Goal: Task Accomplishment & Management: Manage account settings

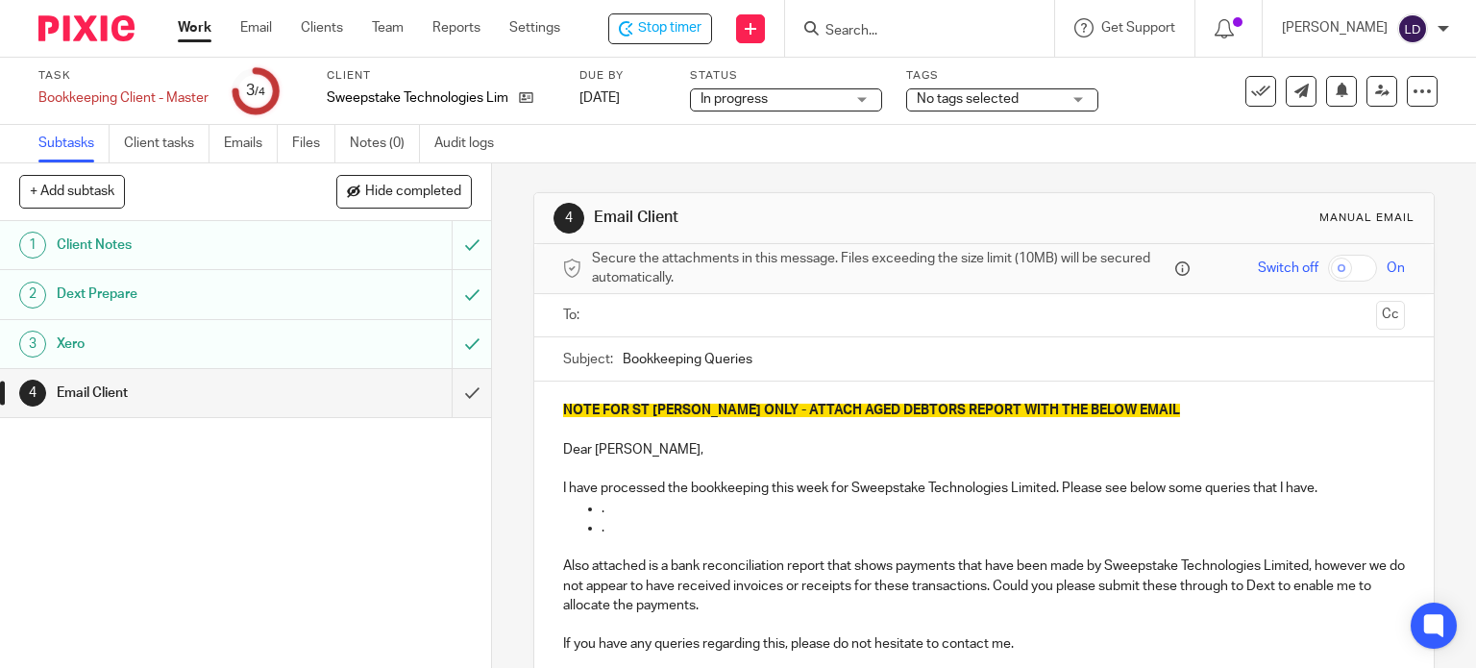
click at [601, 320] on input "text" at bounding box center [984, 316] width 770 height 22
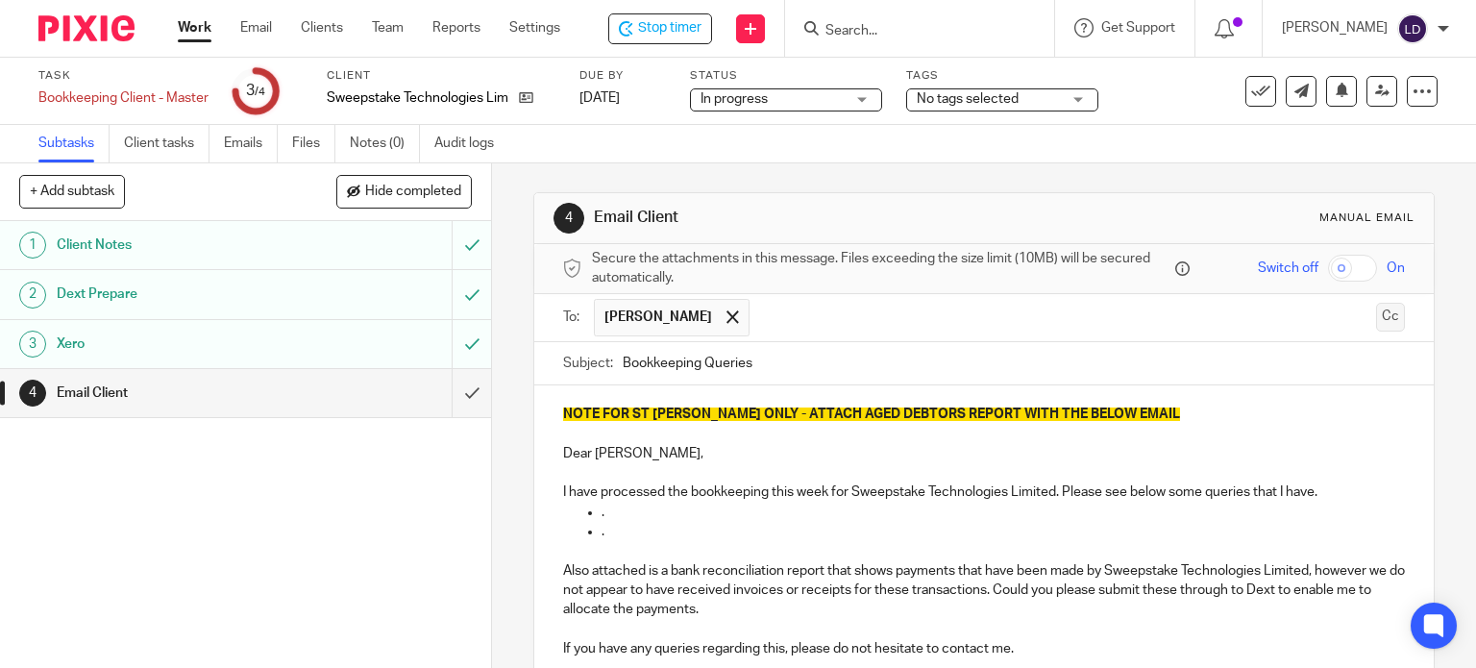
click at [1376, 318] on button "Cc" at bounding box center [1390, 317] width 29 height 29
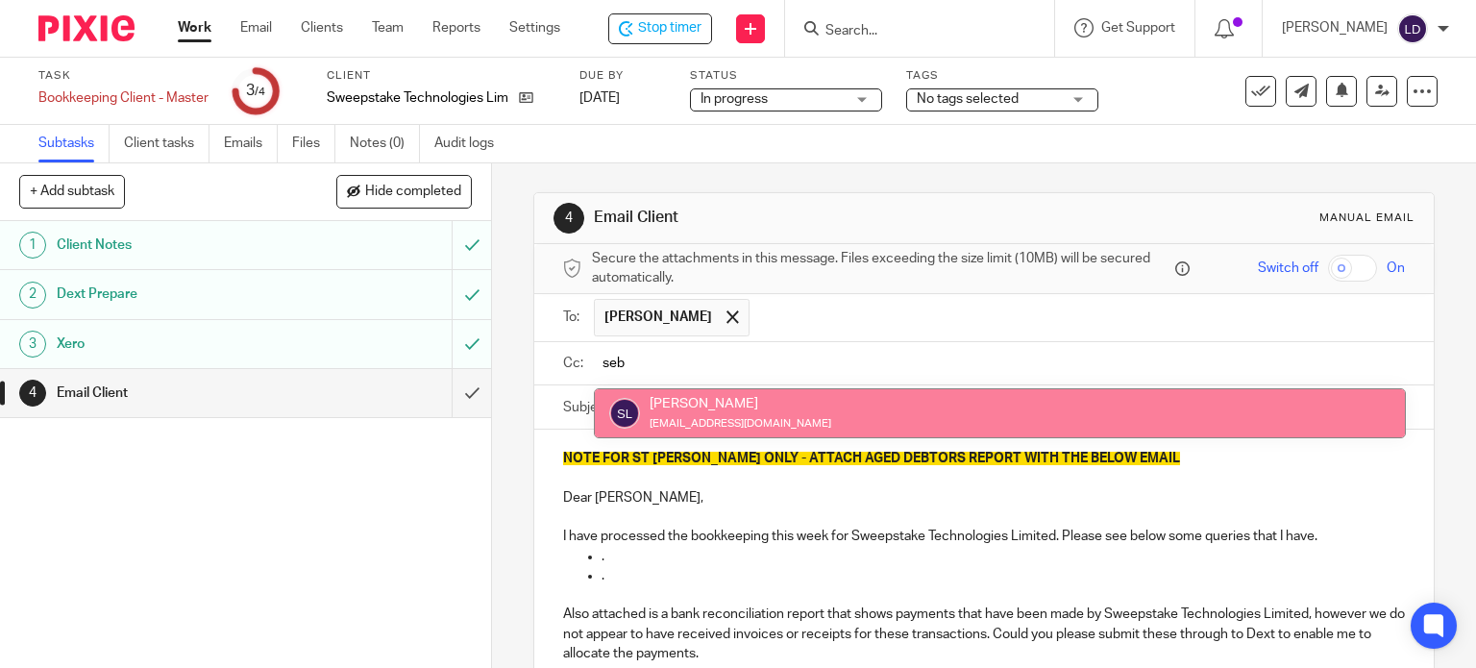
type input "seb"
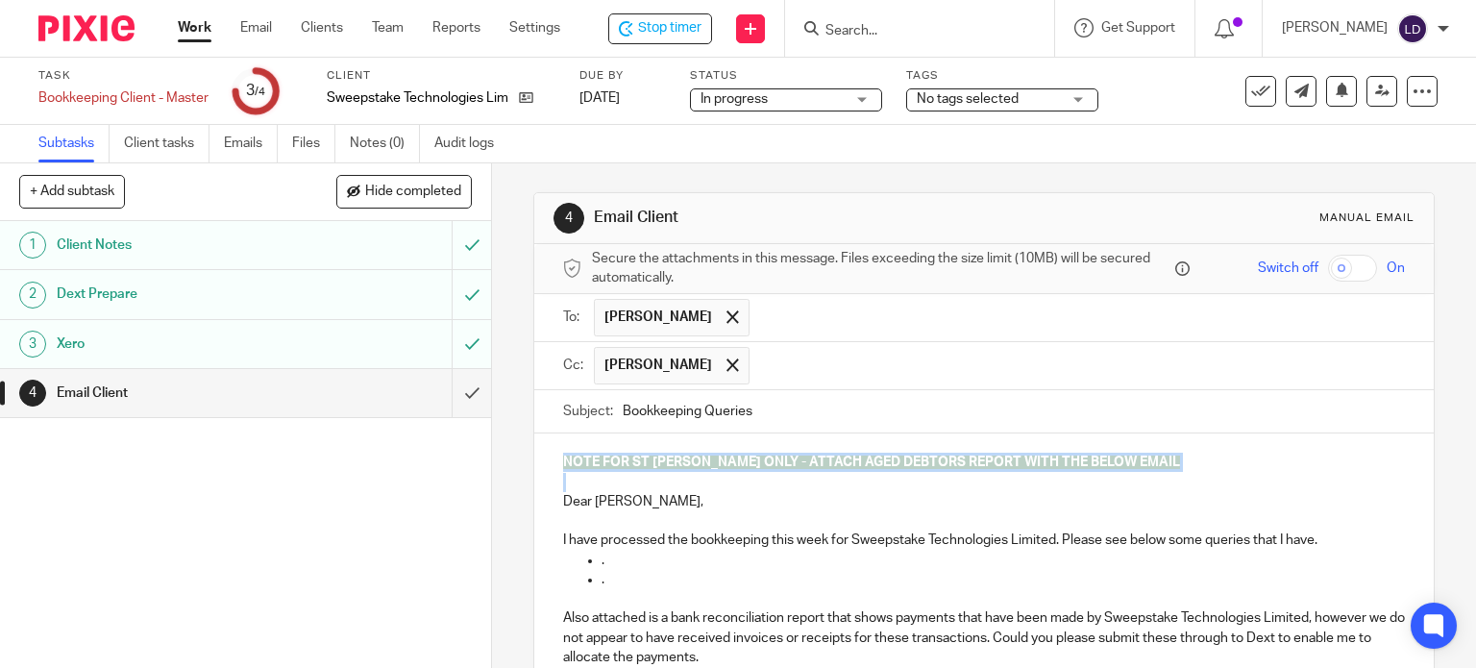
drag, startPoint x: 550, startPoint y: 507, endPoint x: 531, endPoint y: 410, distance: 98.7
click at [534, 410] on form "Secure the attachments in this message. Files exceeding the size limit (10MB) w…" at bounding box center [984, 563] width 900 height 638
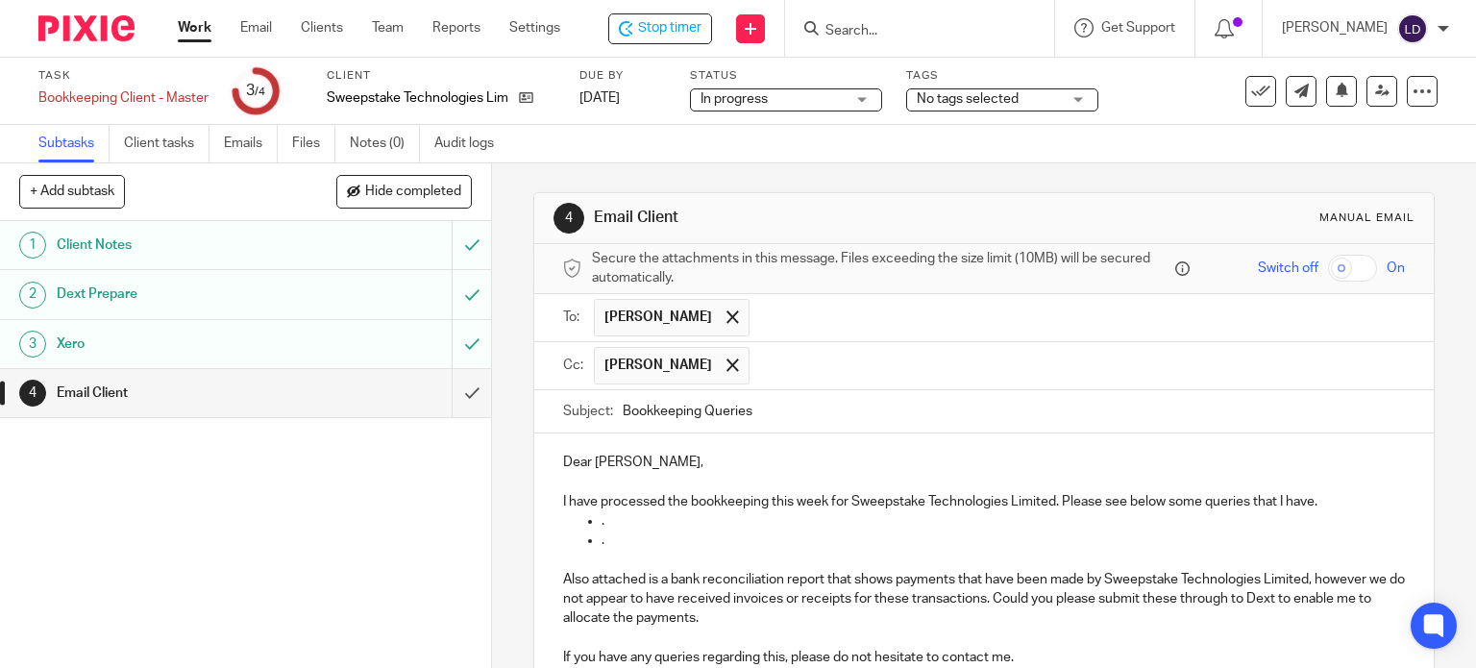
click at [1330, 502] on p "I have processed the bookkeeping this week for Sweepstake Technologies Limited.…" at bounding box center [984, 501] width 843 height 19
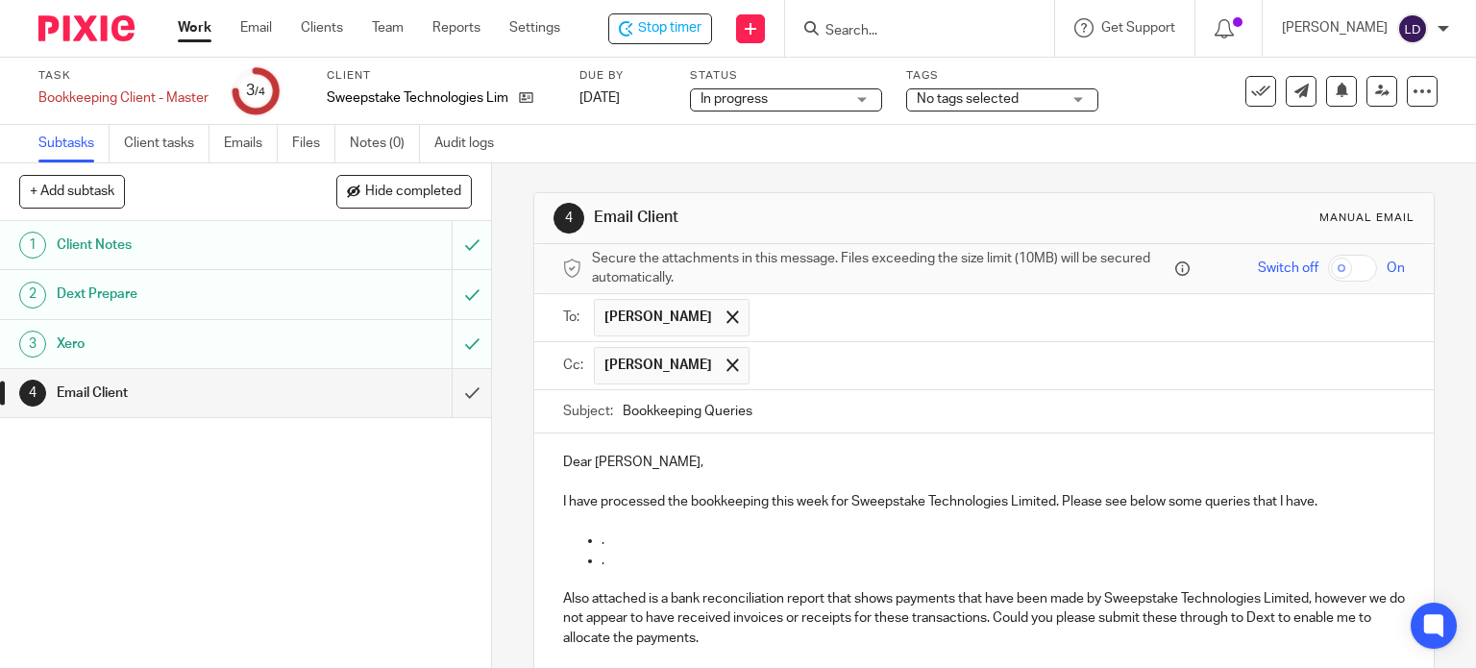
click at [879, 556] on p "." at bounding box center [1003, 560] width 804 height 19
click at [724, 535] on p "." at bounding box center [1003, 539] width 804 height 19
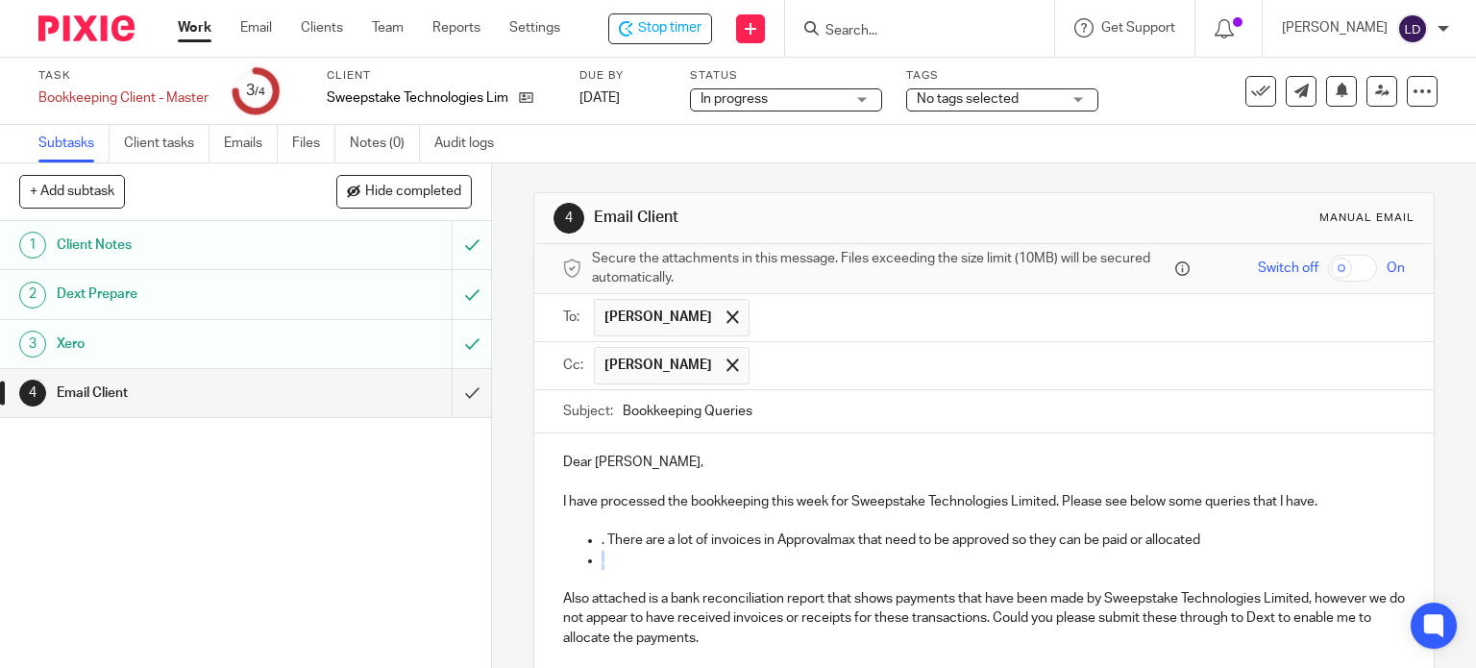
drag, startPoint x: 651, startPoint y: 560, endPoint x: 482, endPoint y: 562, distance: 169.1
click at [482, 562] on div "+ Add subtask Hide completed Cancel + Add 1 Client Notes 2 Dext Prepare 3 Xero …" at bounding box center [738, 415] width 1476 height 504
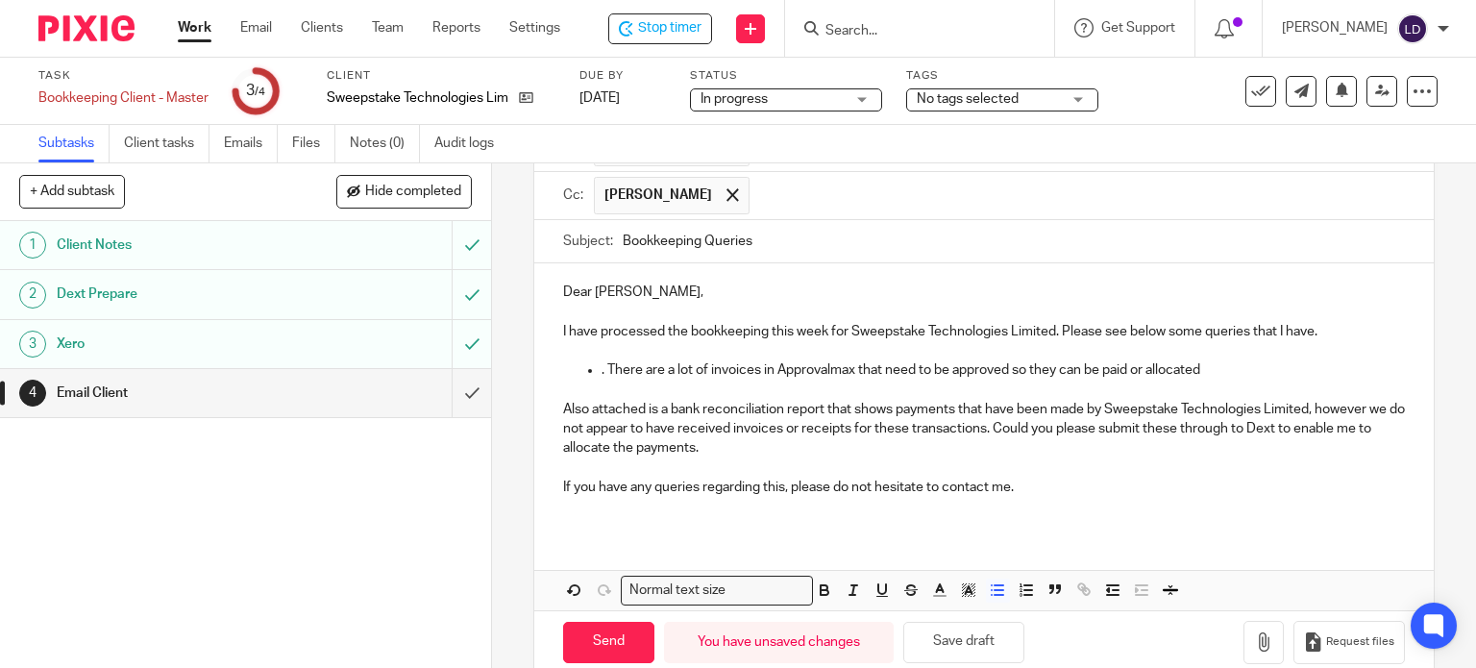
scroll to position [202, 0]
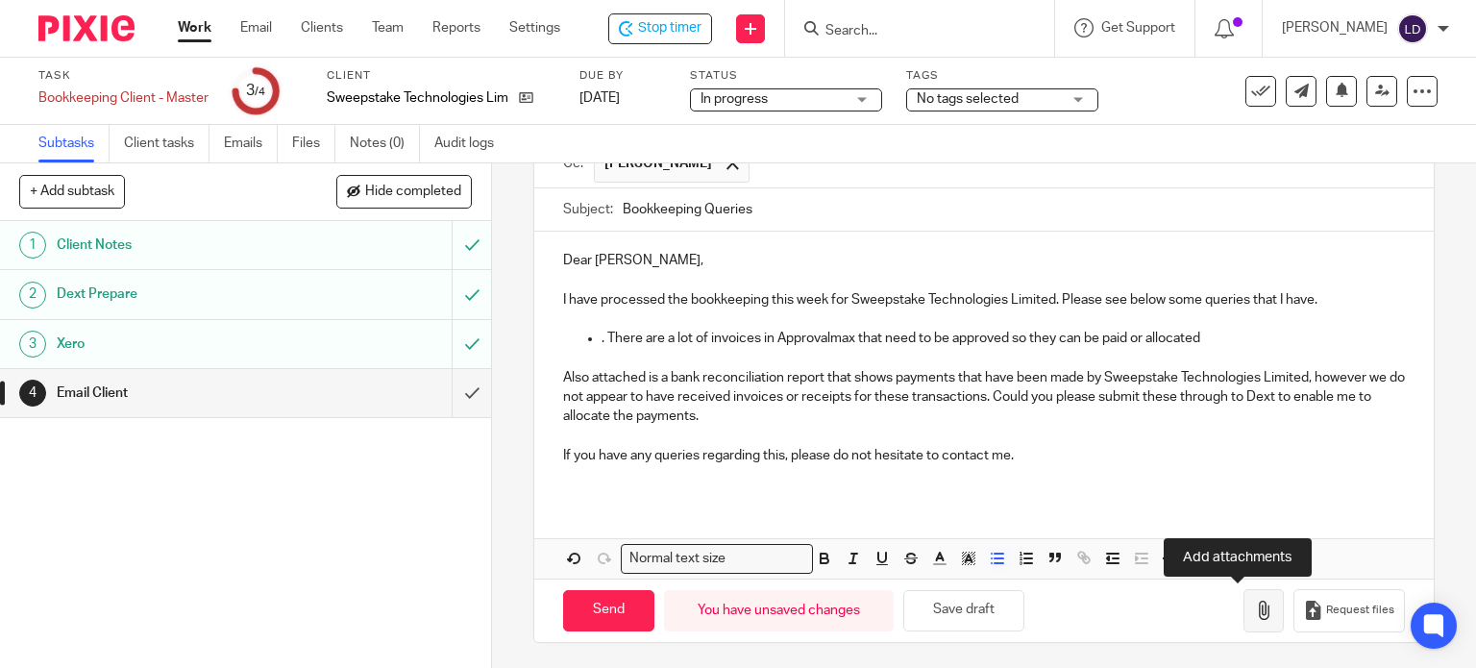
click at [1243, 615] on button "button" at bounding box center [1263, 610] width 40 height 43
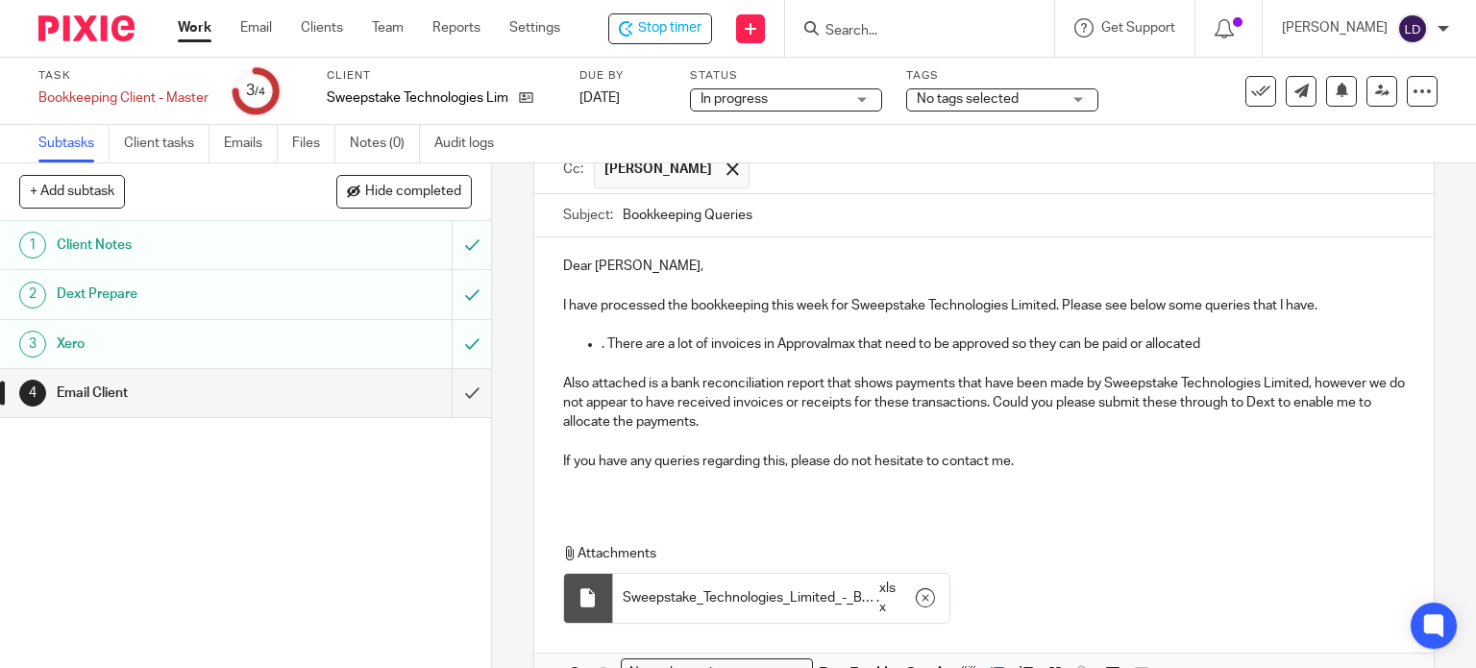
scroll to position [309, 0]
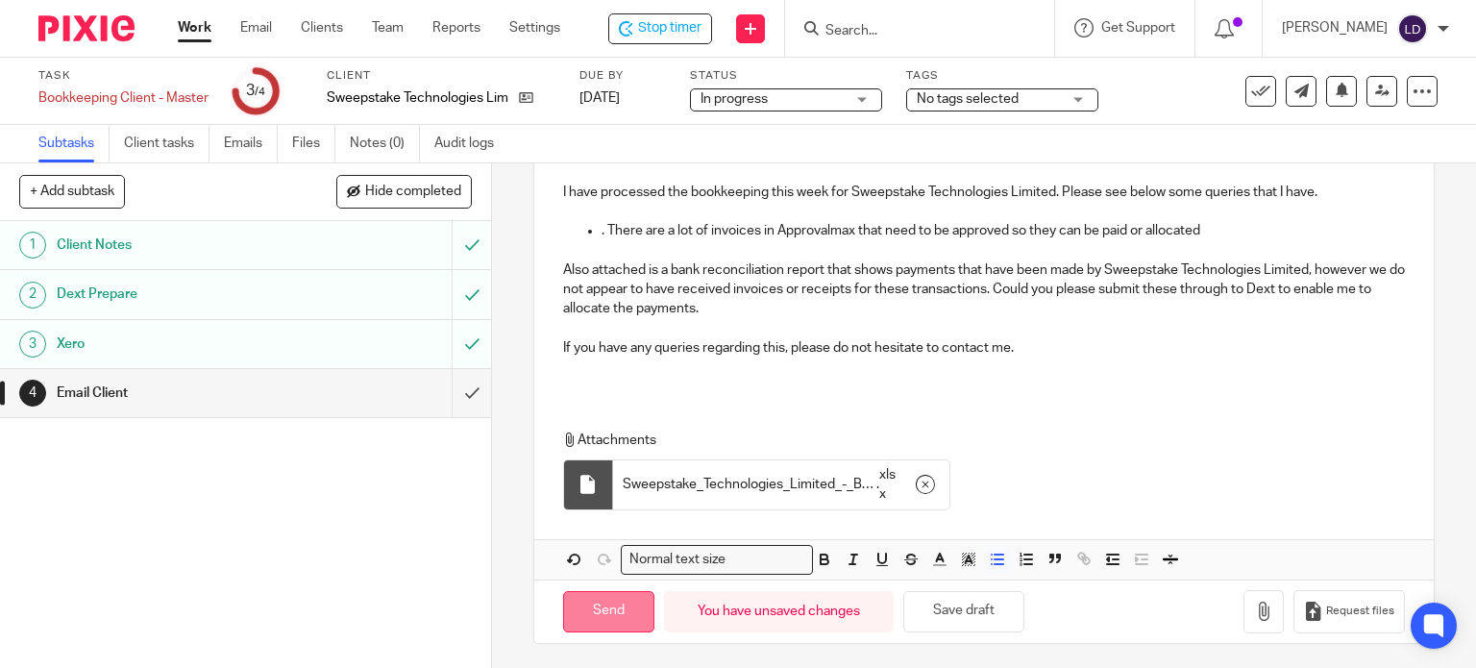
click at [584, 611] on input "Send" at bounding box center [608, 611] width 91 height 41
type input "Sent"
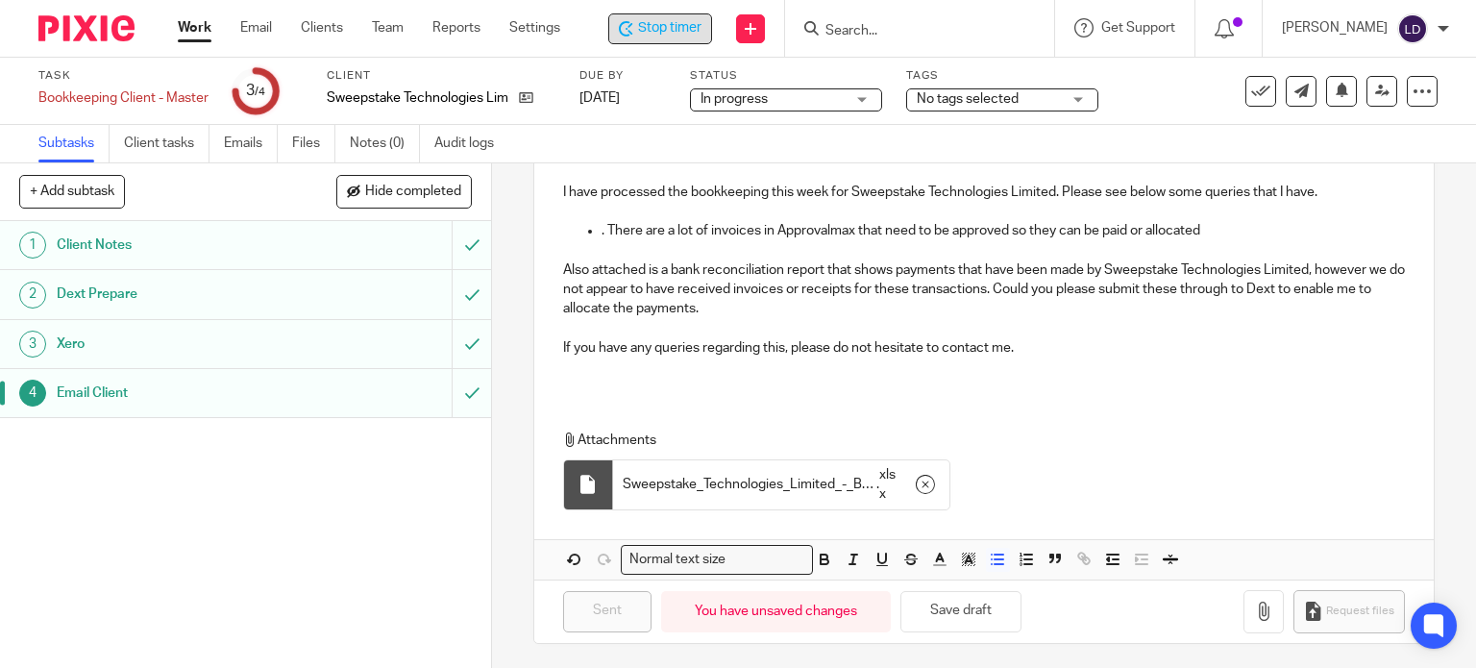
click at [657, 40] on div "Stop timer" at bounding box center [660, 28] width 104 height 31
click at [192, 36] on link "Work" at bounding box center [195, 27] width 34 height 19
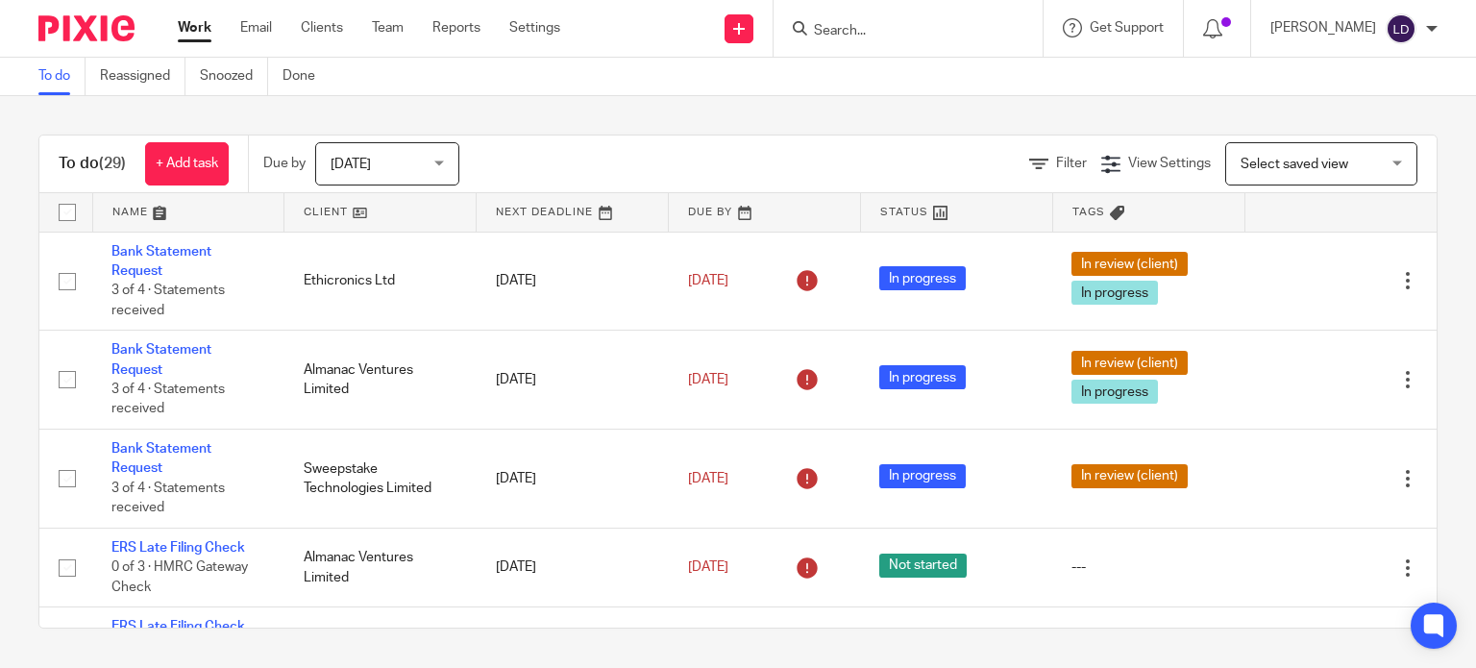
click at [299, 209] on link at bounding box center [379, 212] width 191 height 38
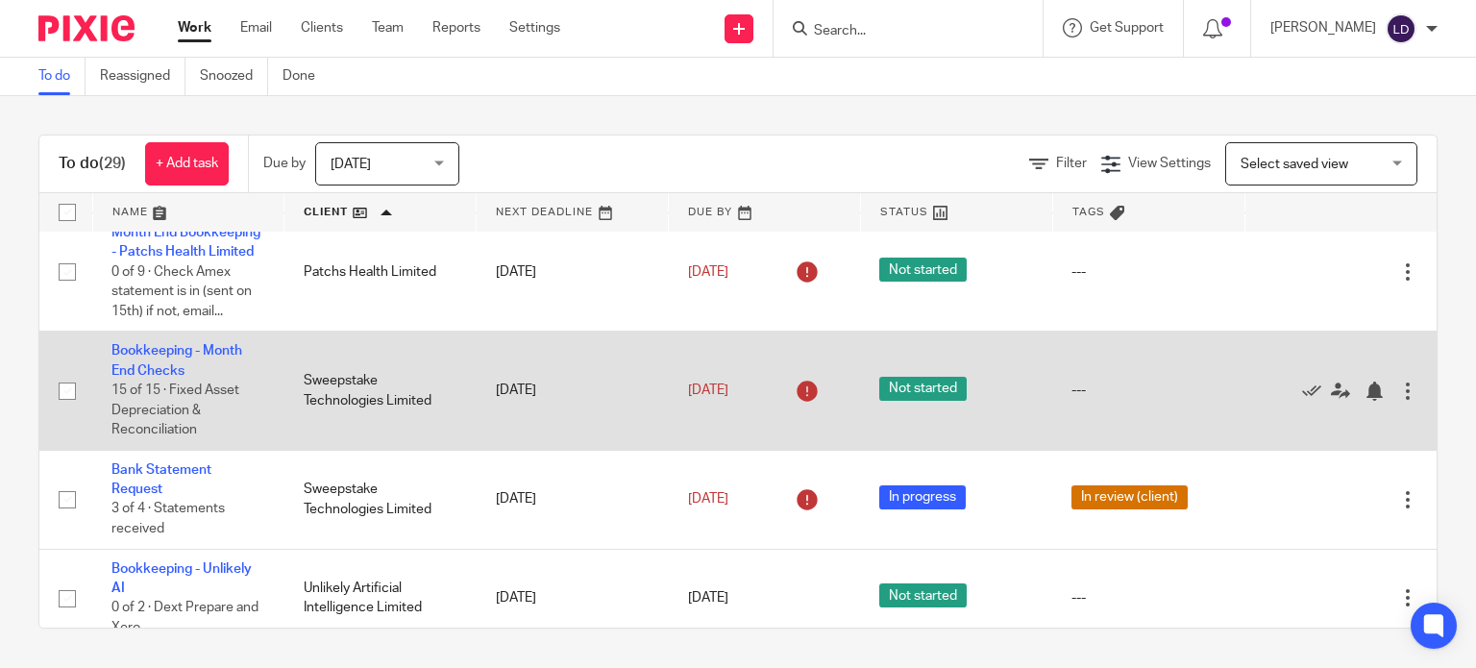
scroll to position [2236, 0]
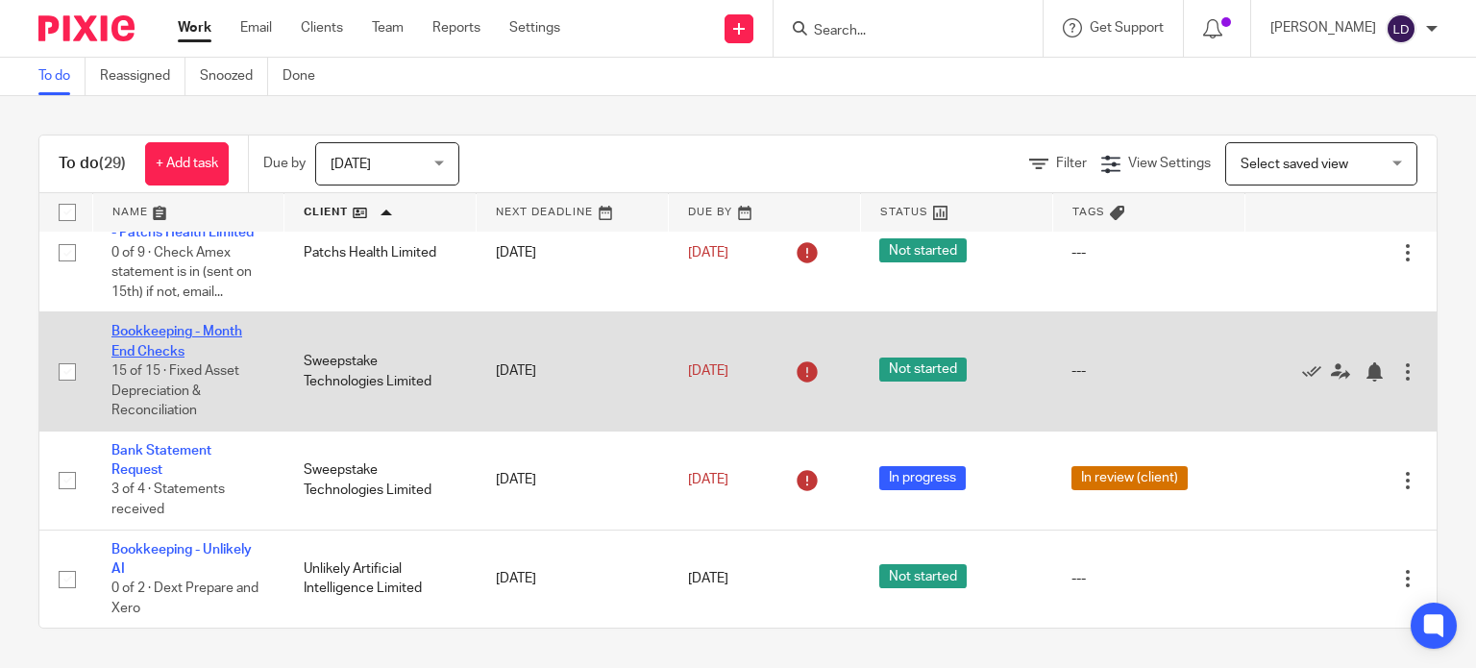
click at [208, 333] on link "Bookkeeping - Month End Checks" at bounding box center [176, 341] width 131 height 33
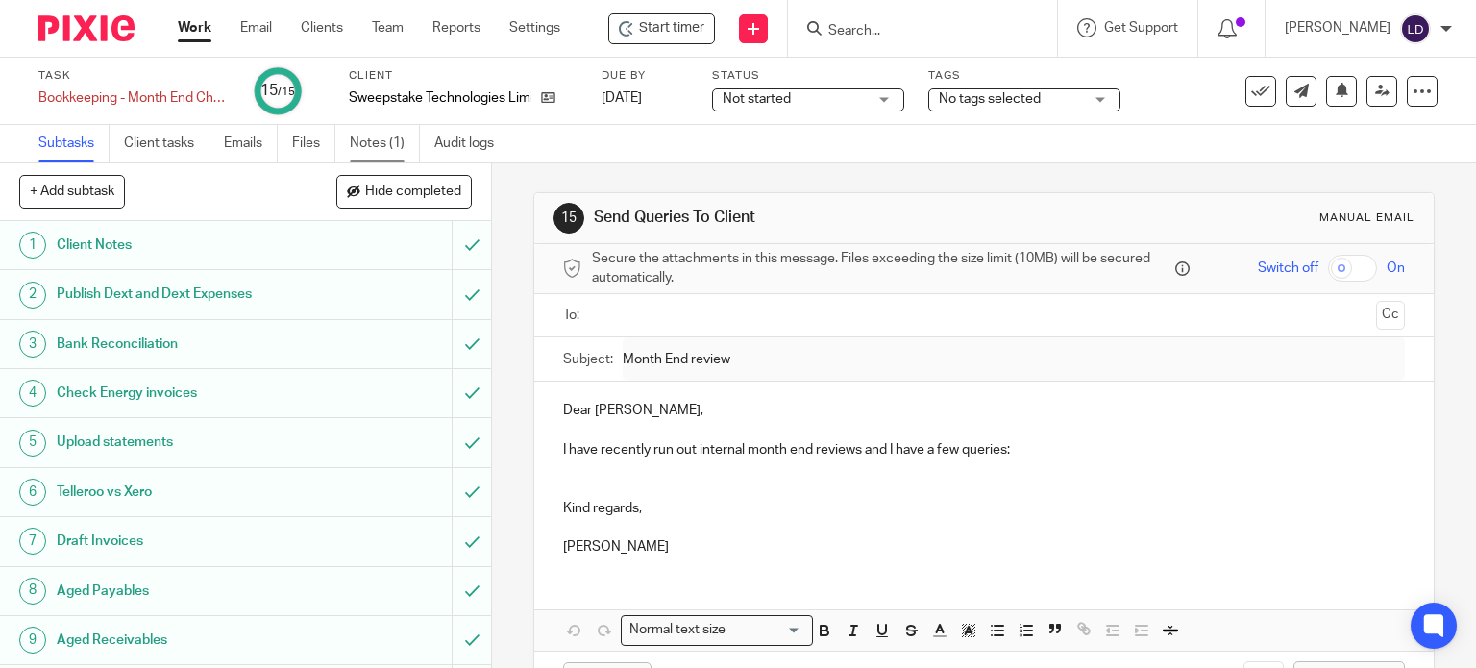
click at [358, 144] on link "Notes (1)" at bounding box center [385, 143] width 70 height 37
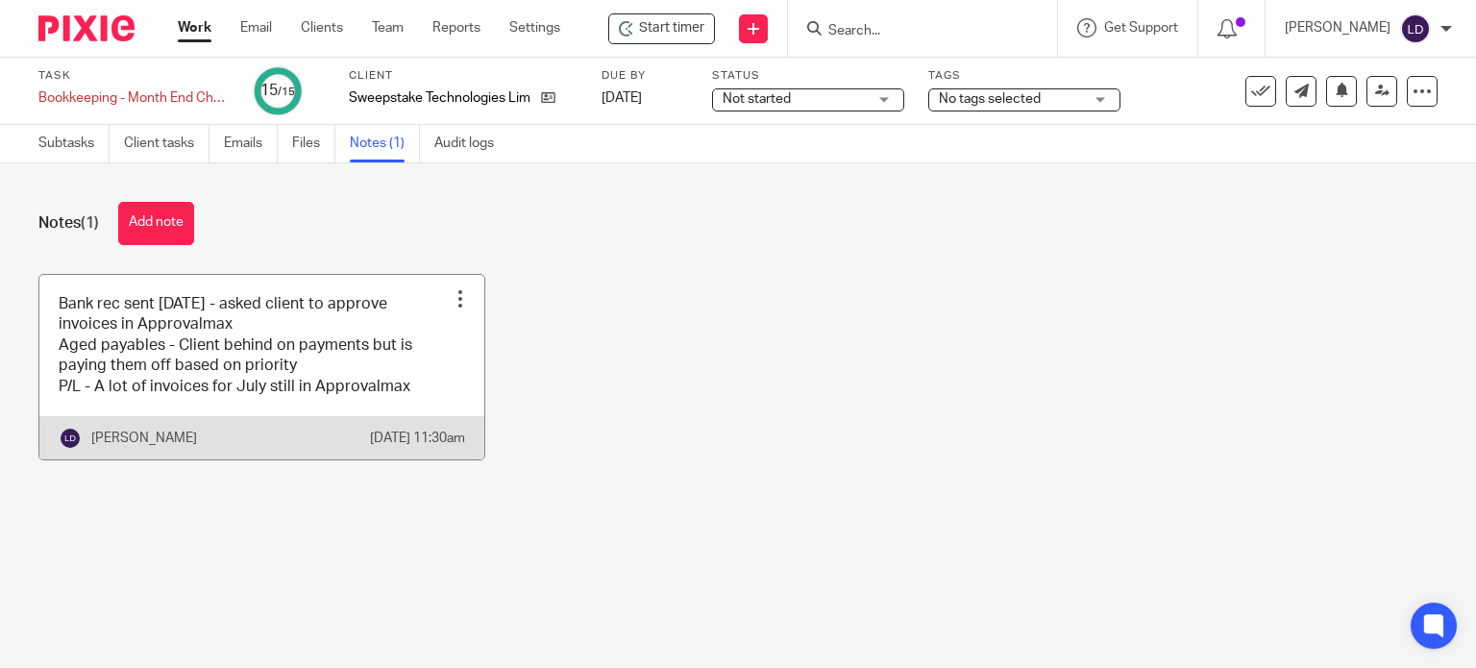
click at [377, 356] on link at bounding box center [261, 367] width 445 height 184
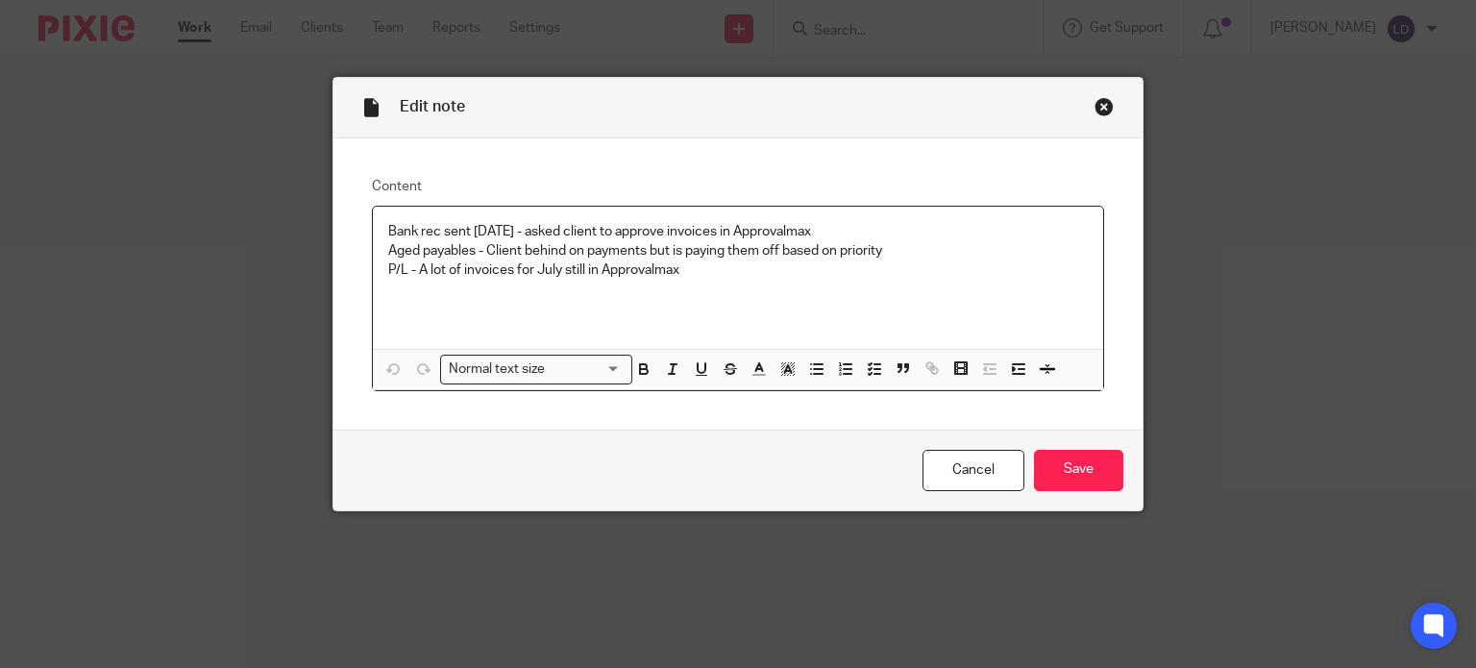
click at [692, 272] on p "P/L - A lot of invoices for July still in Approvalmax" at bounding box center [738, 269] width 700 height 19
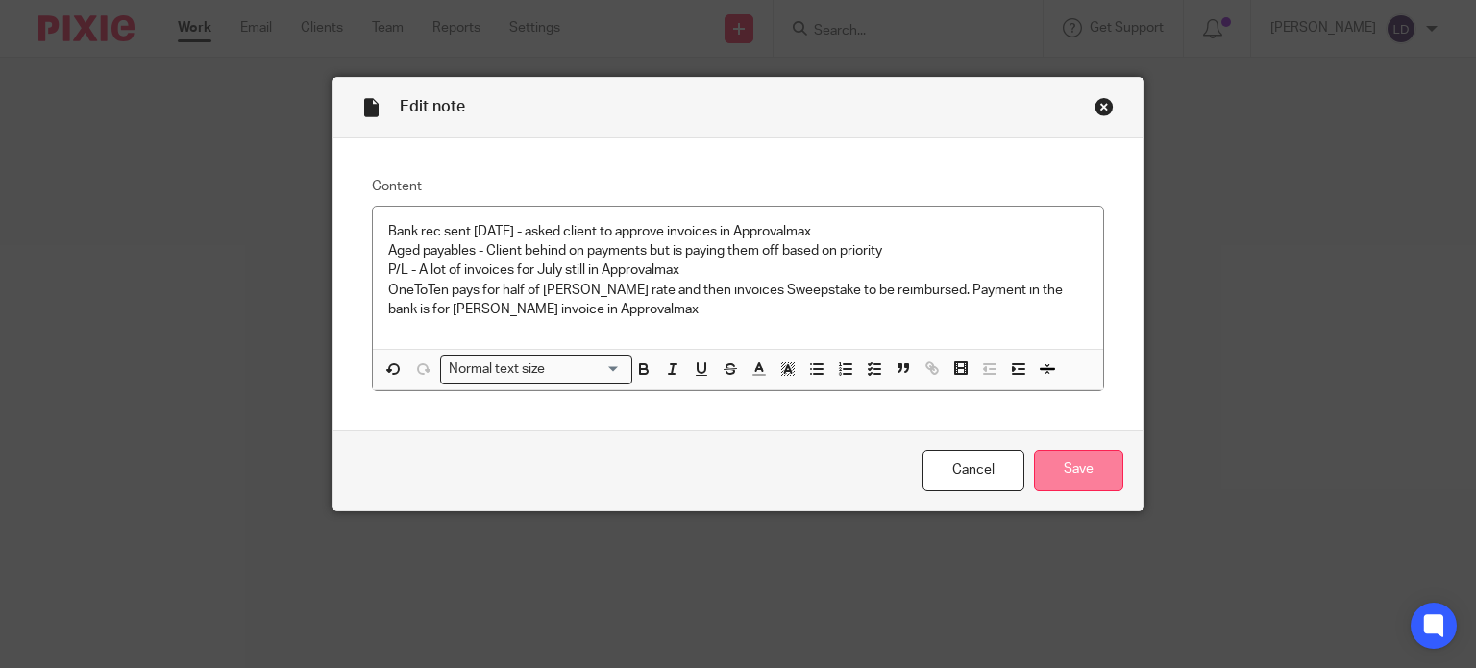
click at [1065, 475] on input "Save" at bounding box center [1078, 470] width 89 height 41
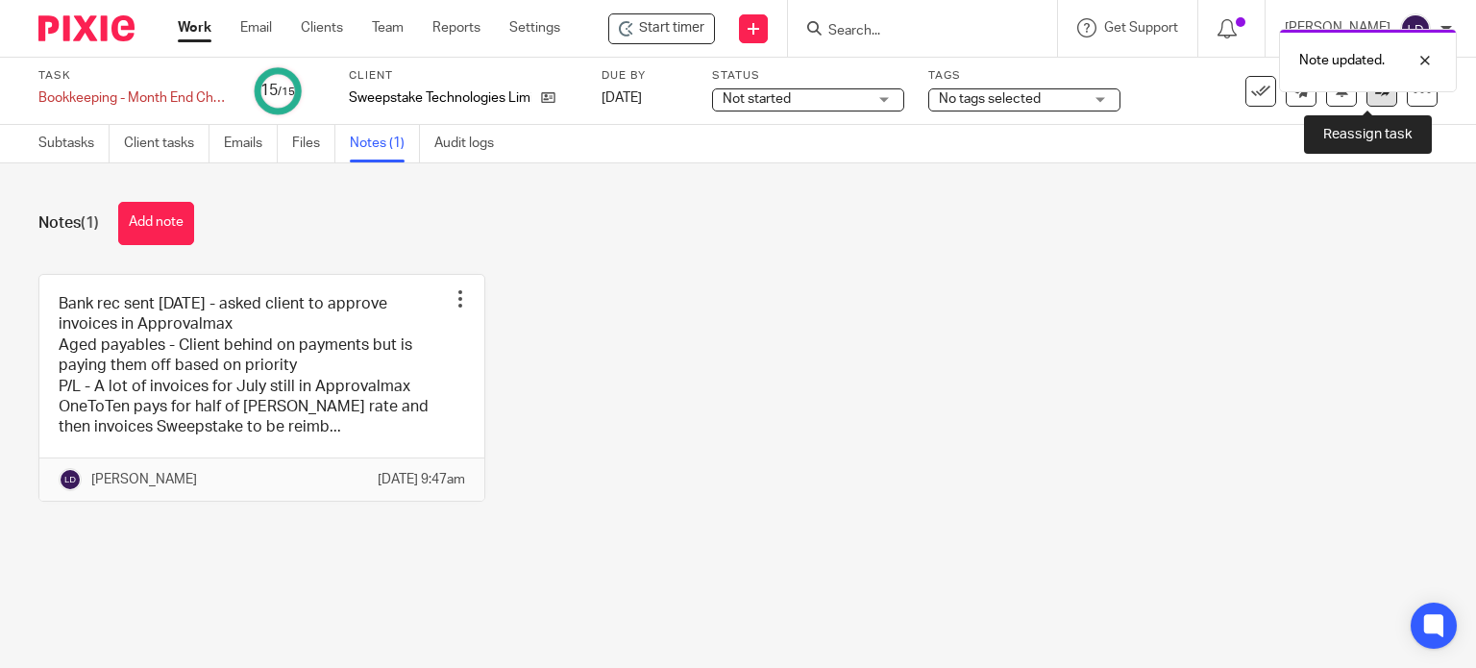
click at [1370, 102] on link at bounding box center [1381, 91] width 31 height 31
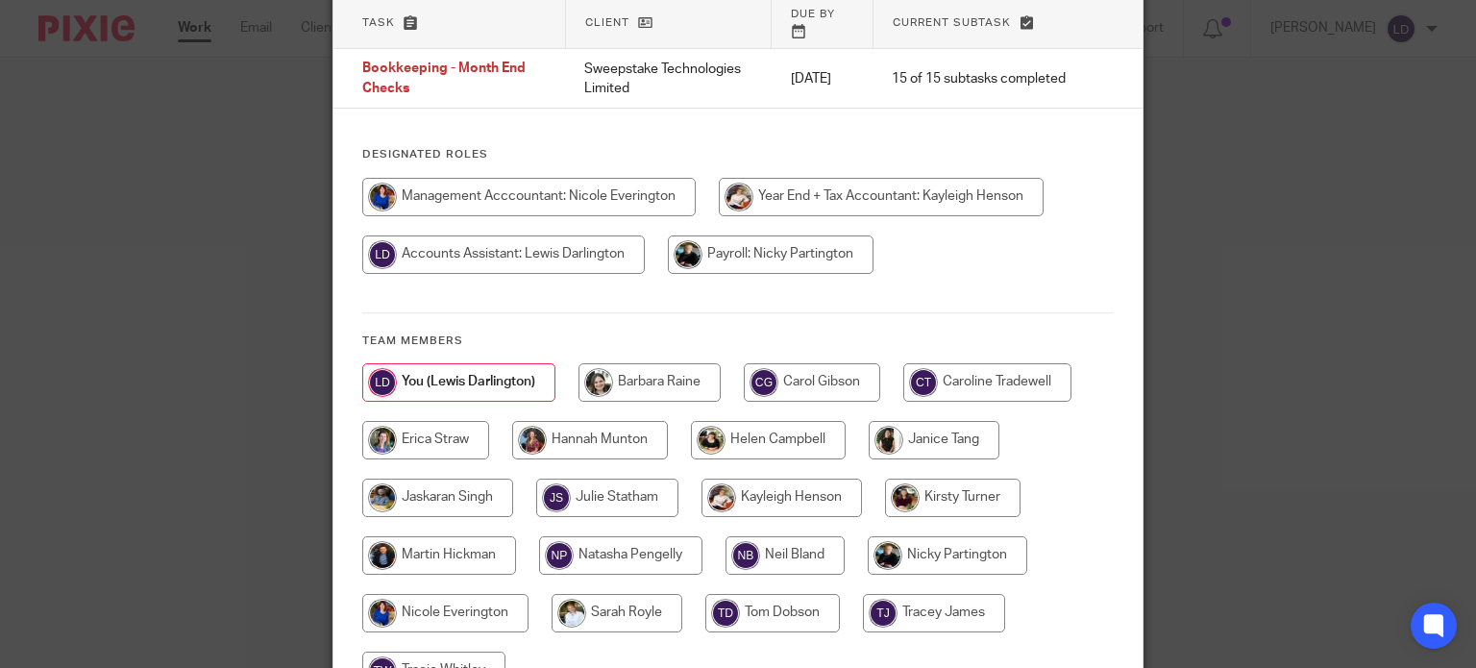
scroll to position [159, 0]
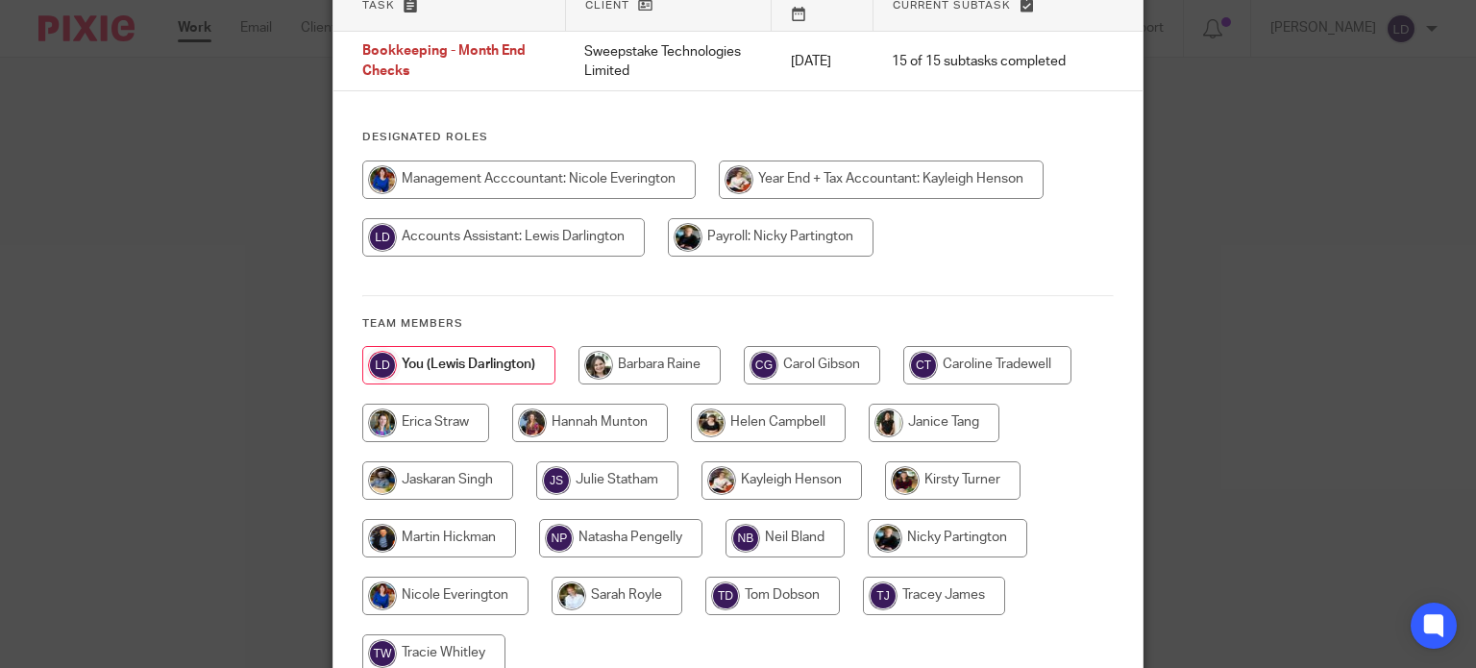
click at [646, 583] on input "radio" at bounding box center [616, 595] width 131 height 38
radio input "true"
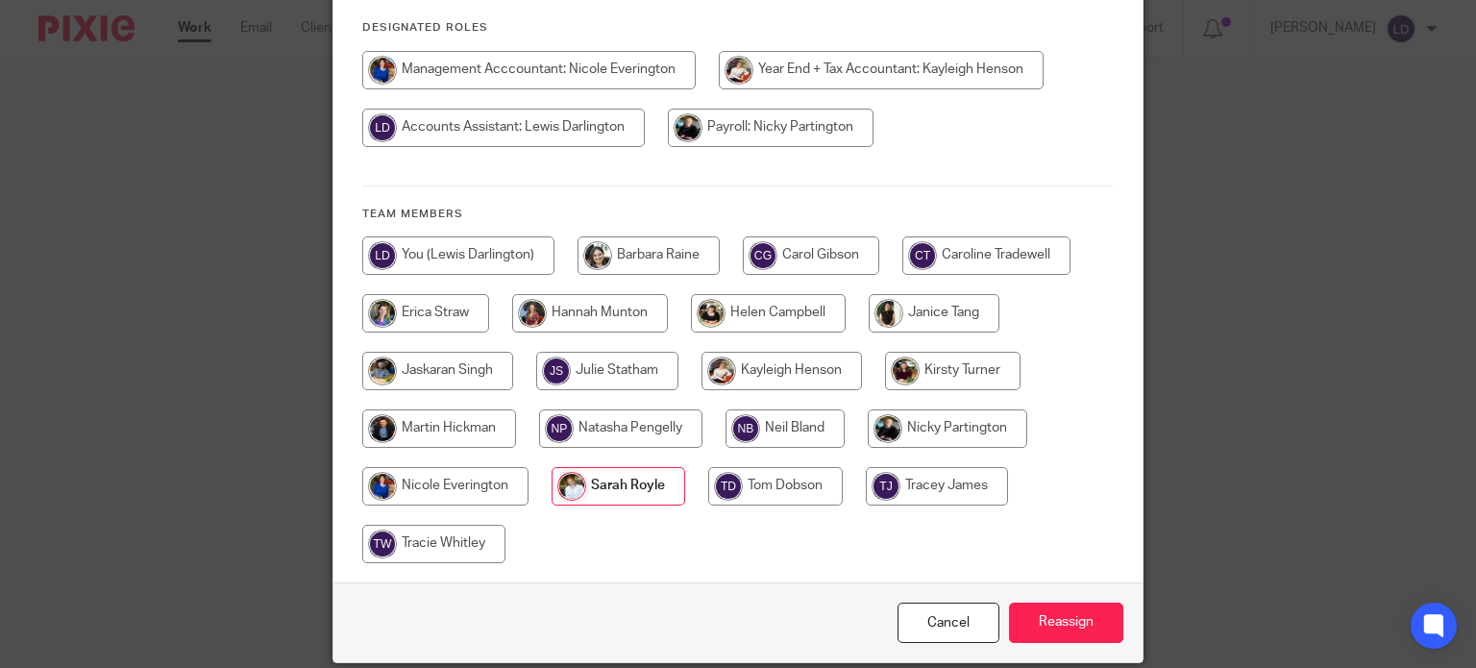
scroll to position [326, 0]
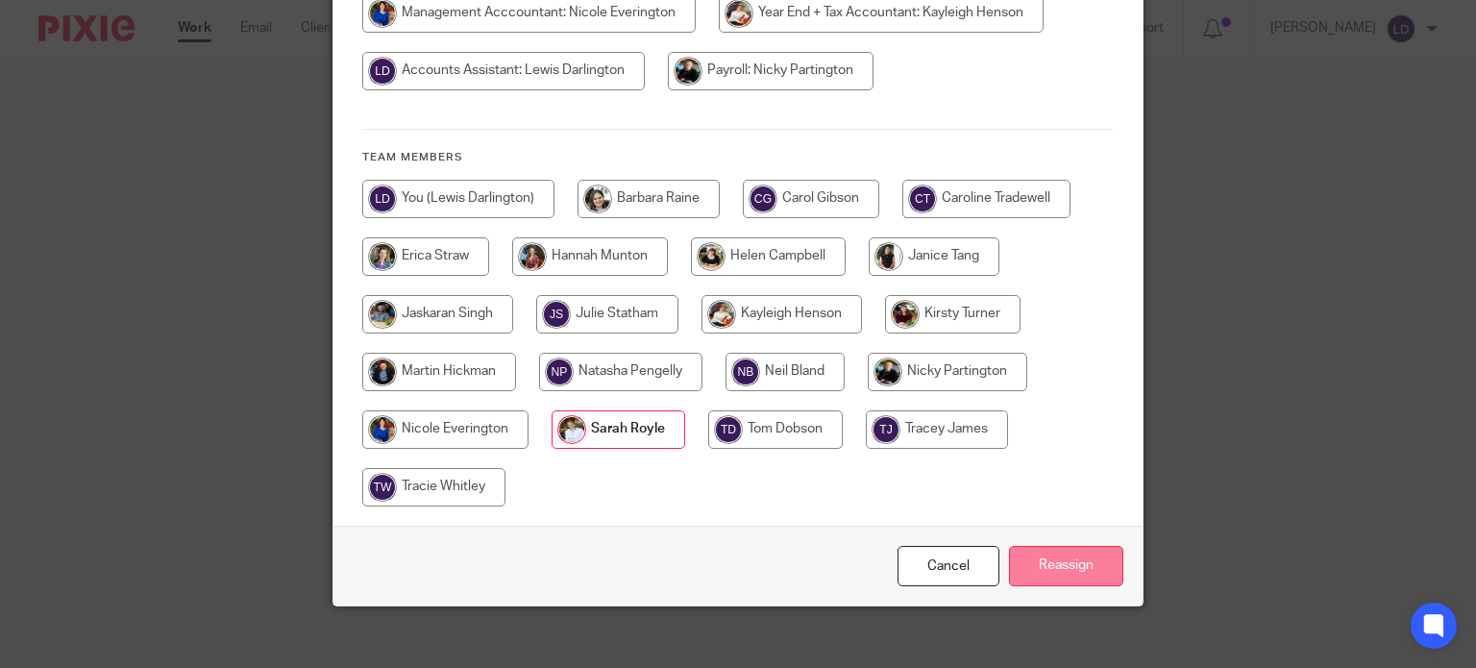
click at [1017, 549] on input "Reassign" at bounding box center [1066, 566] width 114 height 41
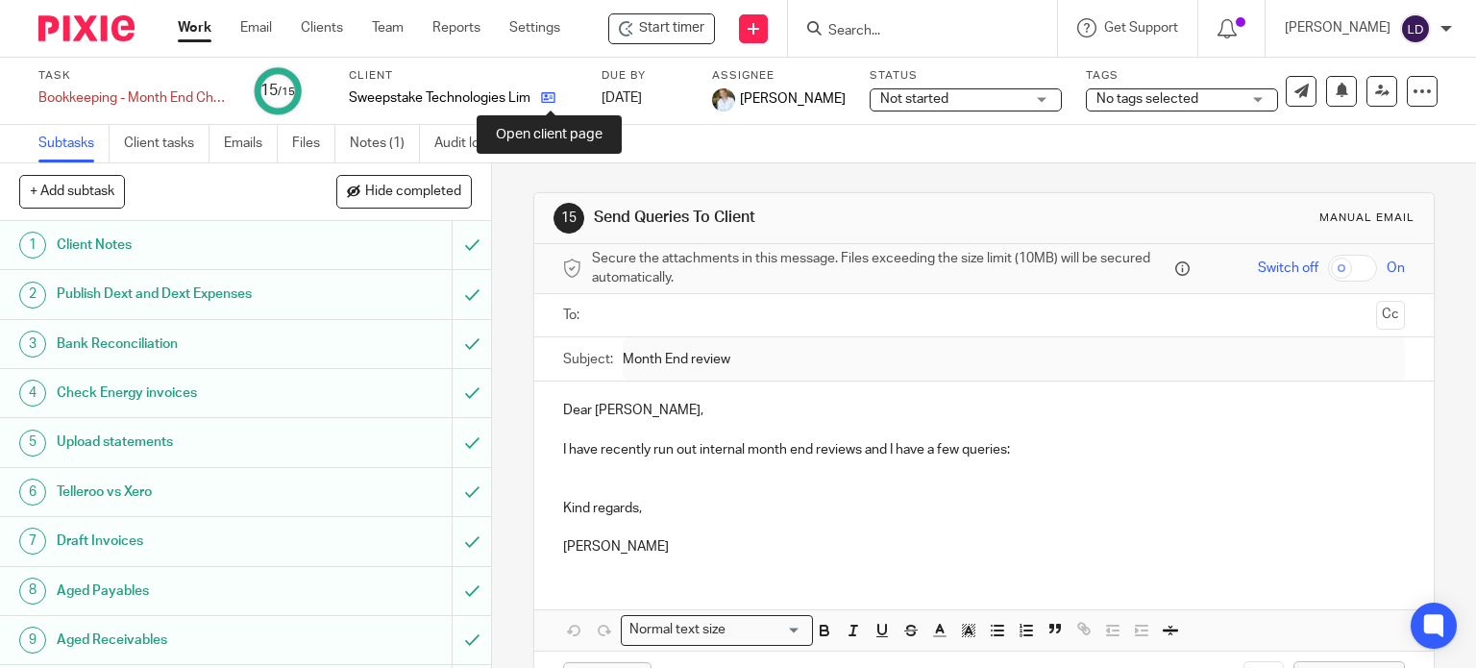
click at [548, 101] on icon at bounding box center [548, 97] width 14 height 14
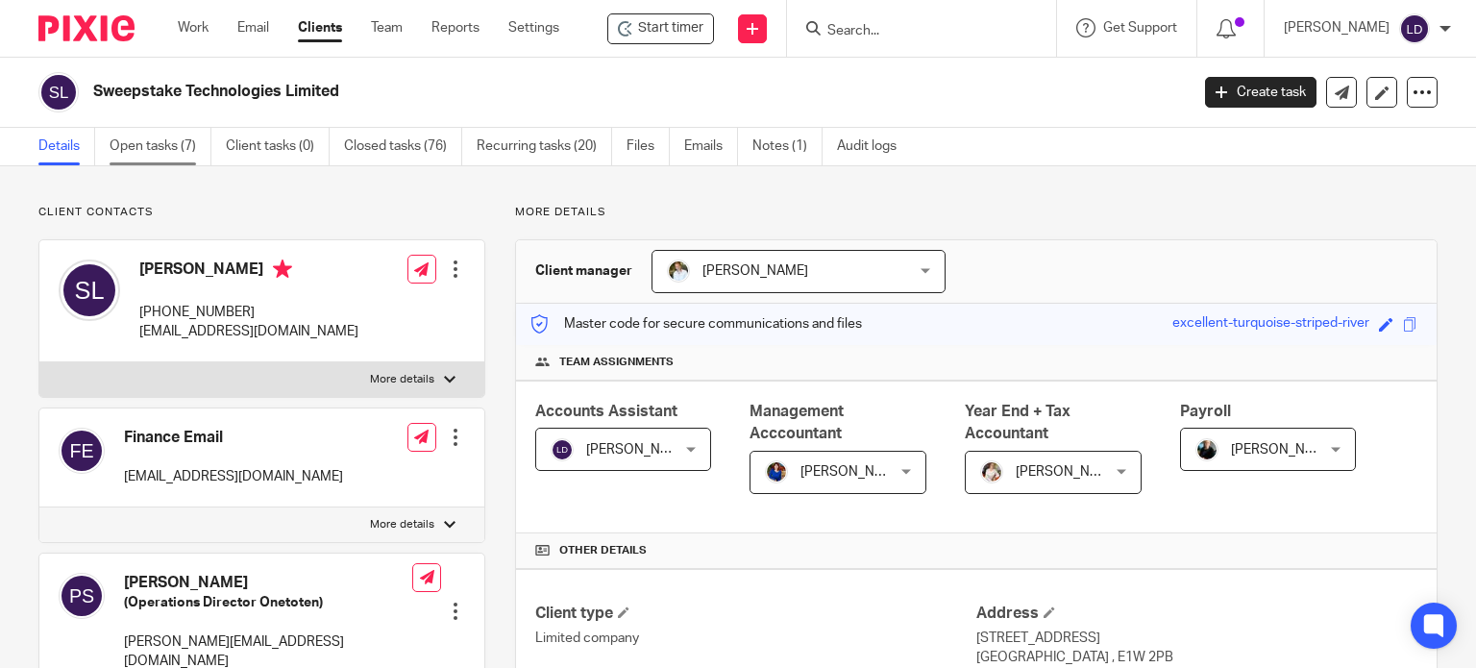
click at [184, 151] on link "Open tasks (7)" at bounding box center [161, 146] width 102 height 37
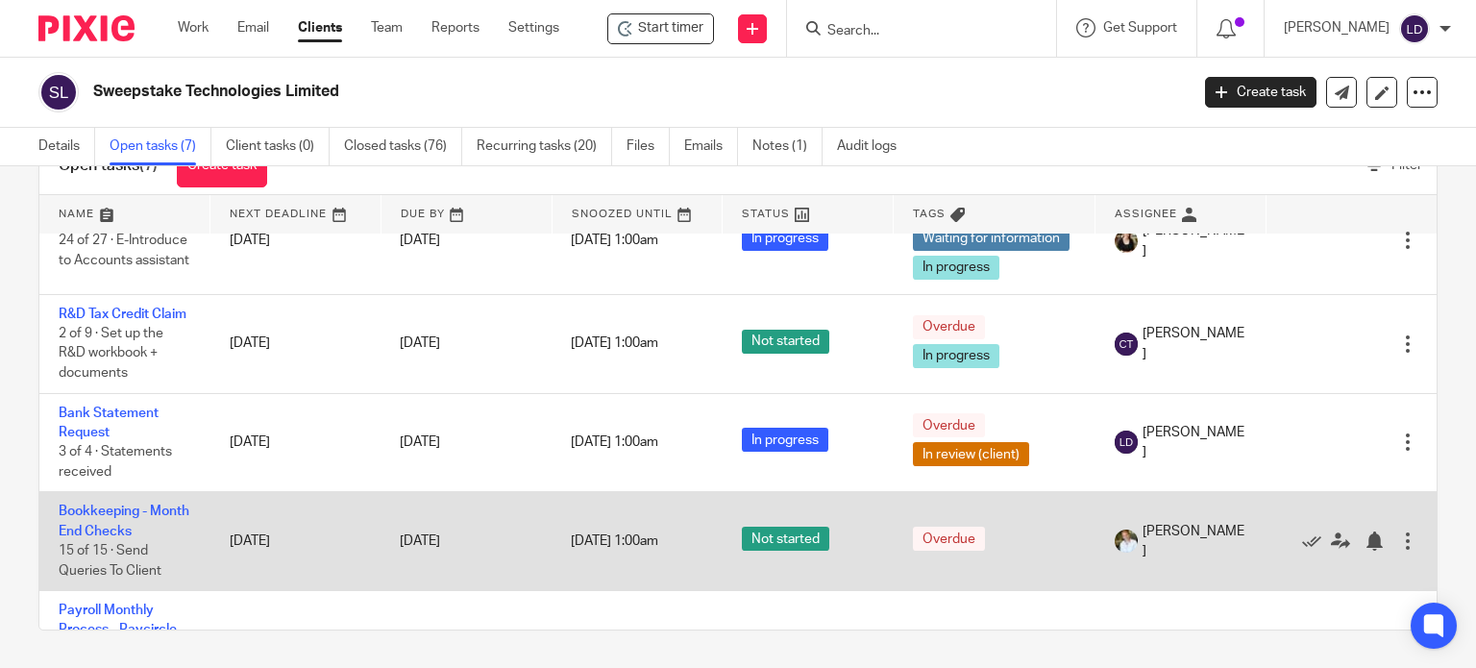
scroll to position [40, 0]
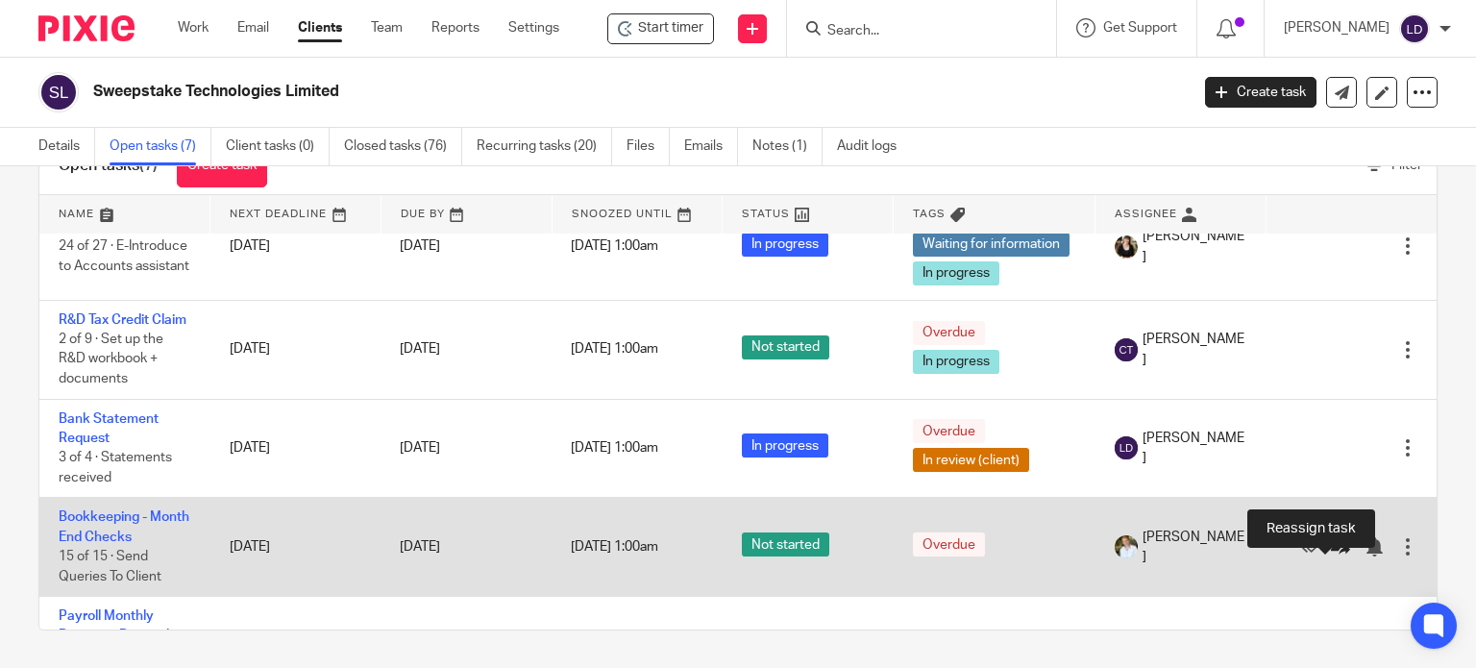
click at [1331, 556] on icon at bounding box center [1340, 546] width 19 height 19
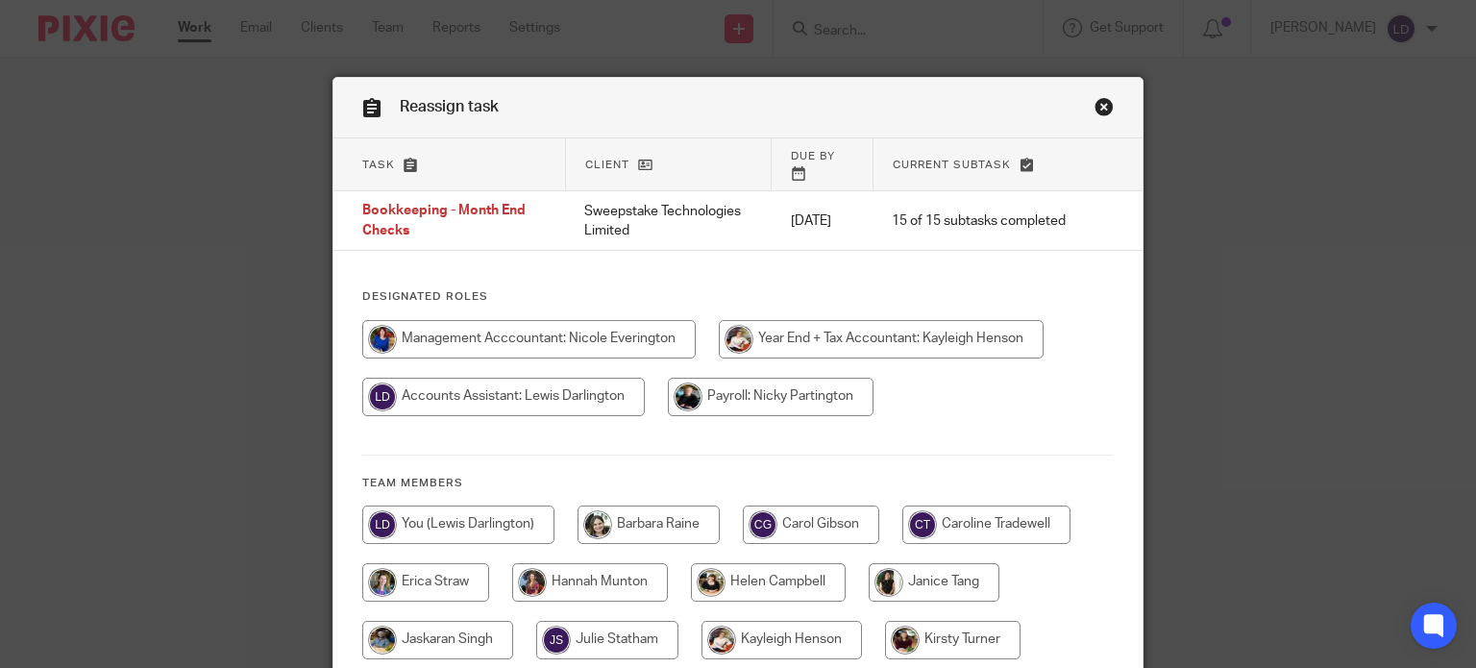
click at [1098, 110] on link "Close this dialog window" at bounding box center [1103, 110] width 19 height 26
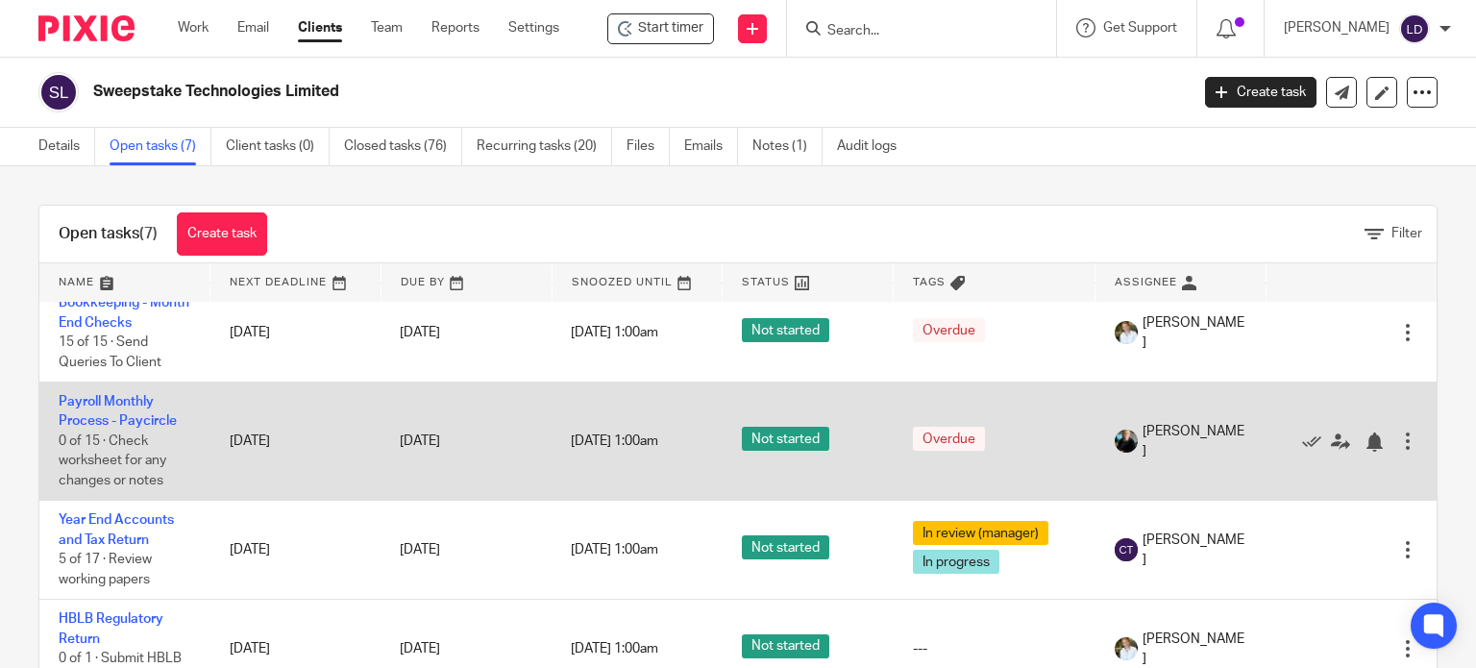
scroll to position [361, 0]
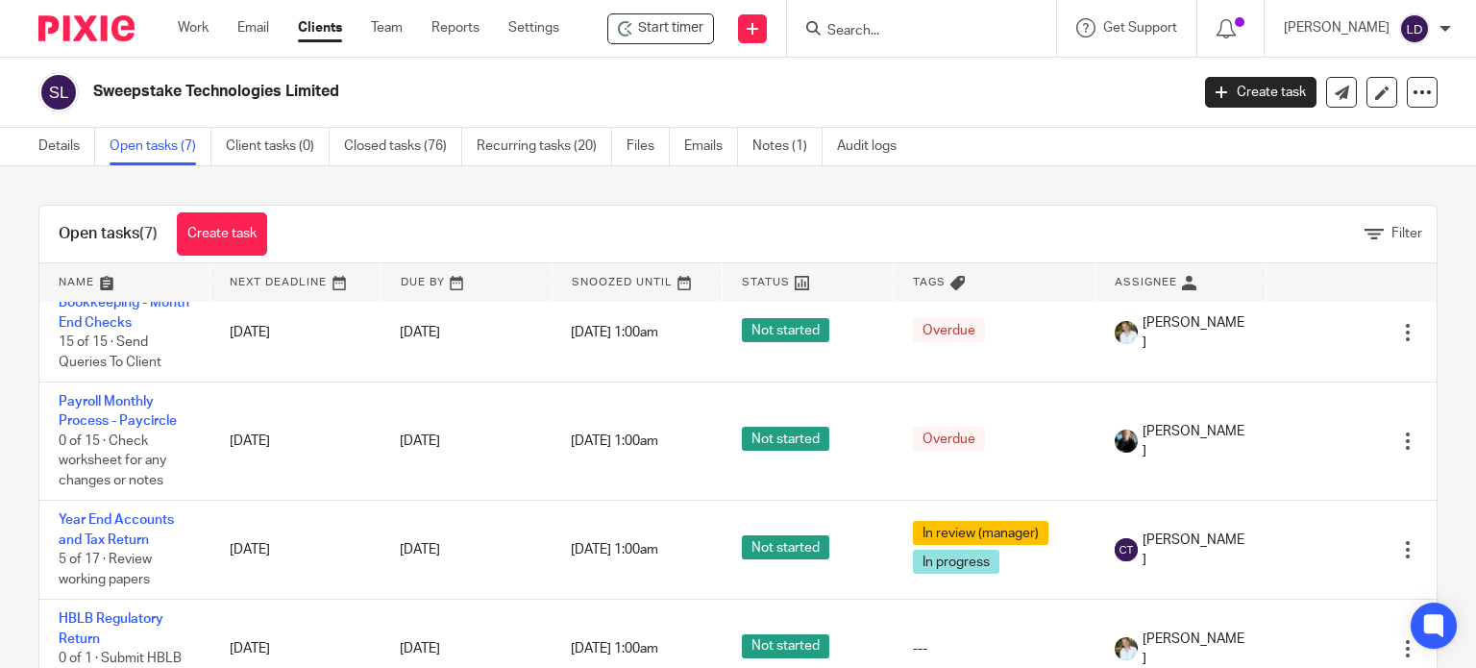
click at [191, 5] on div "Work Email Clients Team Reports Settings Work Email Clients Team Reports Settin…" at bounding box center [373, 28] width 429 height 57
click at [199, 22] on link "Work" at bounding box center [193, 27] width 31 height 19
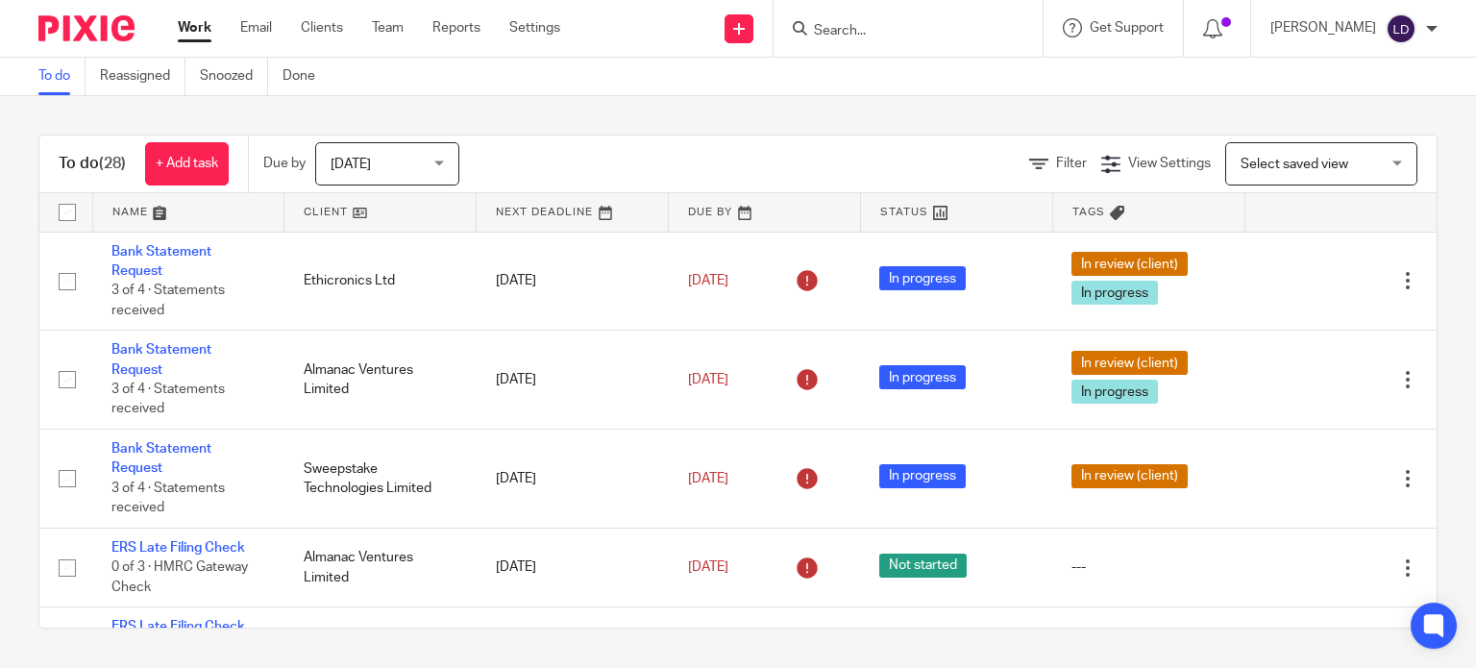
click at [312, 222] on link at bounding box center [379, 212] width 191 height 38
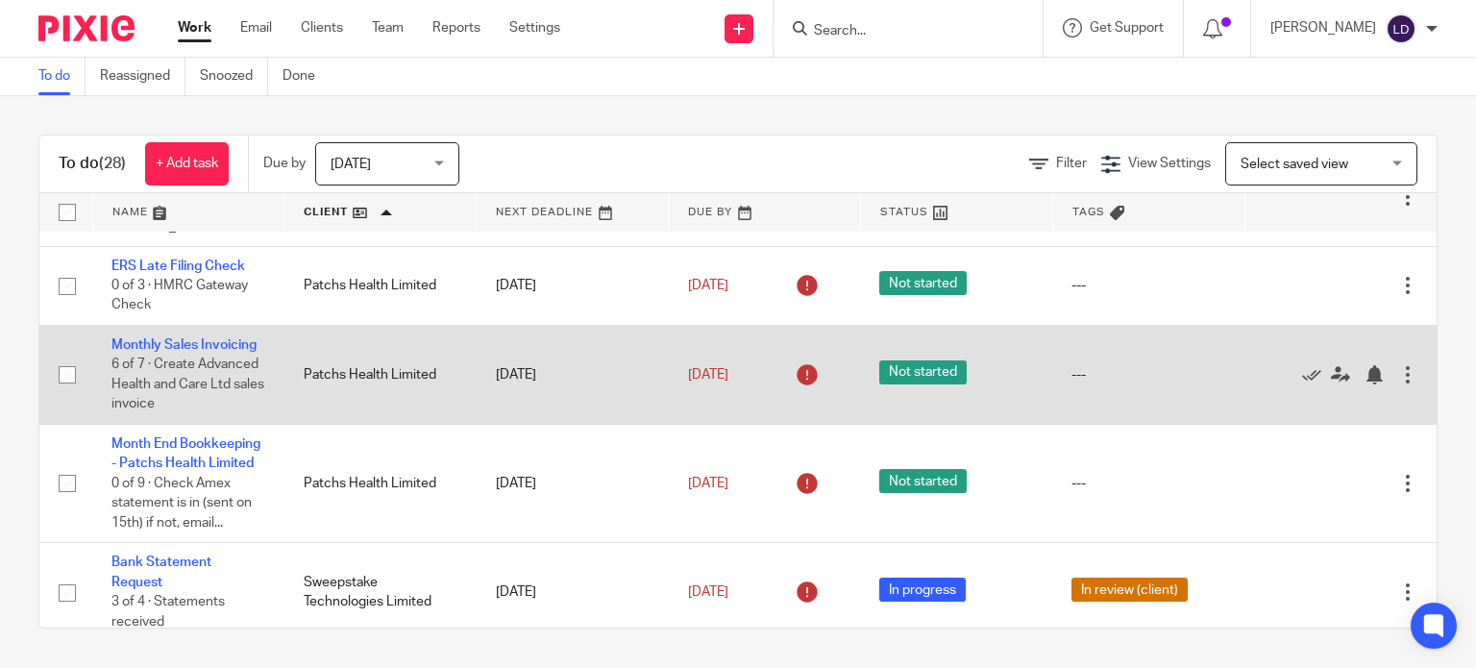
scroll to position [1956, 0]
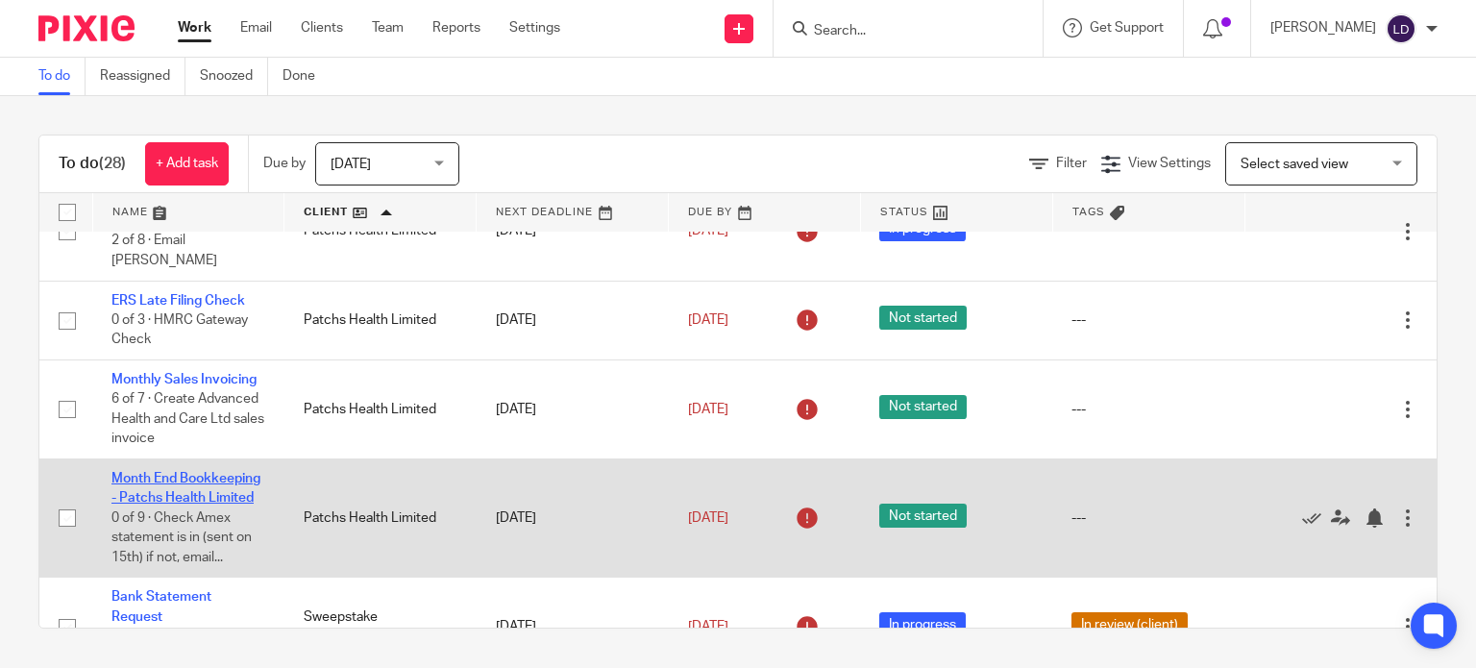
click at [136, 472] on link "Month End Bookkeeping - Patchs Health Limited" at bounding box center [185, 488] width 149 height 33
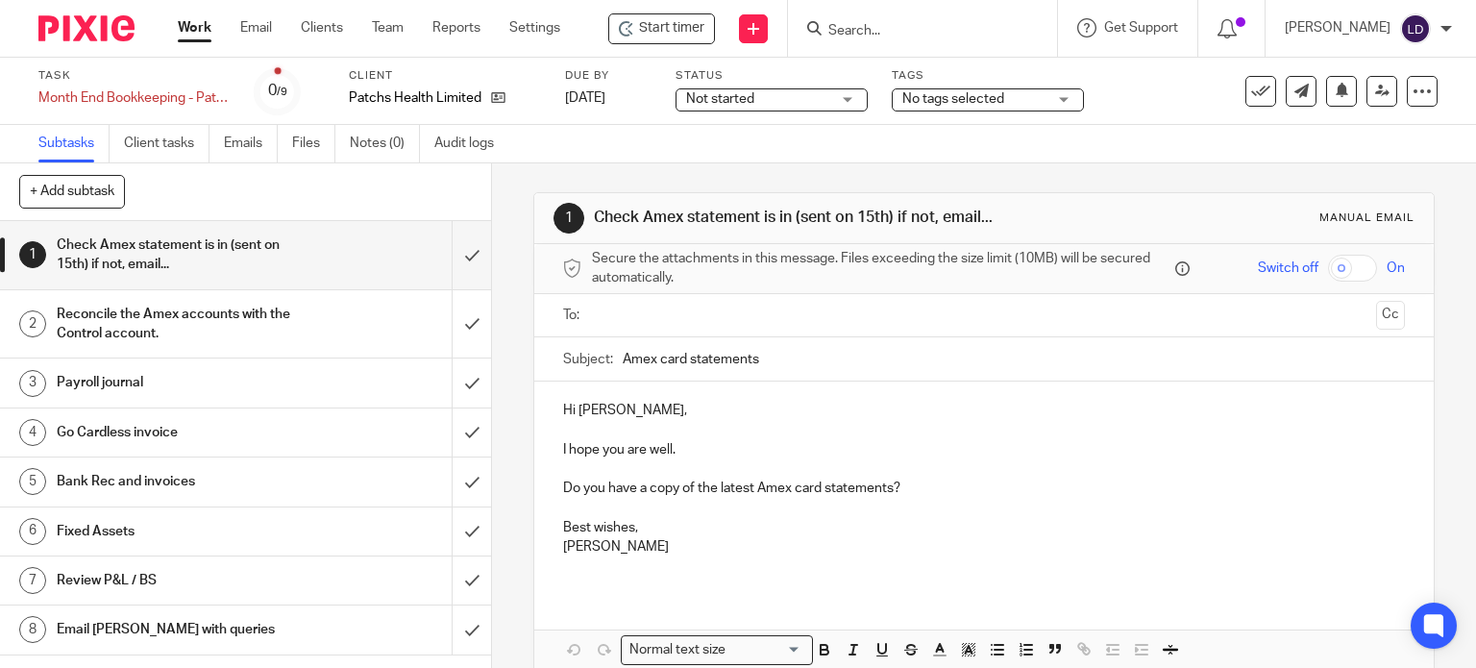
click at [649, 18] on span "Start timer" at bounding box center [671, 28] width 65 height 20
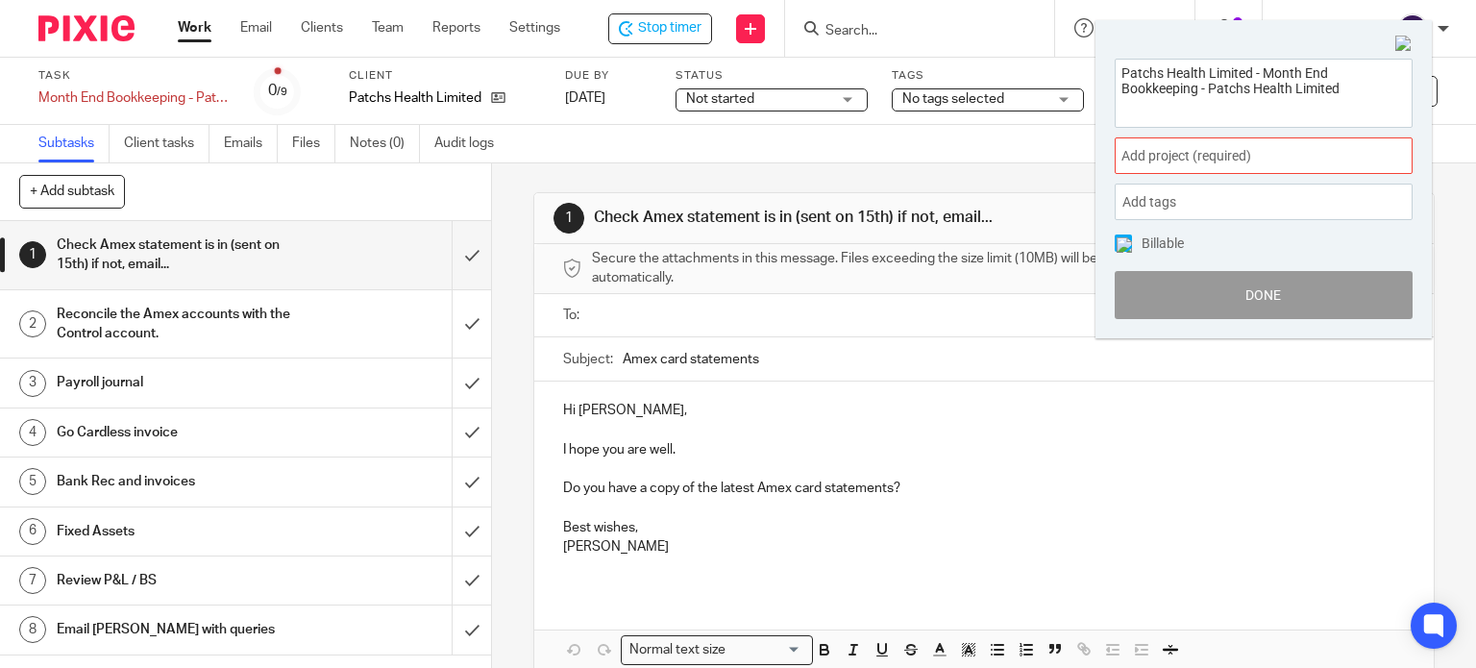
click at [1158, 161] on span "Add project (required) :" at bounding box center [1242, 156] width 242 height 20
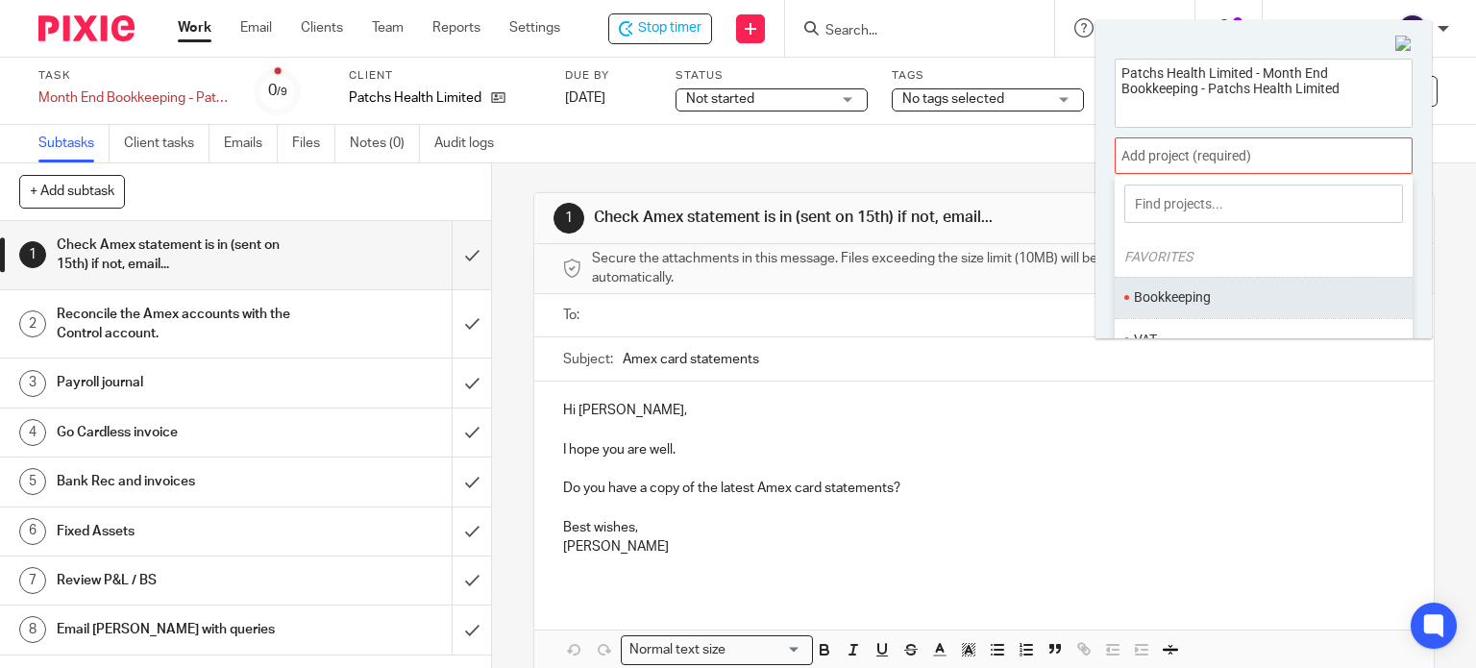
click at [1189, 290] on li "Bookkeeping" at bounding box center [1259, 297] width 251 height 20
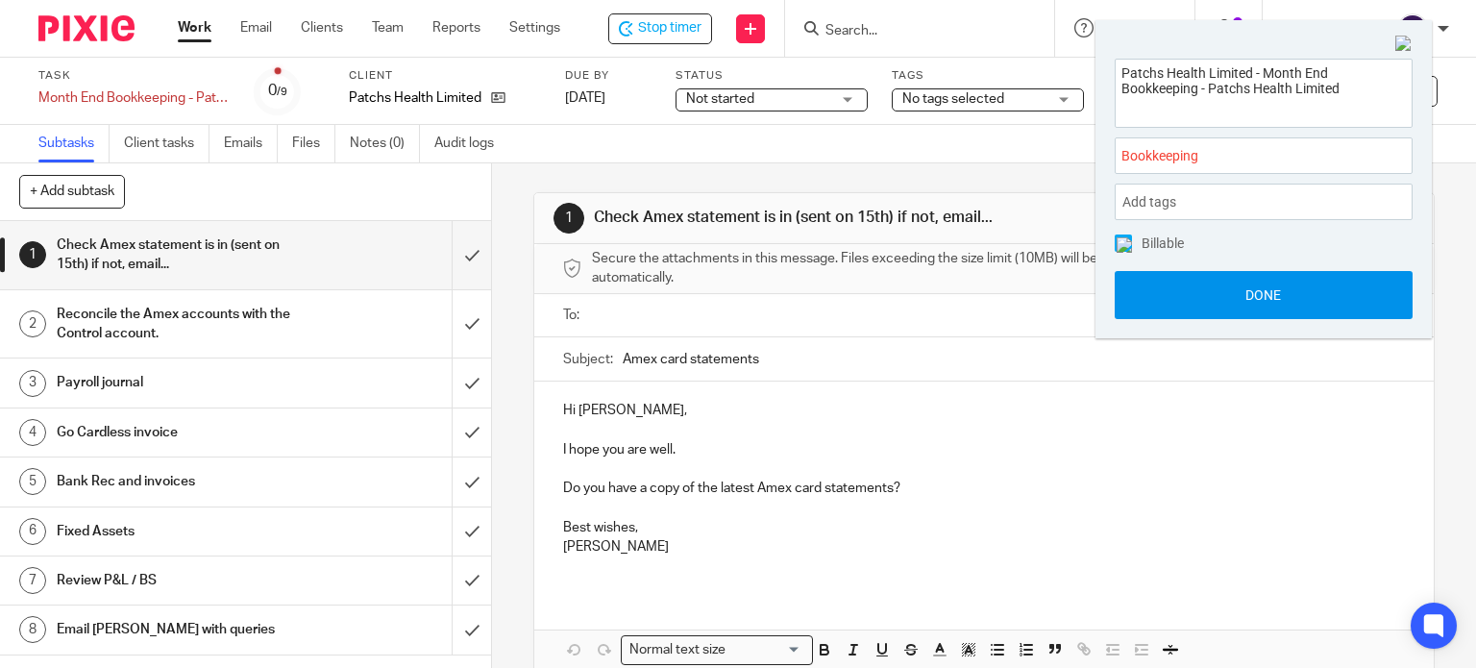
click at [1191, 291] on button "Done" at bounding box center [1264, 295] width 298 height 48
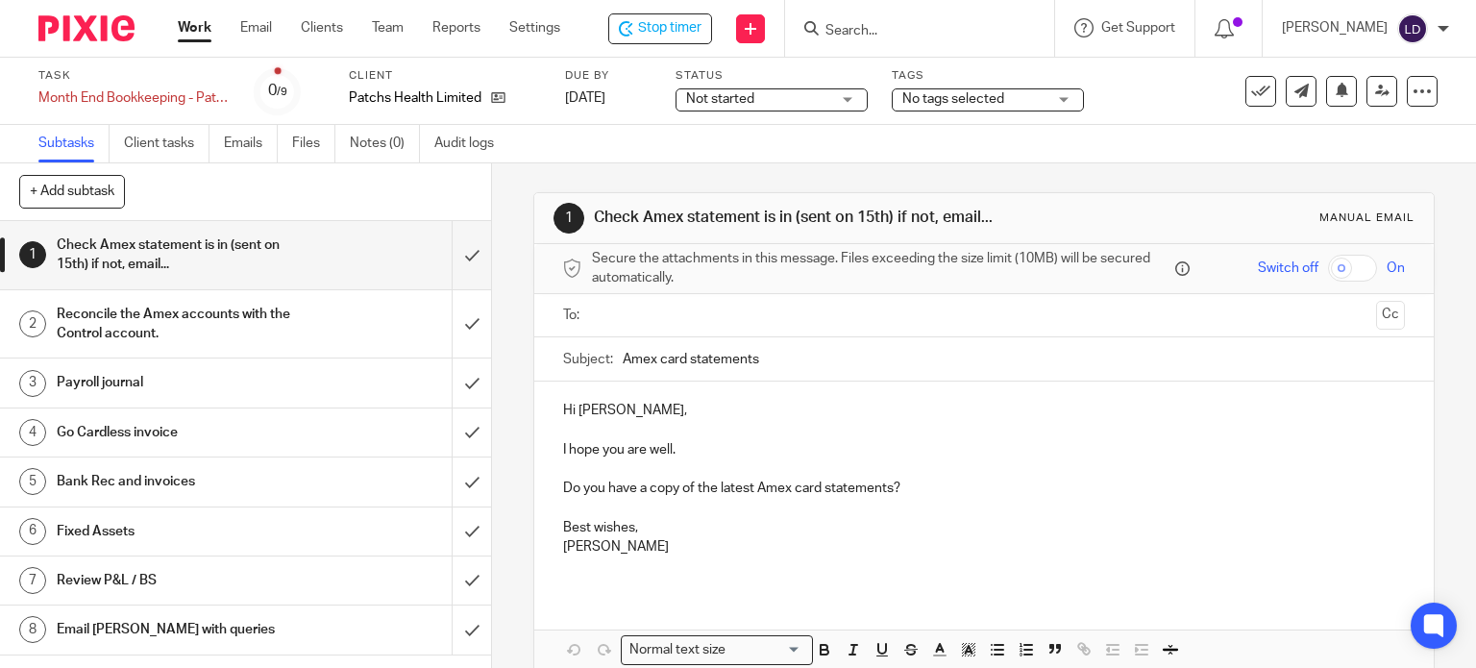
click at [813, 89] on span "Not started" at bounding box center [758, 99] width 144 height 20
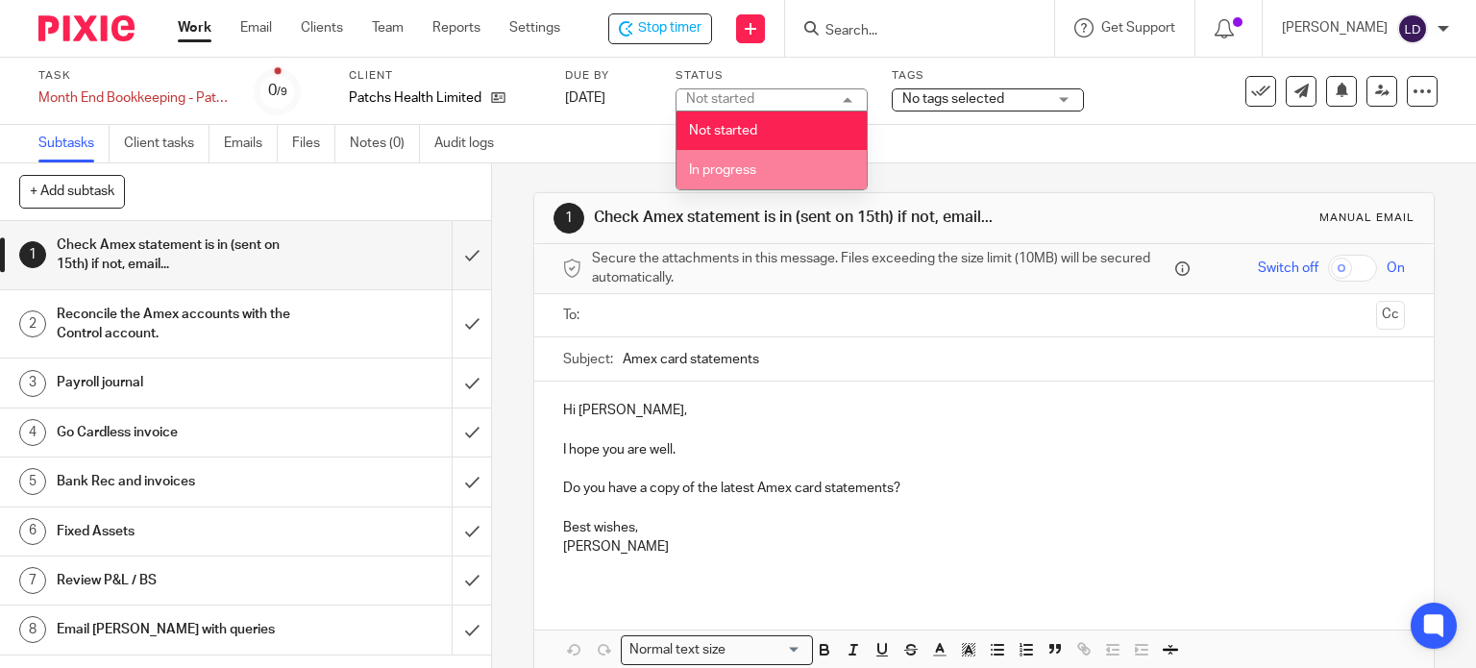
click at [811, 169] on li "In progress" at bounding box center [771, 169] width 190 height 39
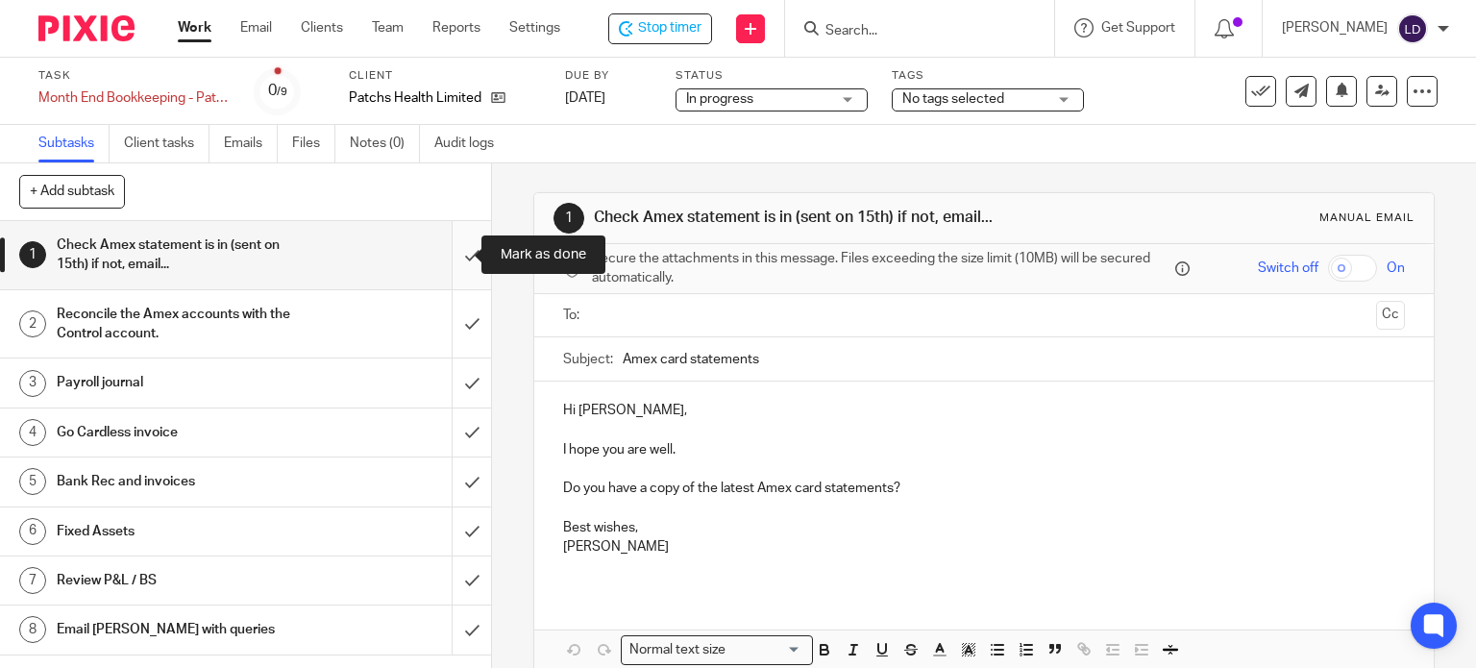
click at [459, 257] on input "submit" at bounding box center [245, 255] width 491 height 68
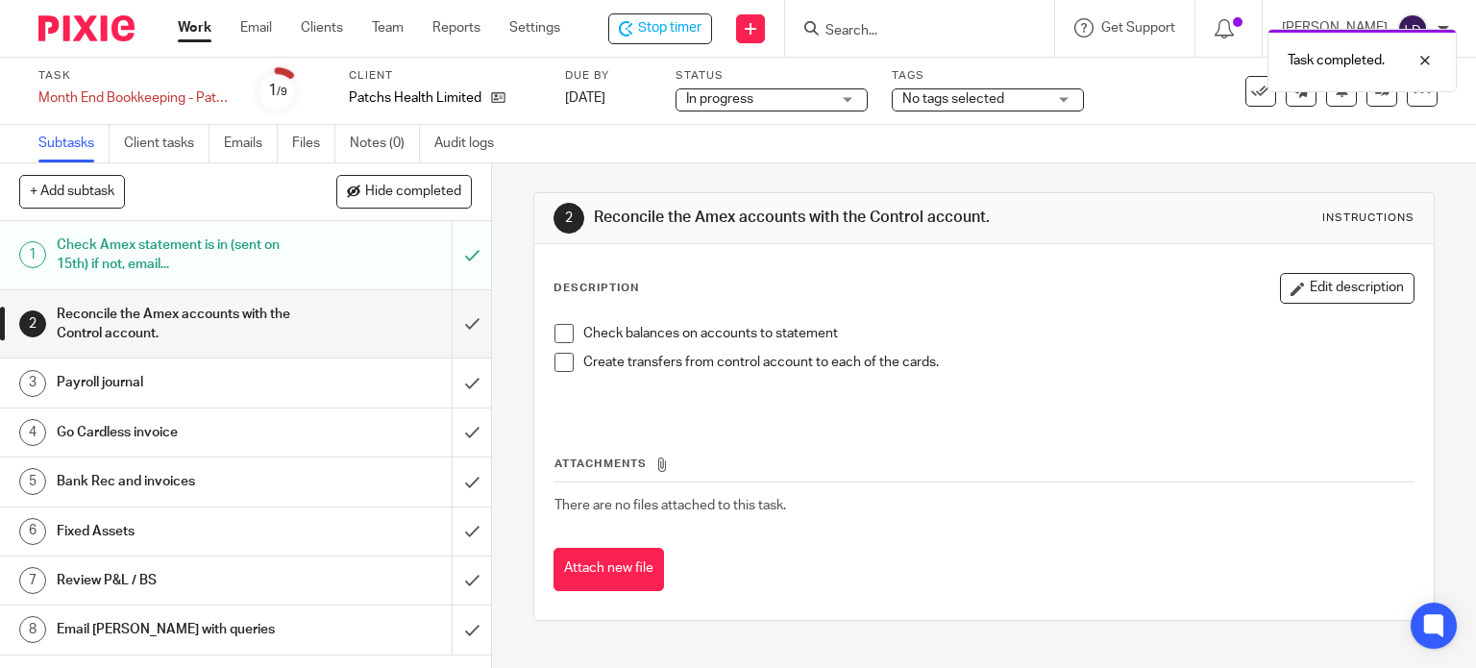
click at [558, 333] on span at bounding box center [563, 333] width 19 height 19
click at [562, 360] on span at bounding box center [563, 362] width 19 height 19
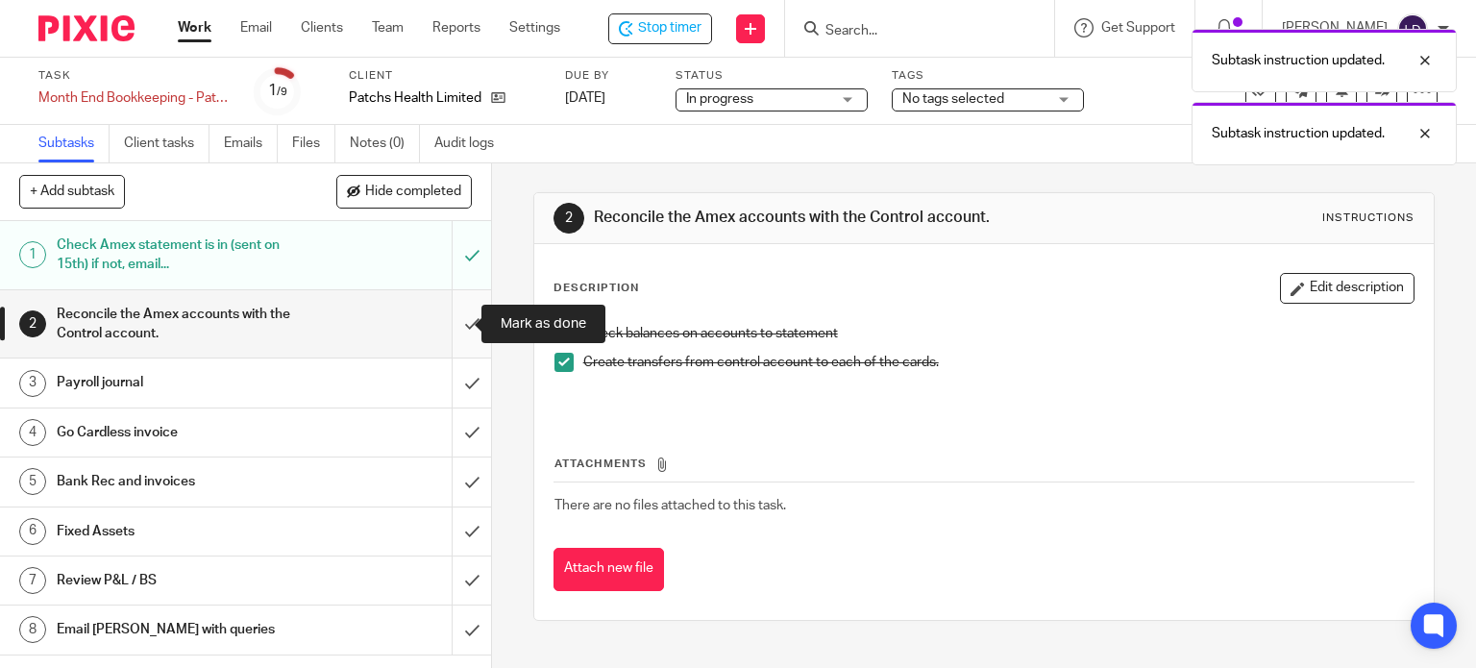
click at [452, 329] on input "submit" at bounding box center [245, 324] width 491 height 68
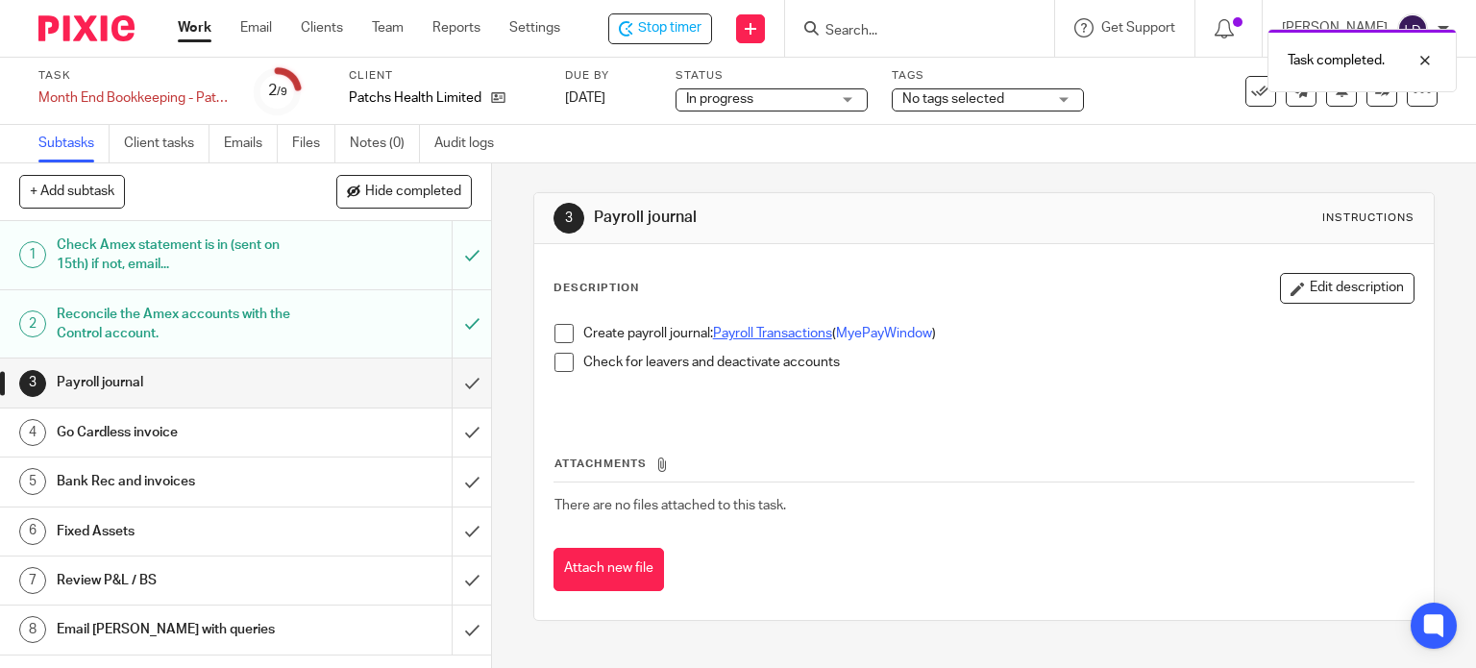
click at [765, 332] on link "Payroll Transactions" at bounding box center [772, 333] width 119 height 13
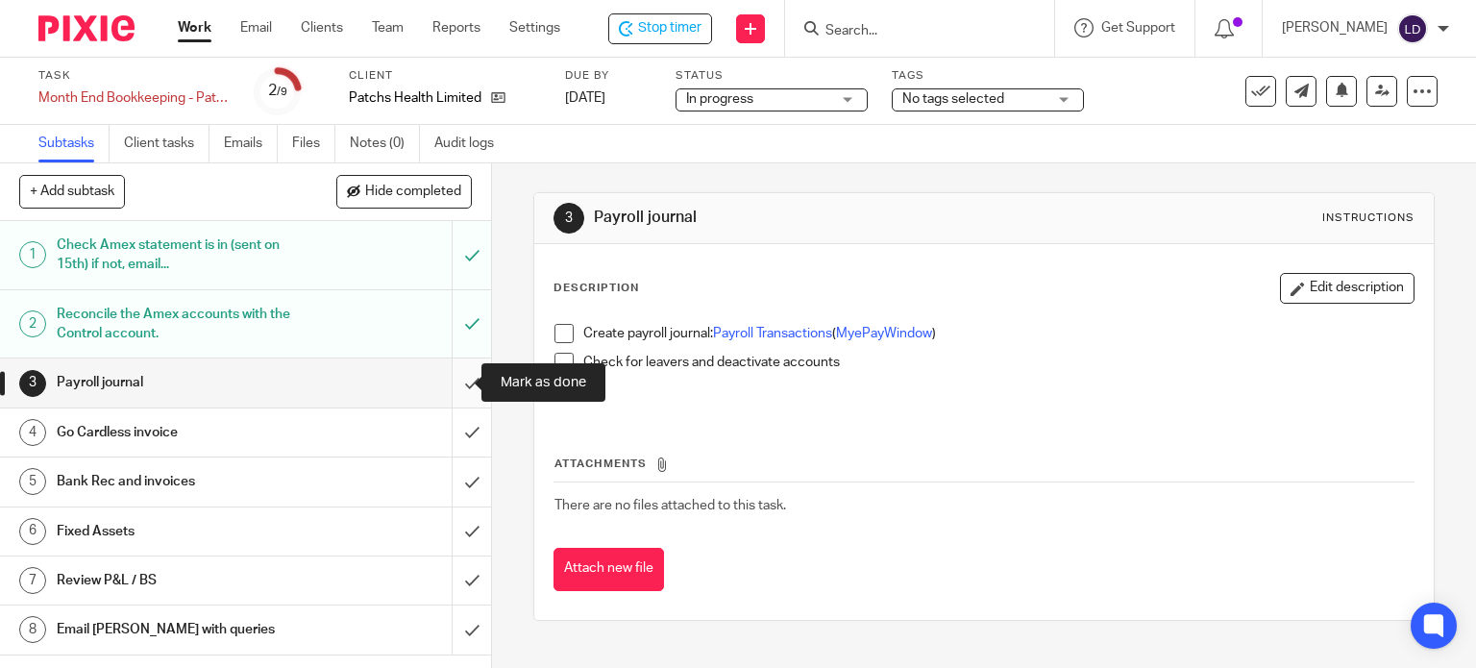
click at [448, 389] on input "submit" at bounding box center [245, 382] width 491 height 48
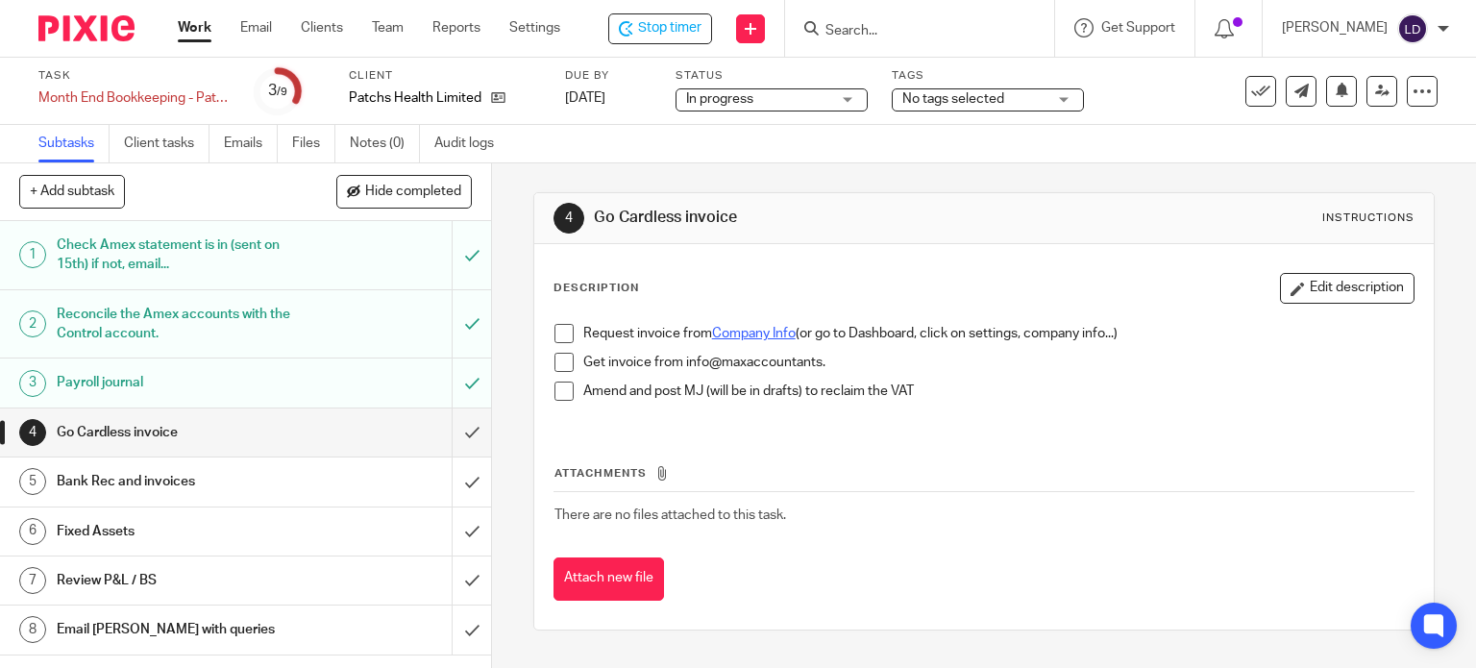
click at [728, 333] on link "Company Info" at bounding box center [754, 333] width 84 height 13
click at [558, 331] on span at bounding box center [563, 333] width 19 height 19
drag, startPoint x: 556, startPoint y: 365, endPoint x: 561, endPoint y: 394, distance: 29.2
click at [556, 365] on span at bounding box center [563, 362] width 19 height 19
click at [562, 404] on li "Amend and post MJ (will be in drafts) to reclaim the VAT" at bounding box center [984, 395] width 860 height 29
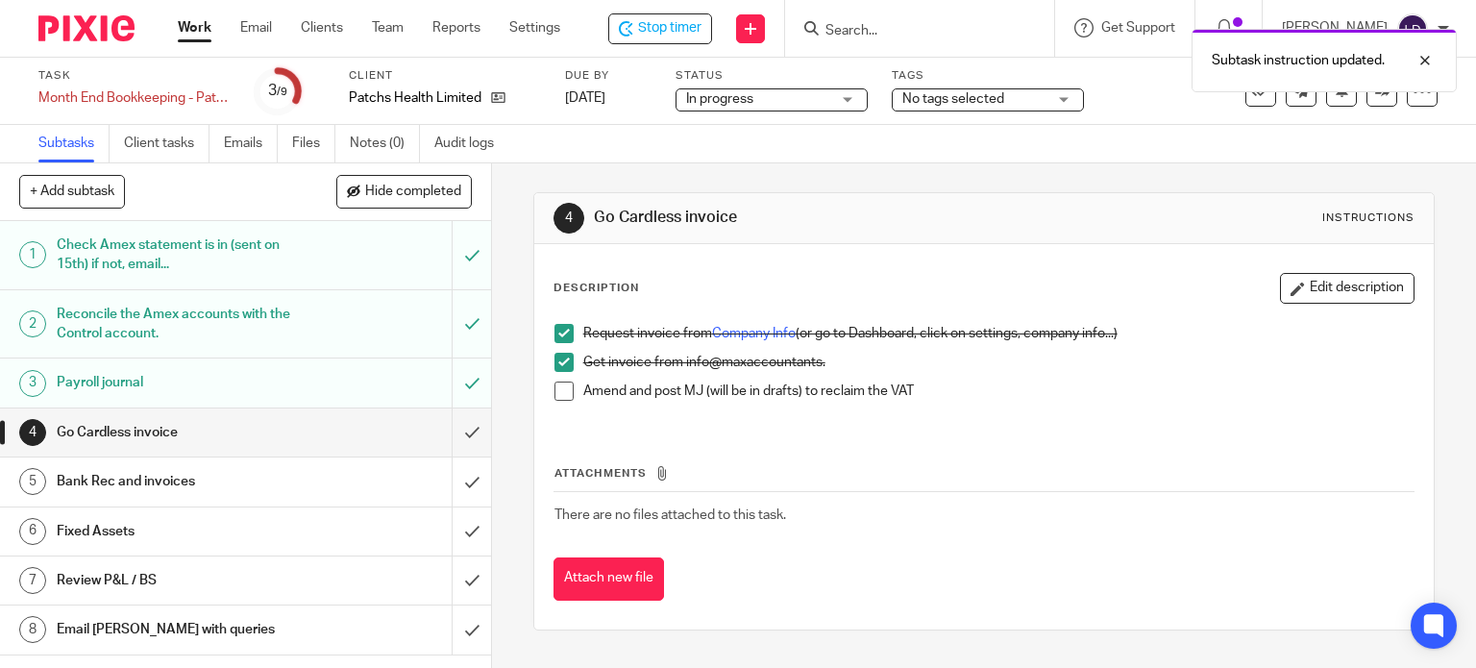
click at [559, 400] on li "Amend and post MJ (will be in drafts) to reclaim the VAT" at bounding box center [984, 395] width 860 height 29
click at [557, 391] on span at bounding box center [563, 390] width 19 height 19
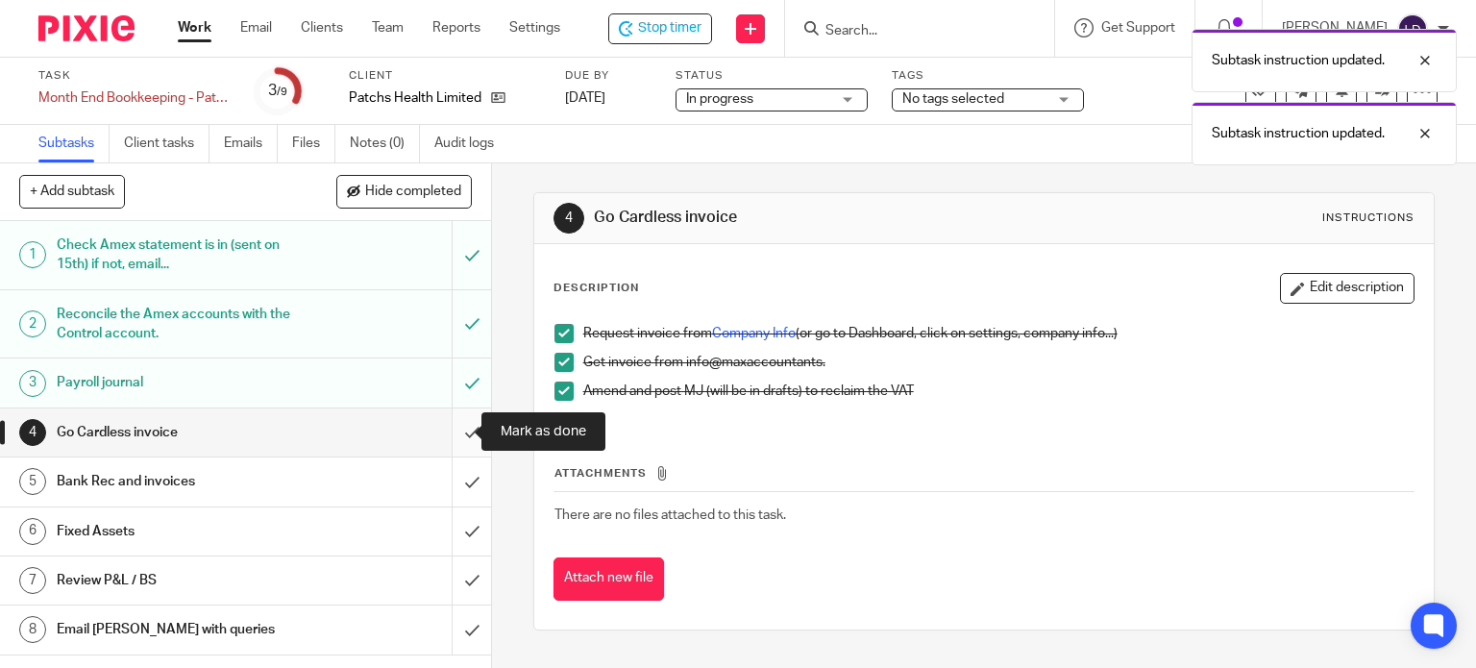
click at [463, 429] on input "submit" at bounding box center [245, 432] width 491 height 48
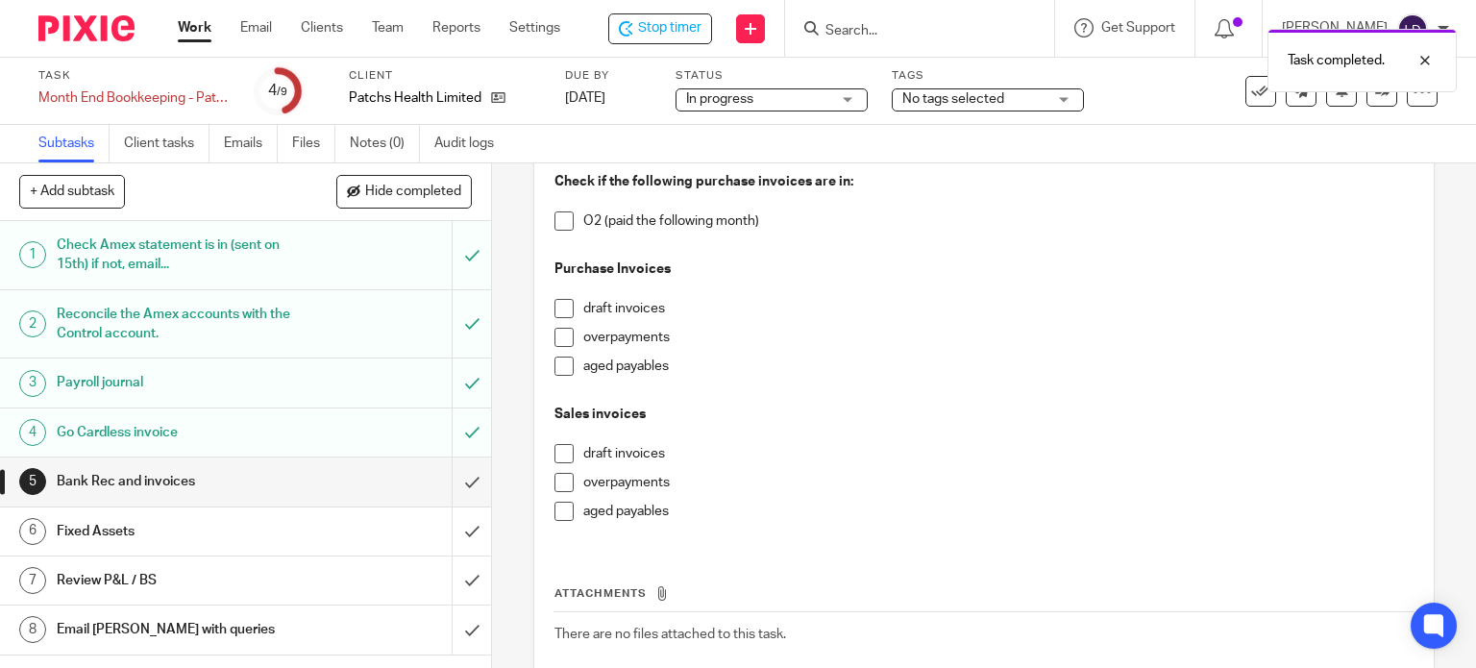
scroll to position [756, 0]
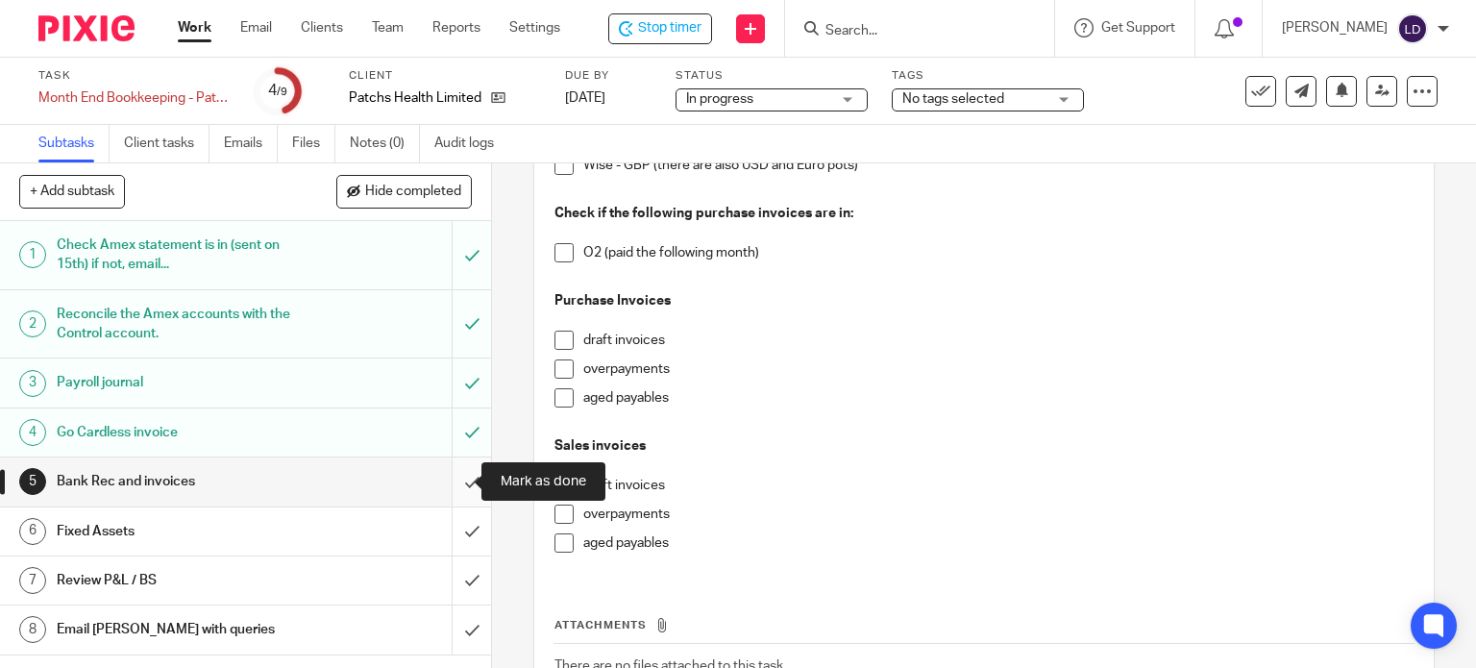
click at [462, 478] on input "submit" at bounding box center [245, 481] width 491 height 48
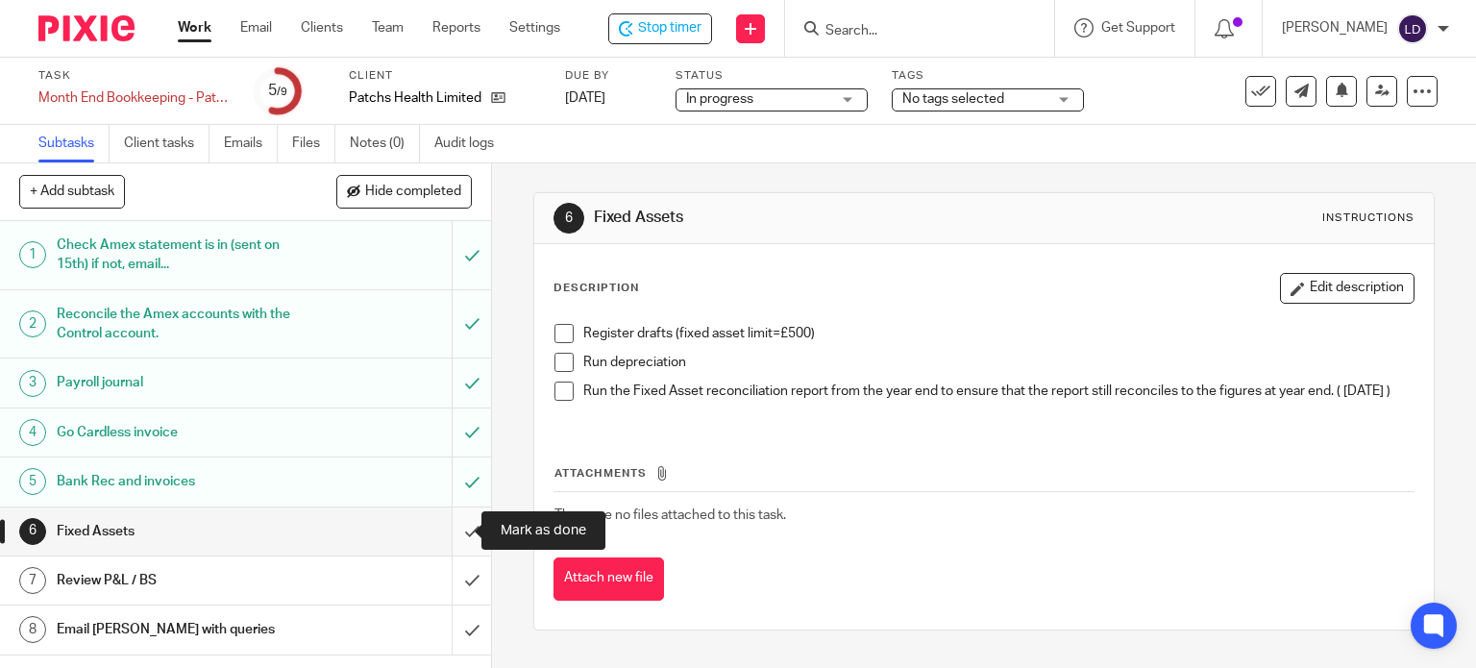
click at [451, 526] on input "submit" at bounding box center [245, 531] width 491 height 48
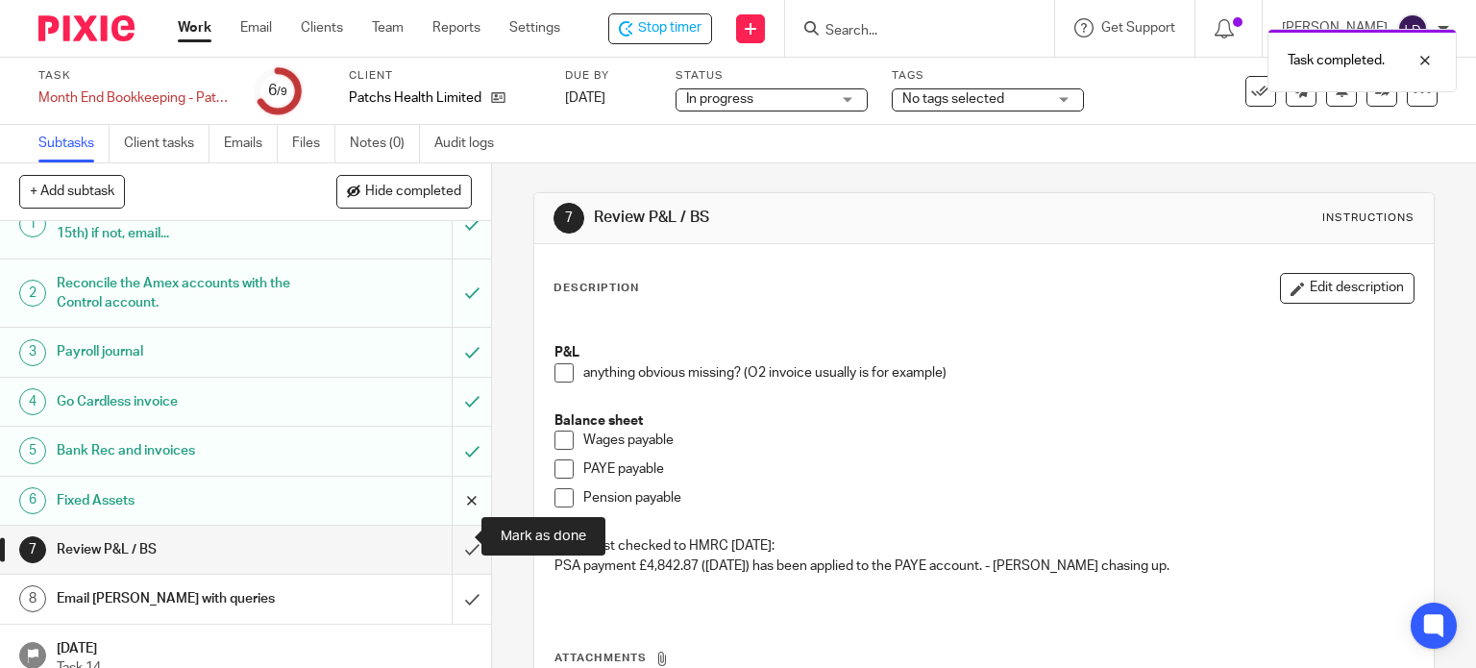
scroll to position [49, 0]
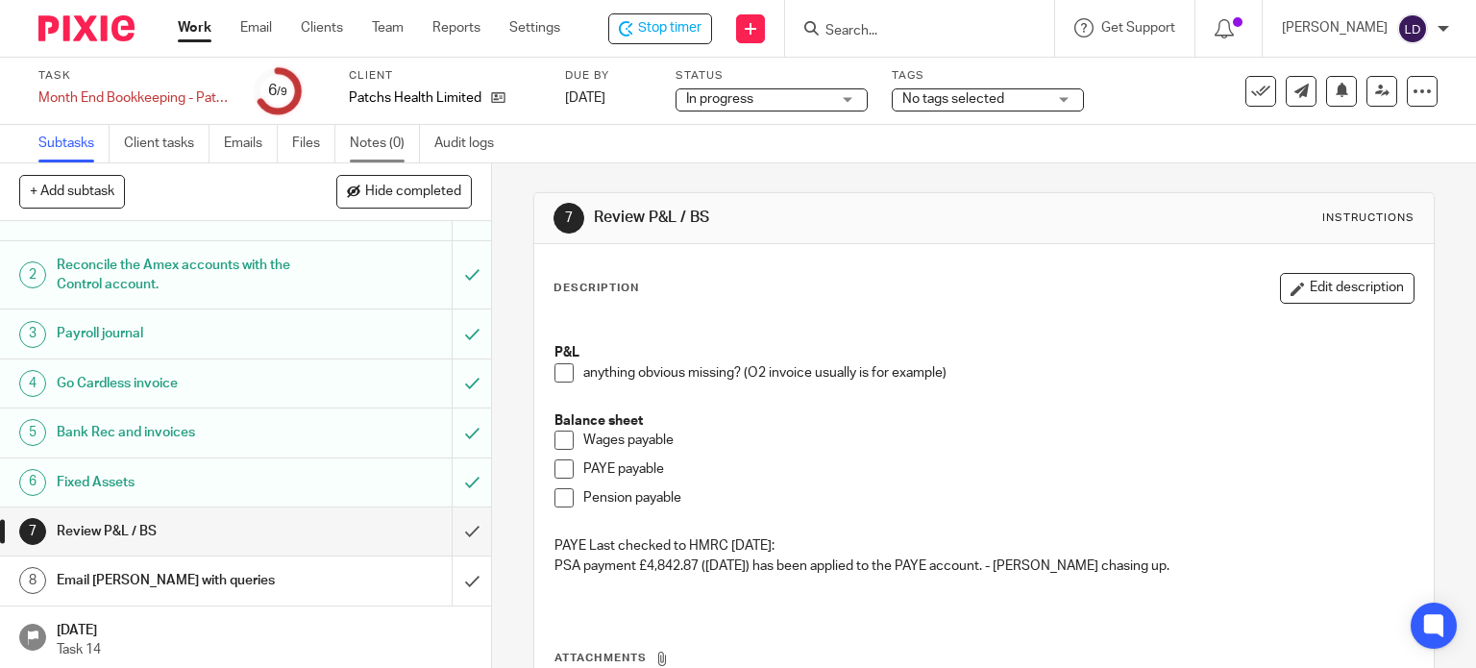
click at [396, 142] on link "Notes (0)" at bounding box center [385, 143] width 70 height 37
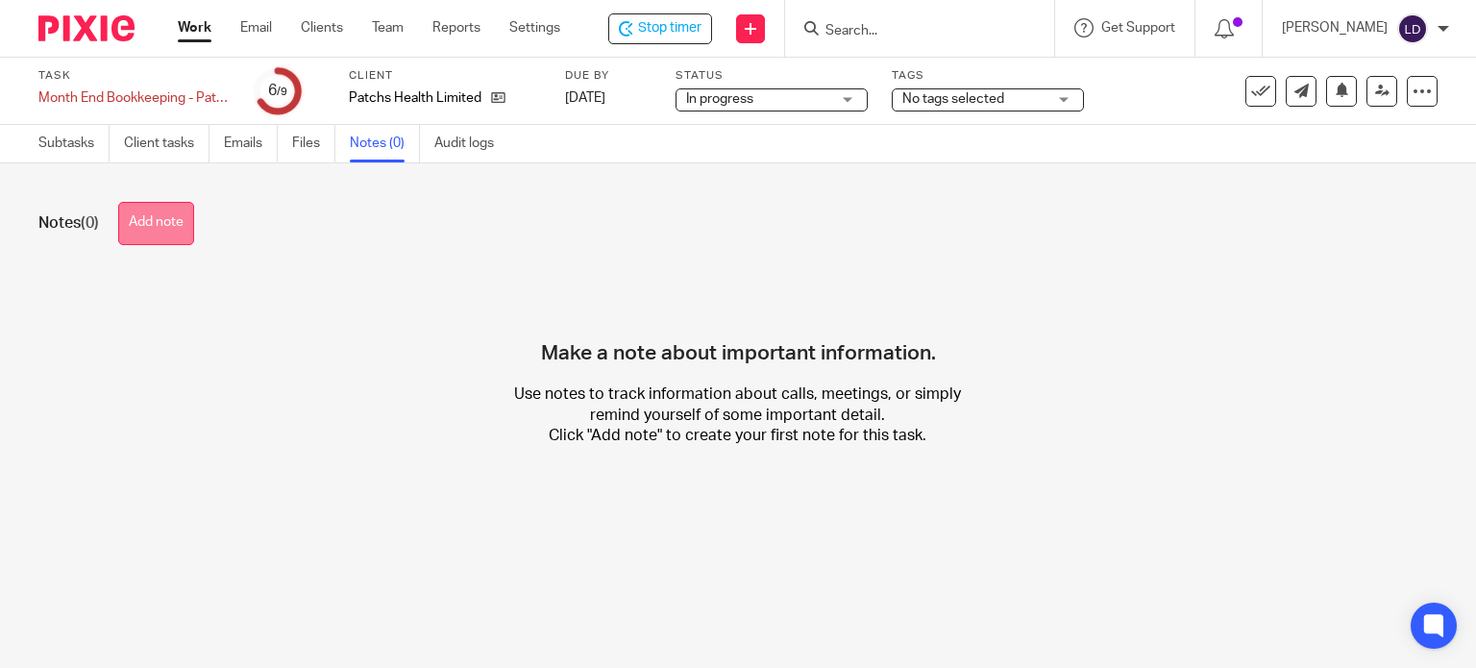
click at [167, 227] on button "Add note" at bounding box center [156, 223] width 76 height 43
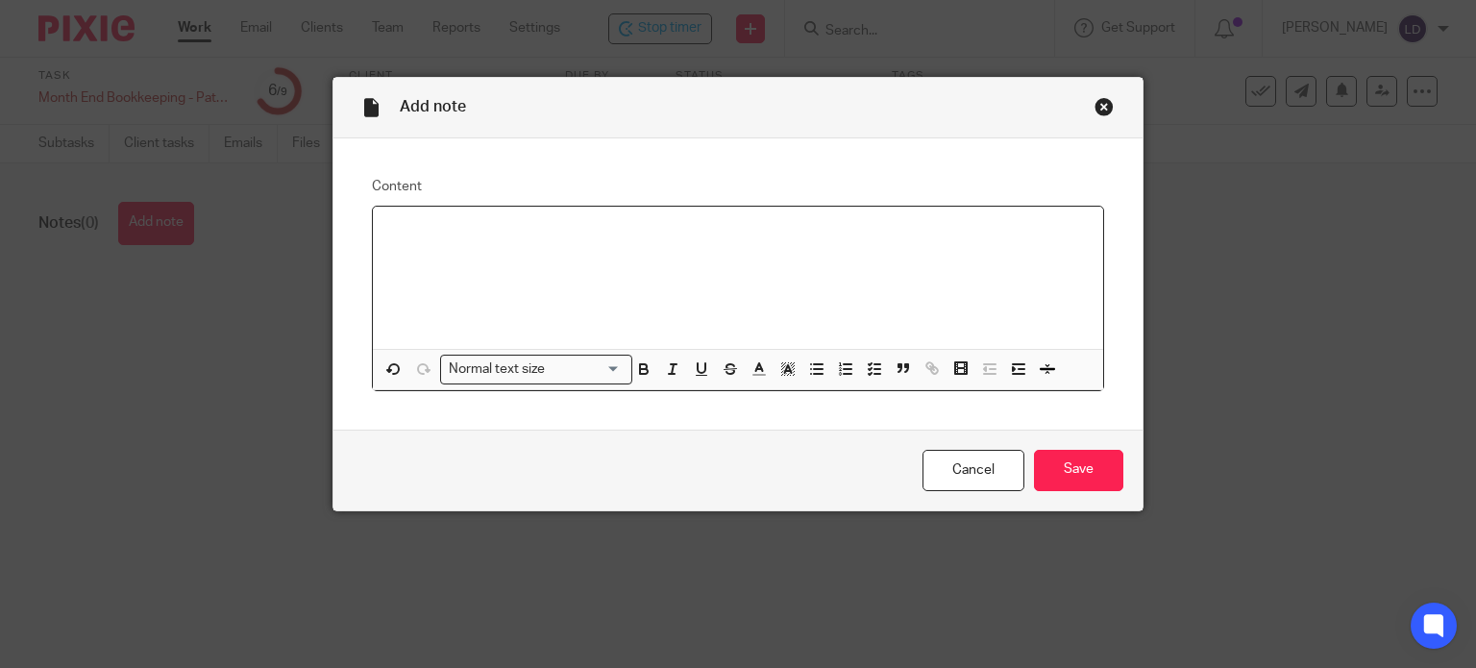
click at [1099, 110] on div "Close this dialog window" at bounding box center [1103, 106] width 19 height 19
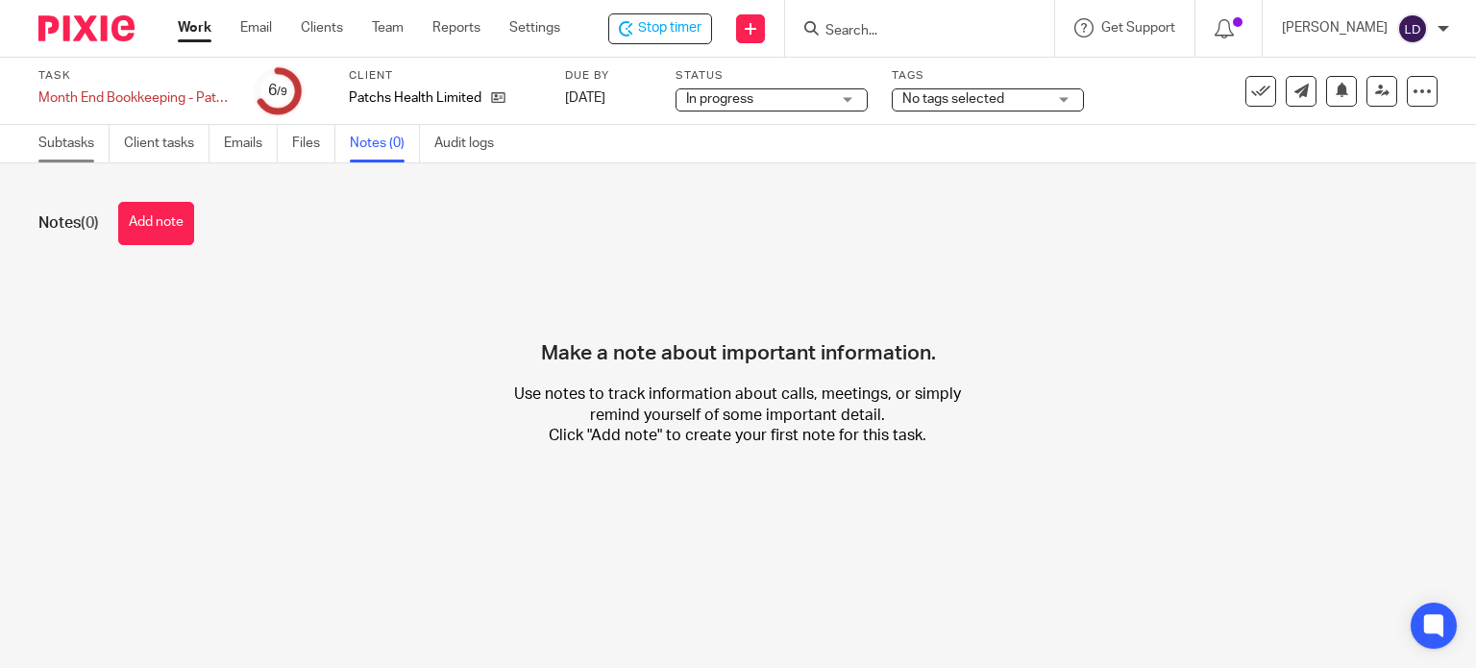
click at [65, 147] on link "Subtasks" at bounding box center [73, 143] width 71 height 37
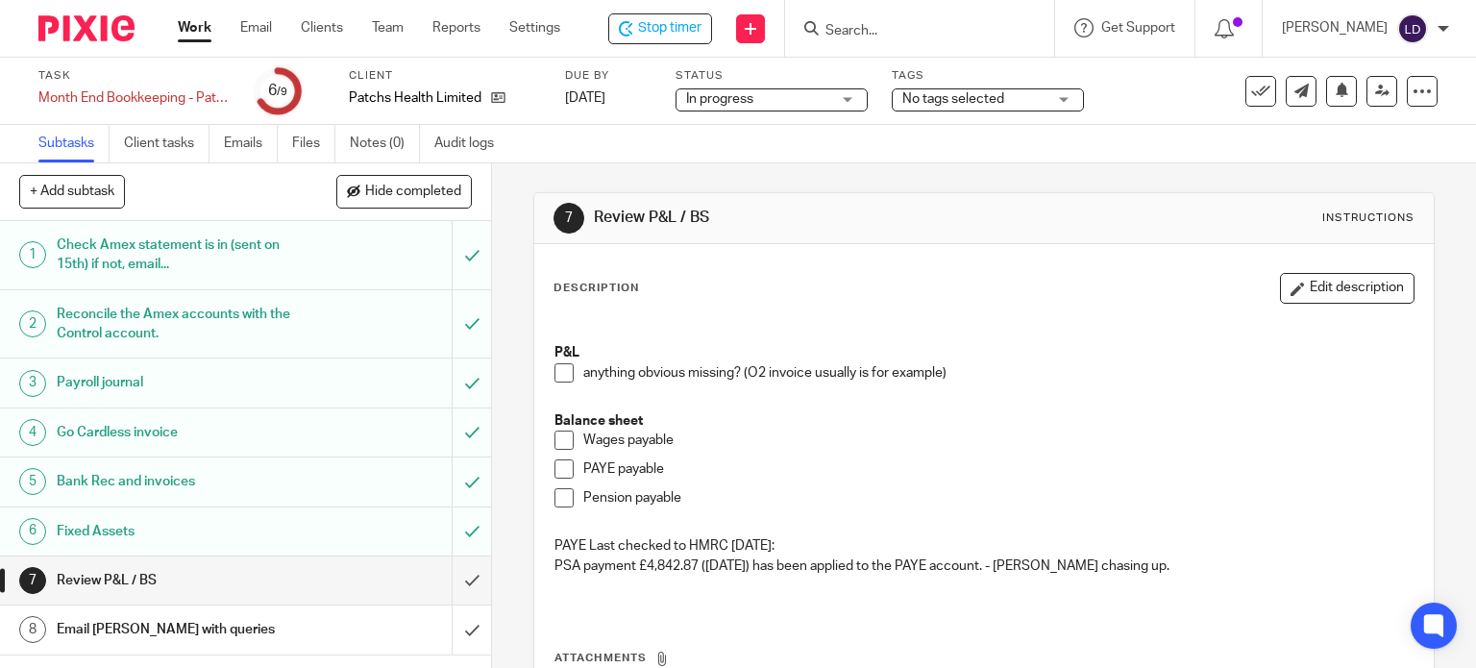
scroll to position [49, 0]
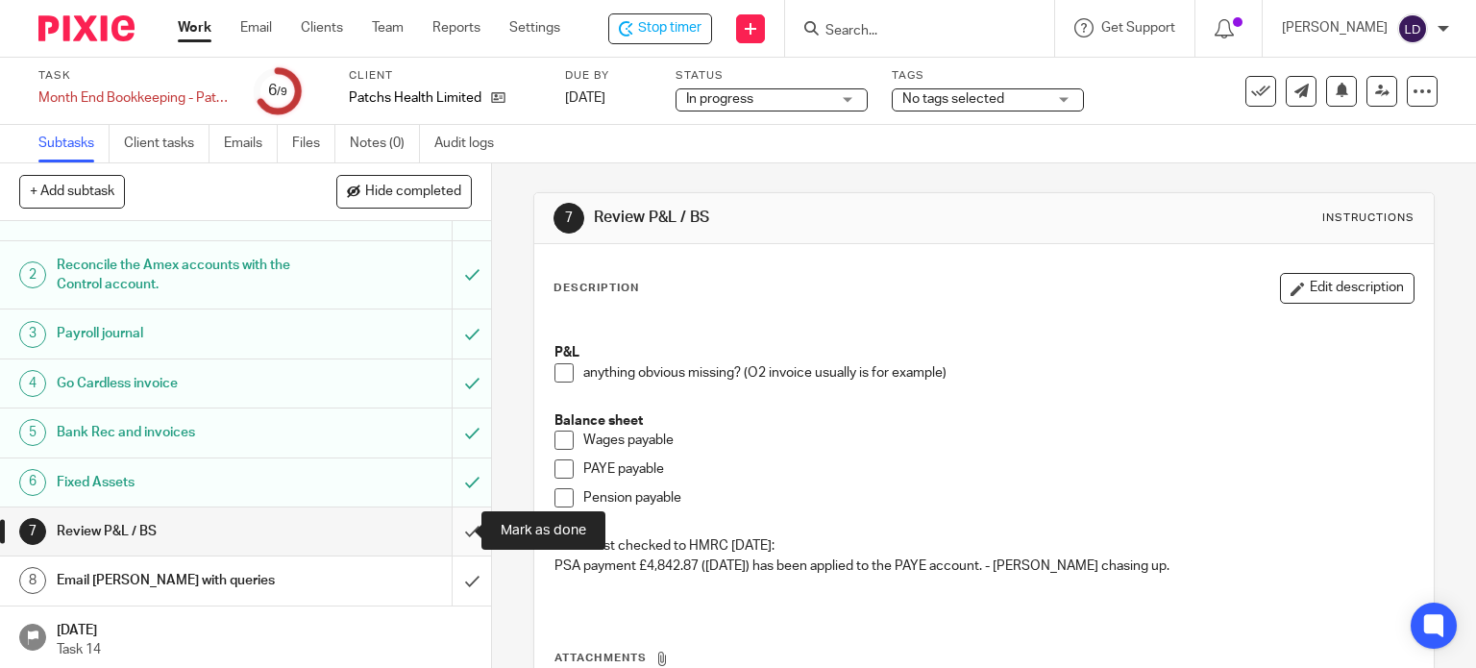
click at [461, 531] on input "submit" at bounding box center [245, 531] width 491 height 48
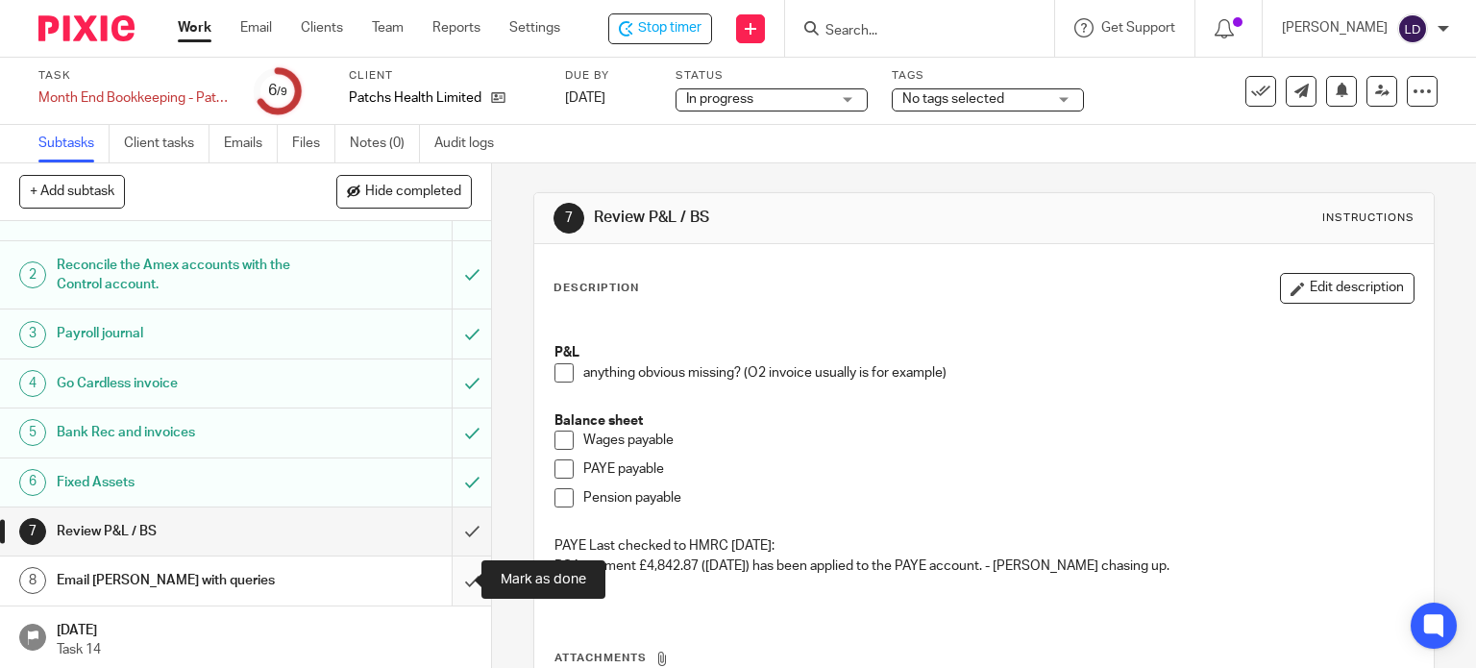
click at [457, 577] on input "submit" at bounding box center [245, 580] width 491 height 48
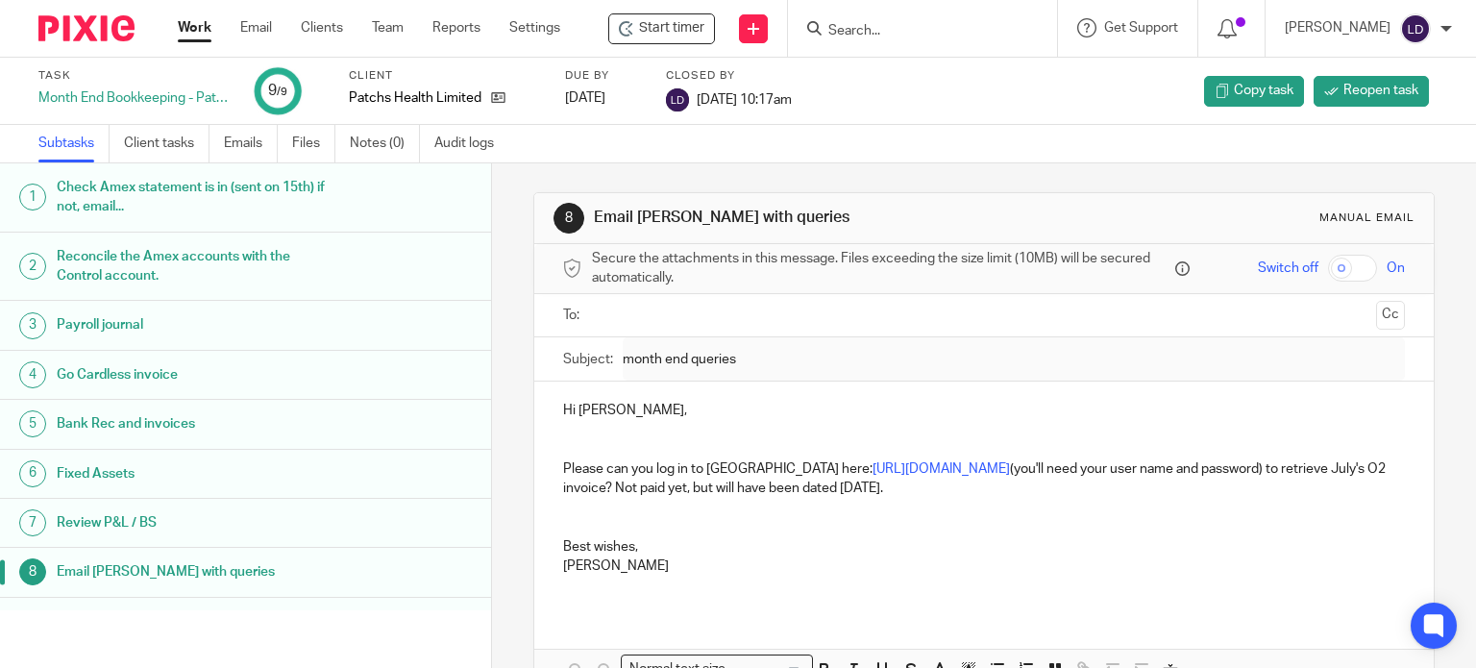
click at [198, 25] on link "Work" at bounding box center [195, 27] width 34 height 19
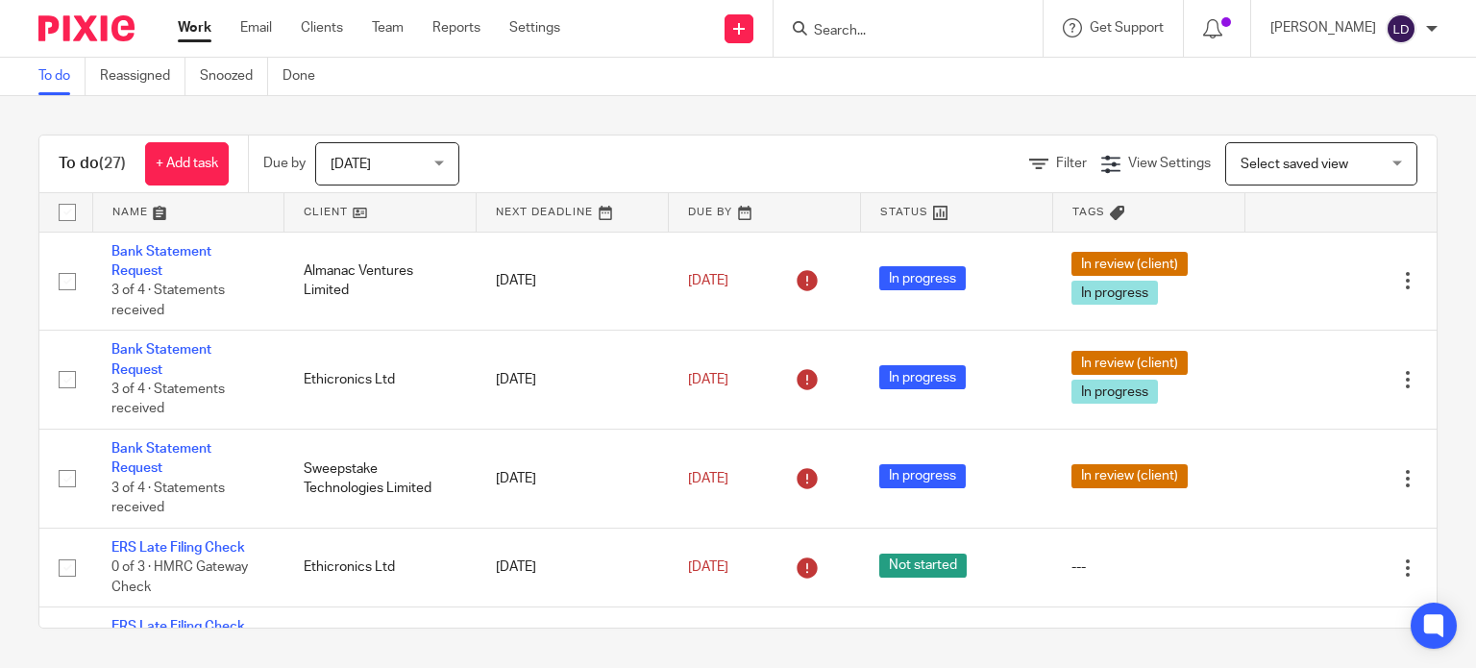
click at [354, 211] on link at bounding box center [379, 212] width 191 height 38
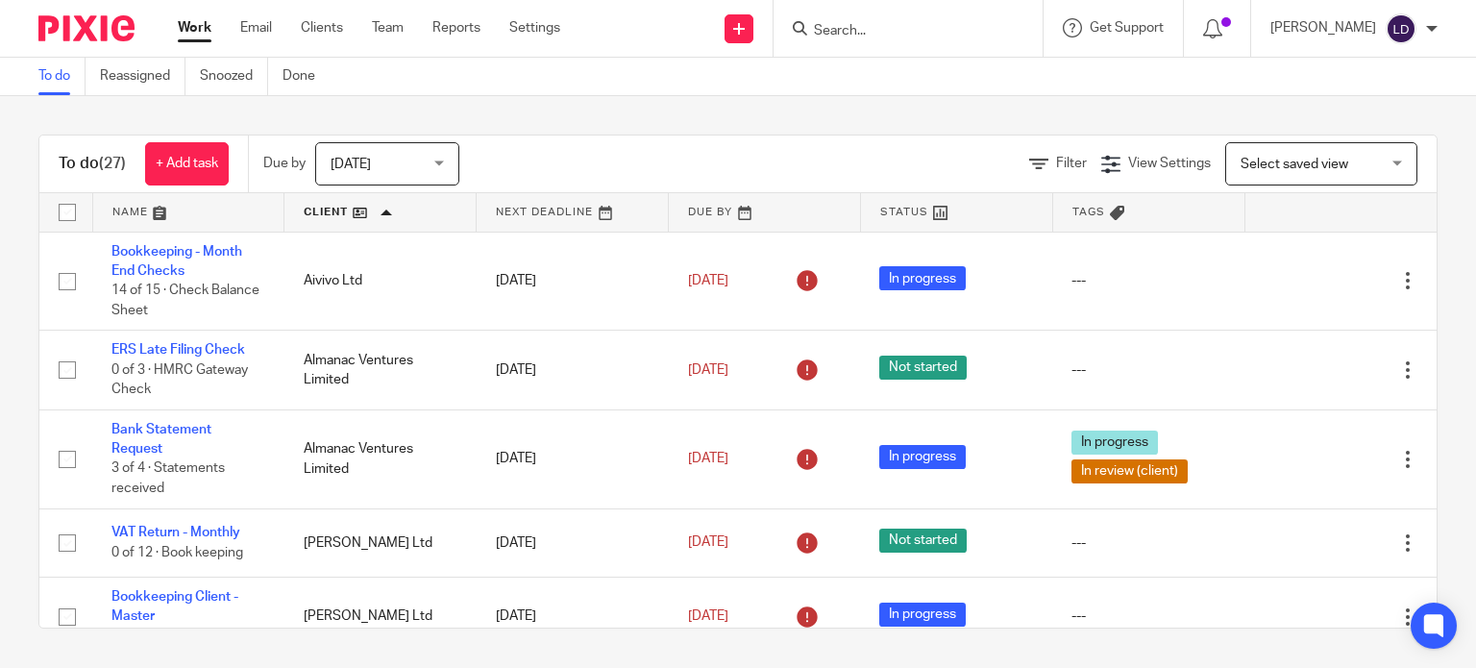
click at [842, 41] on div at bounding box center [907, 28] width 269 height 57
click at [845, 34] on input "Search" at bounding box center [898, 31] width 173 height 17
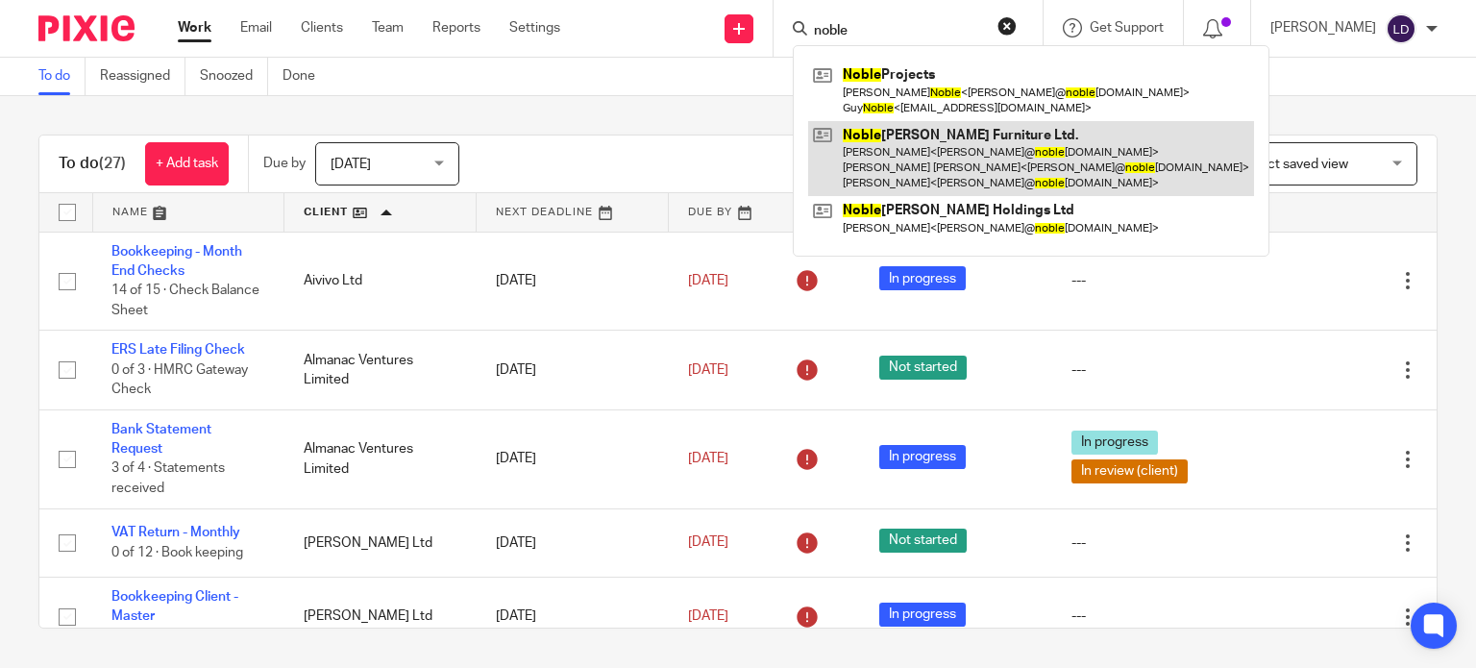
type input "noble"
click at [943, 157] on link at bounding box center [1031, 159] width 446 height 76
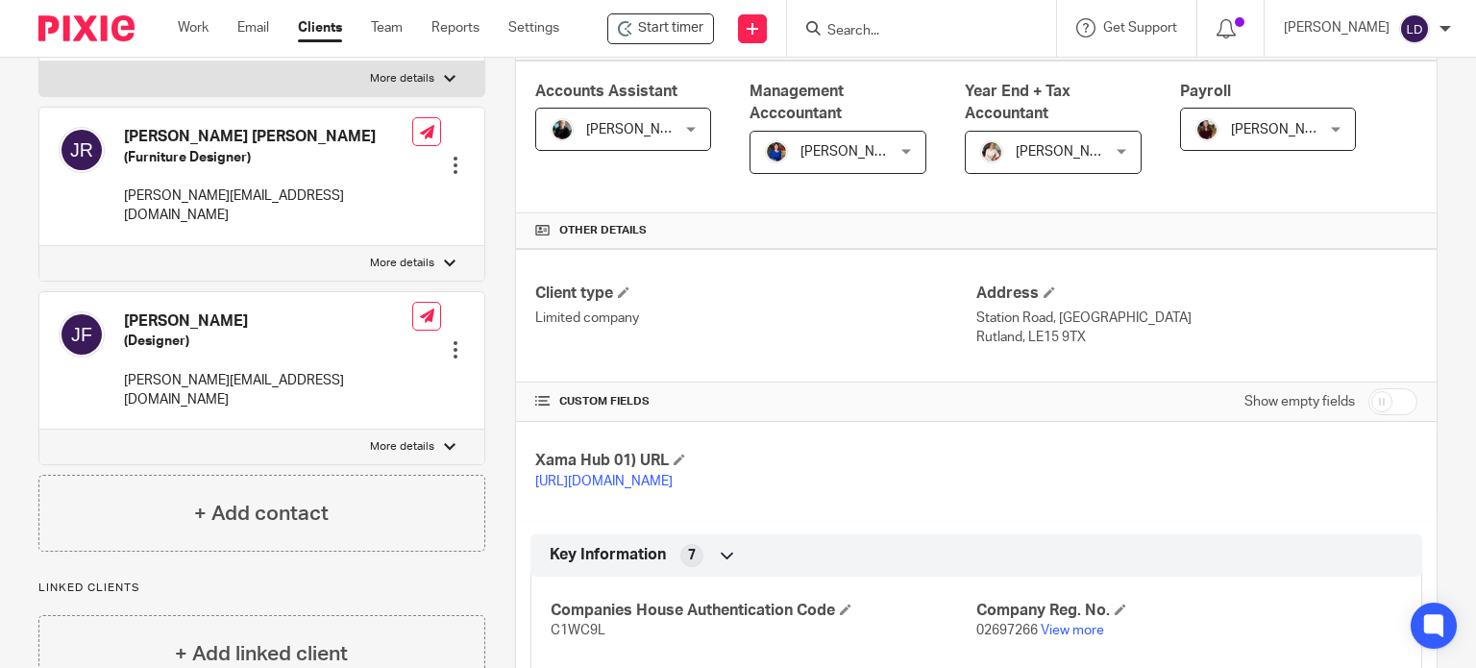
scroll to position [159, 0]
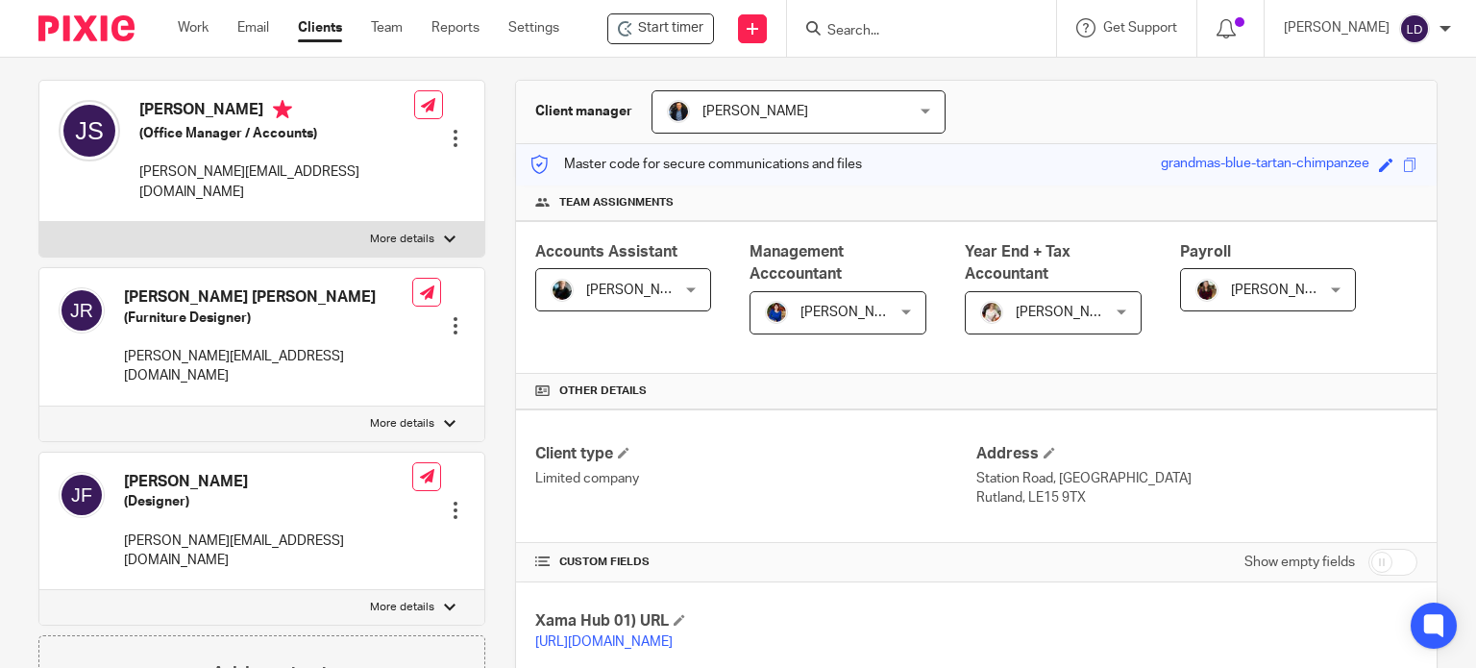
click at [653, 297] on span "Nicky Partington" at bounding box center [615, 289] width 128 height 40
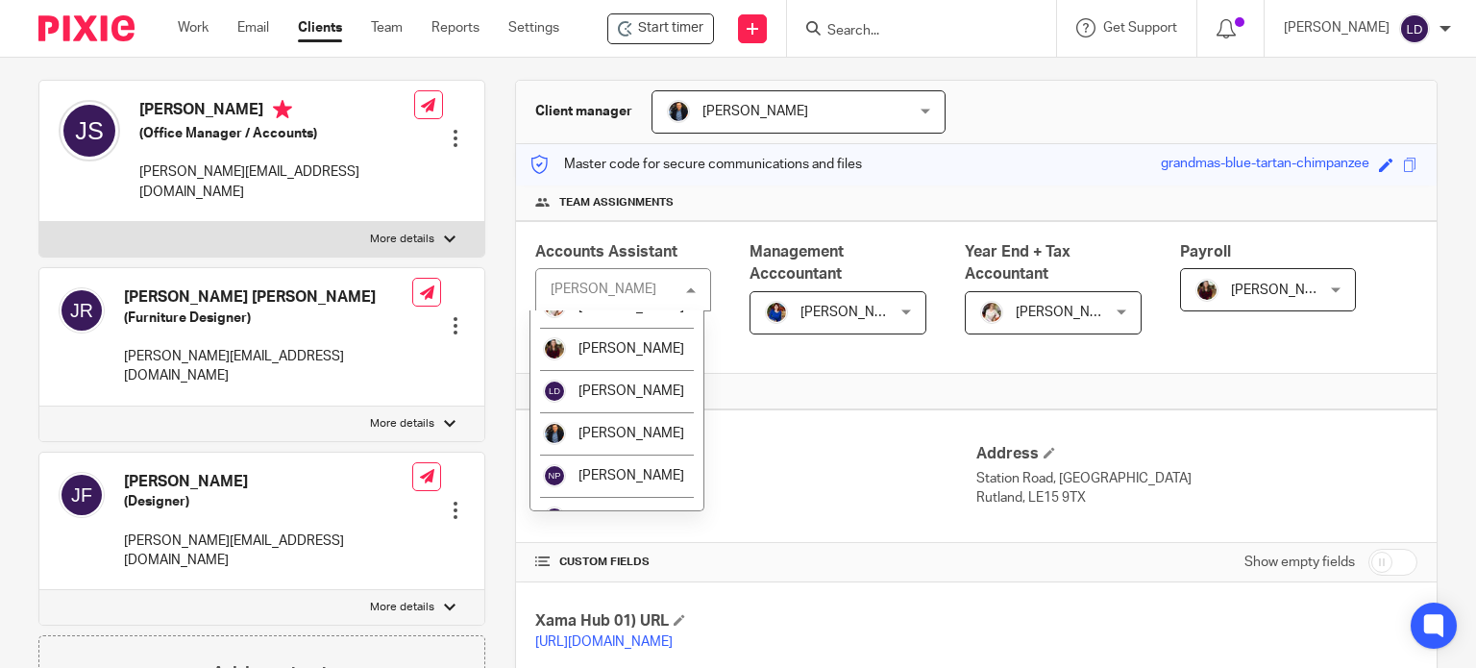
scroll to position [480, 0]
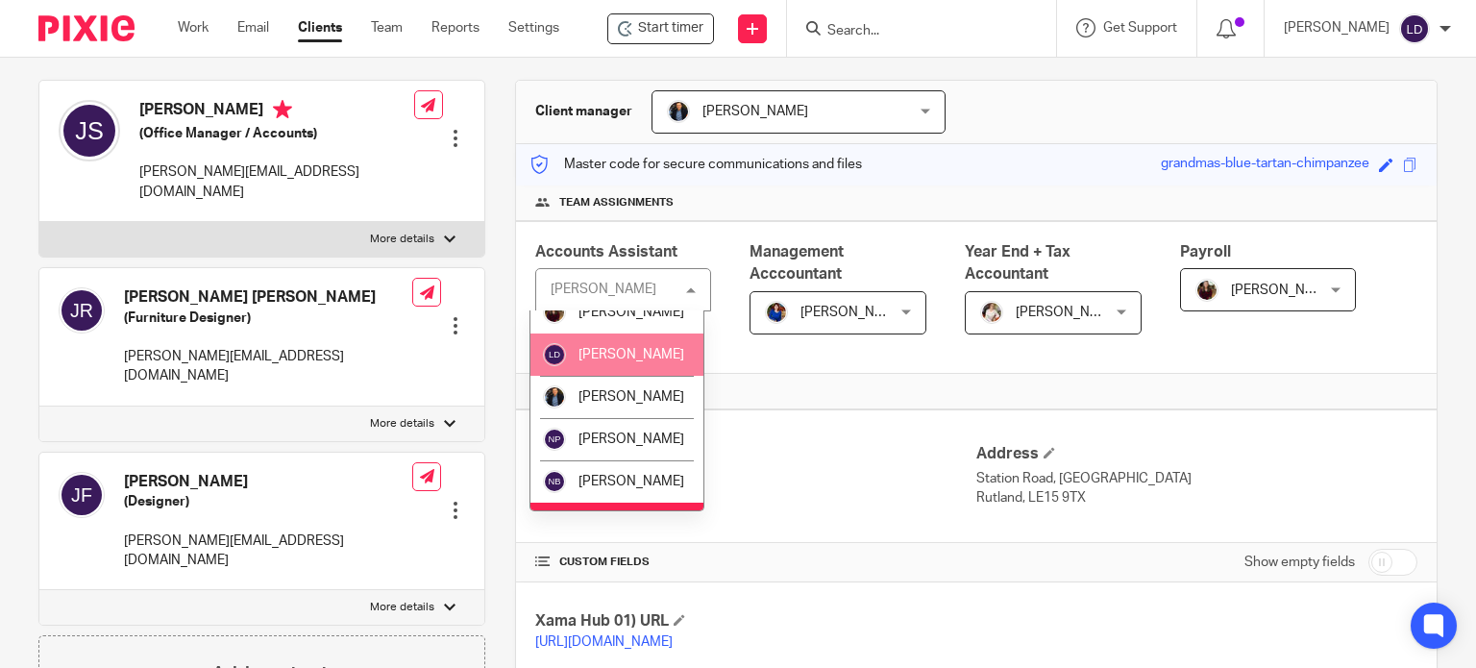
click at [615, 376] on li "[PERSON_NAME]" at bounding box center [616, 354] width 173 height 42
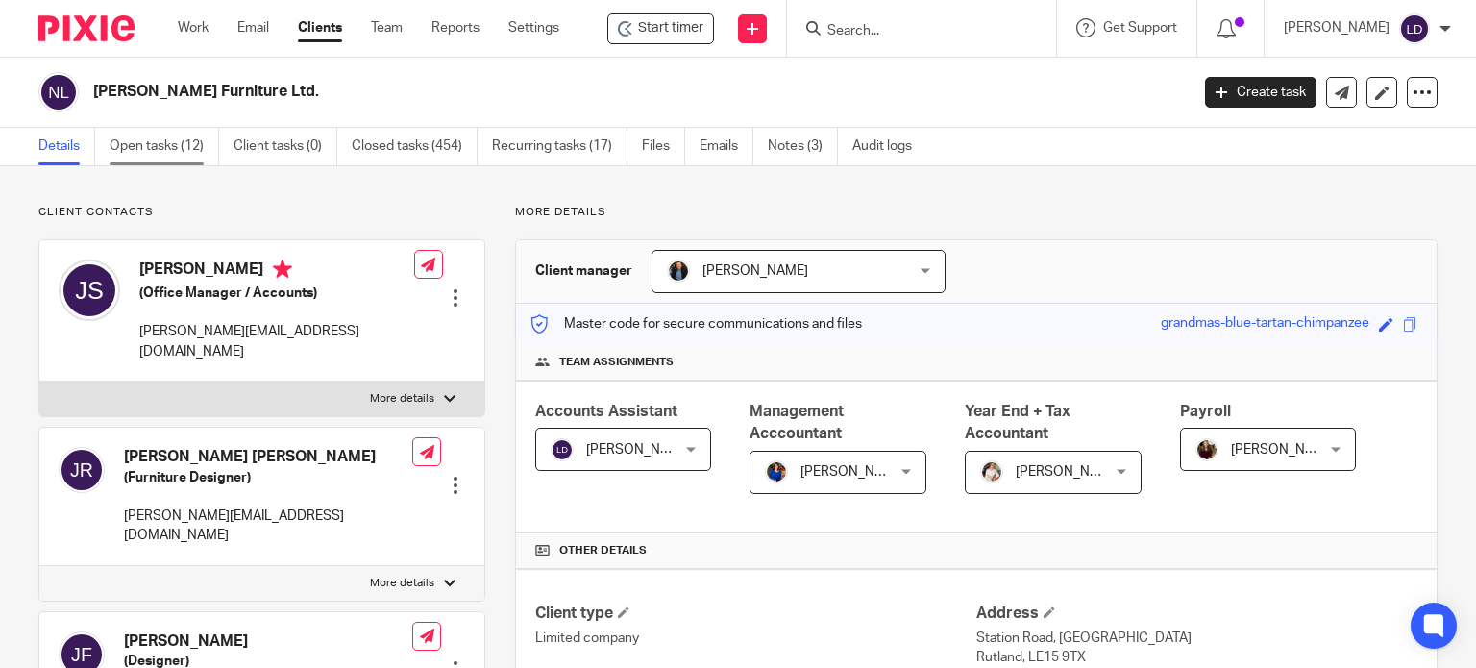
click at [184, 155] on link "Open tasks (12)" at bounding box center [165, 146] width 110 height 37
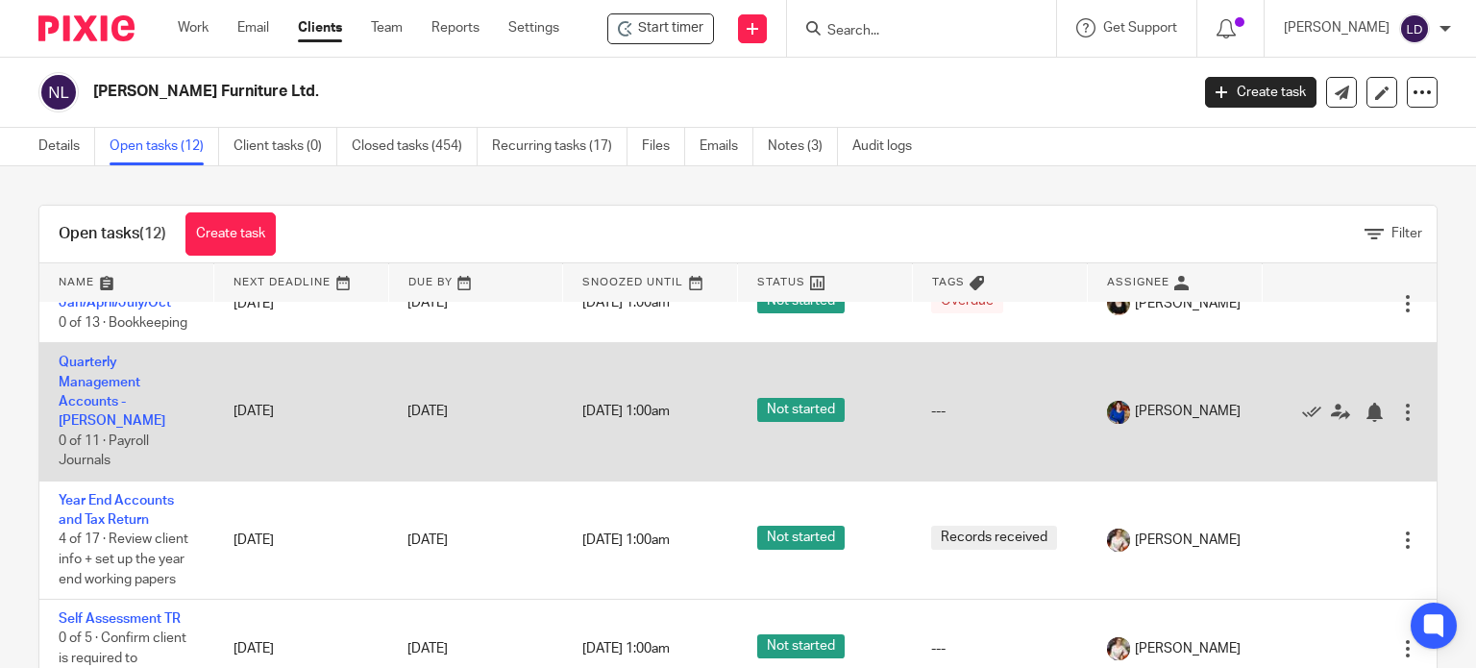
scroll to position [615, 0]
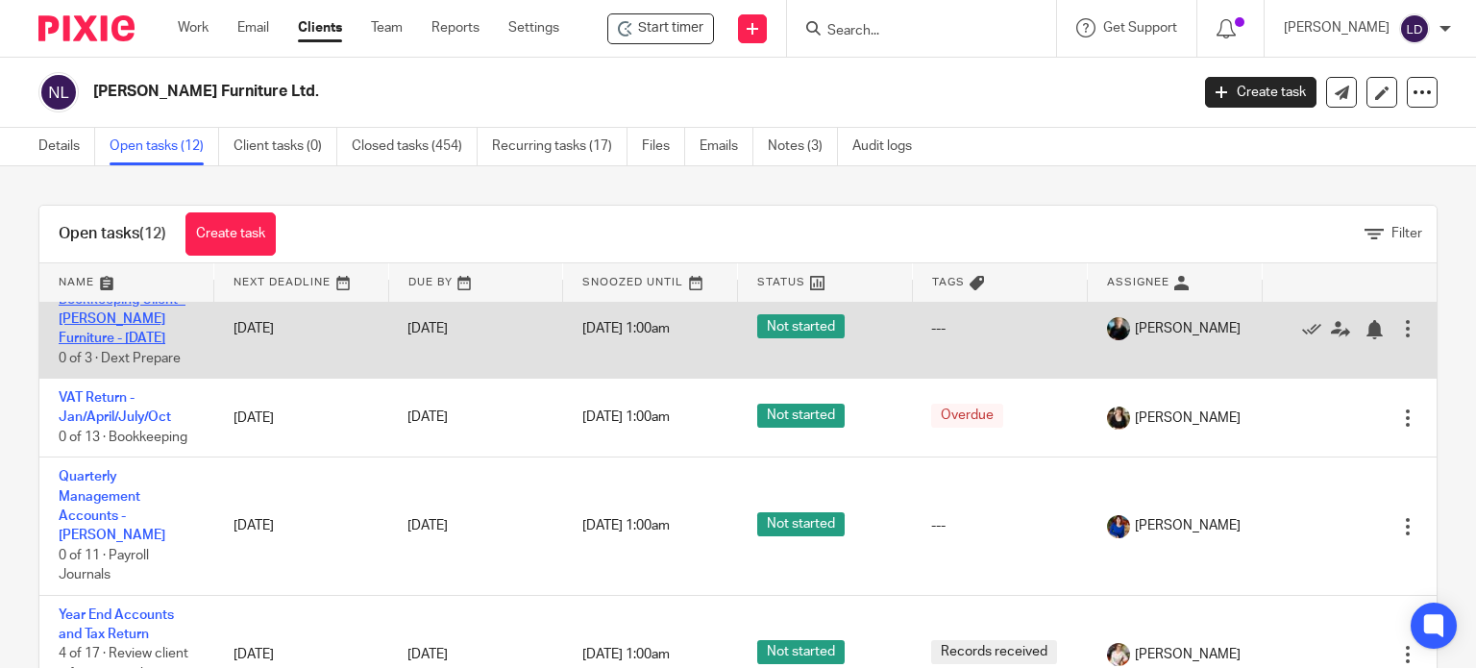
click at [122, 340] on link "Bookkeeping Client - [PERSON_NAME] Furniture - [DATE]" at bounding box center [122, 319] width 127 height 53
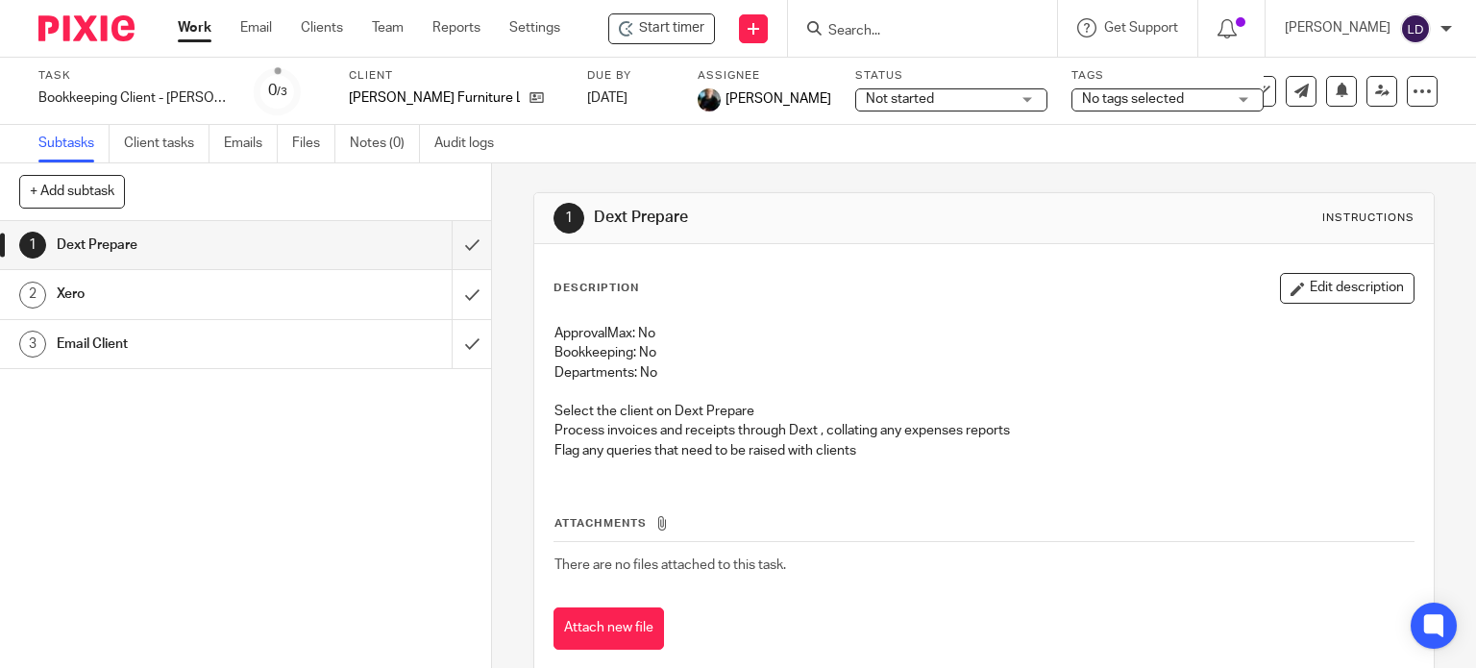
click at [686, 26] on span "Start timer" at bounding box center [671, 28] width 65 height 20
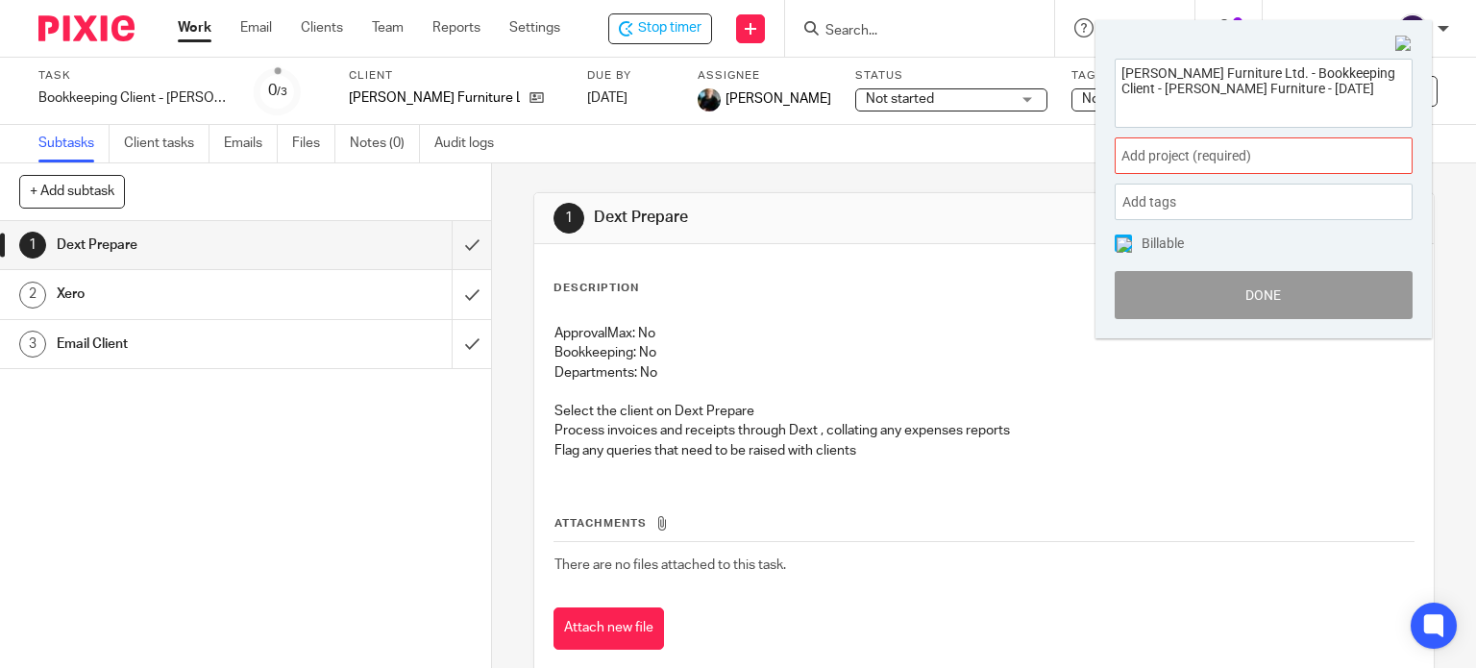
click at [1148, 153] on span "Add project (required) :" at bounding box center [1242, 156] width 242 height 20
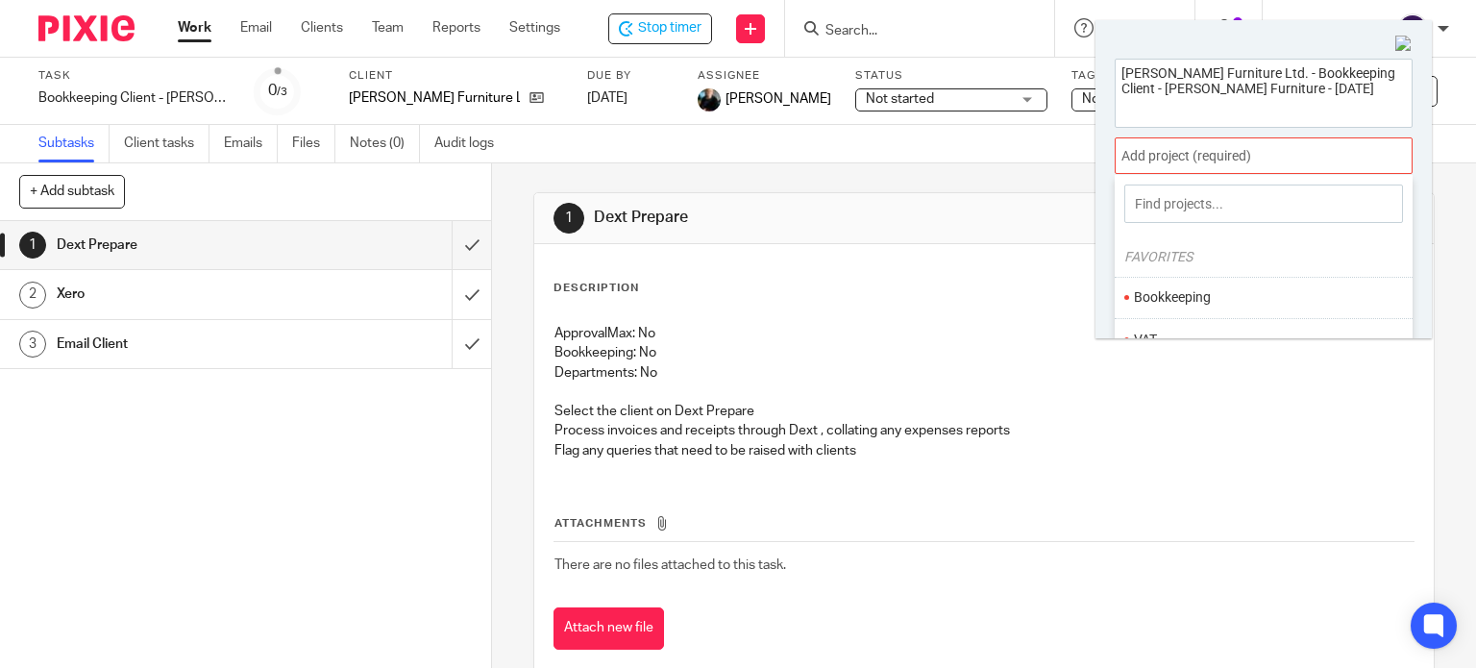
click at [1192, 290] on li "Bookkeeping" at bounding box center [1259, 297] width 251 height 20
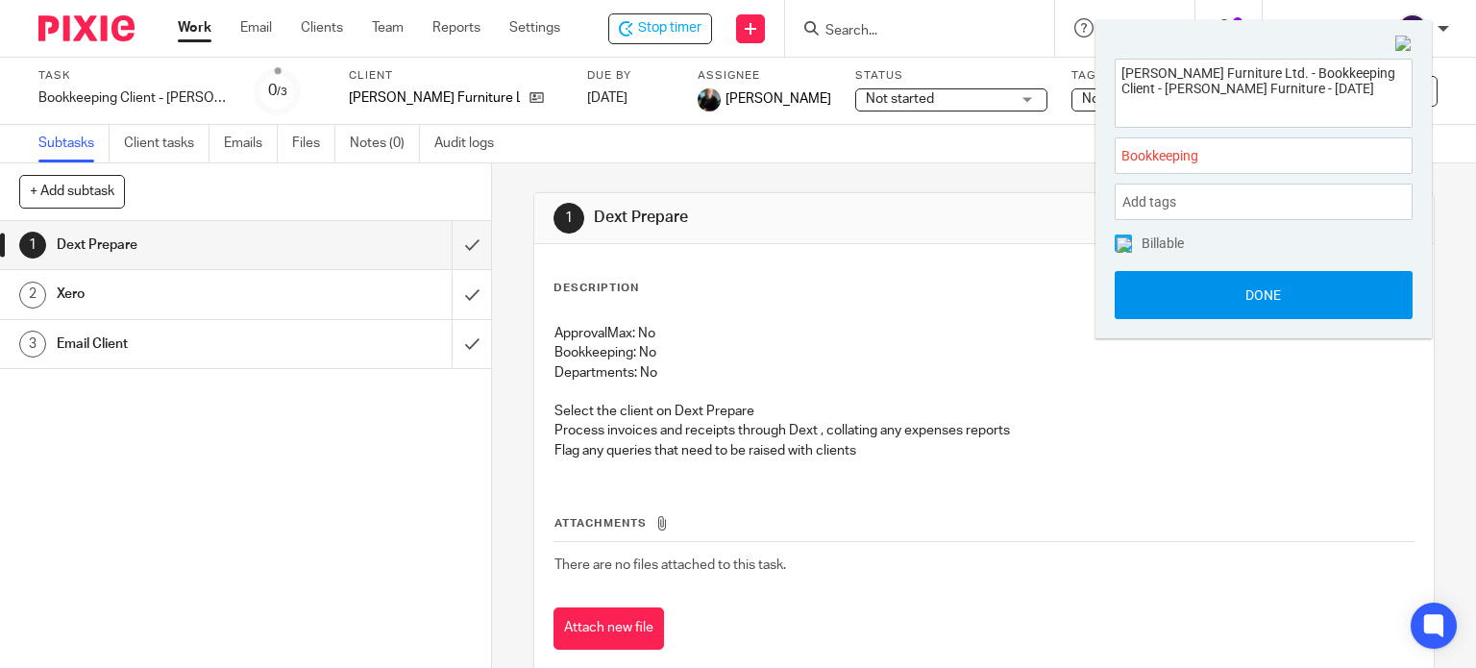
click at [1193, 304] on button "Done" at bounding box center [1264, 295] width 298 height 48
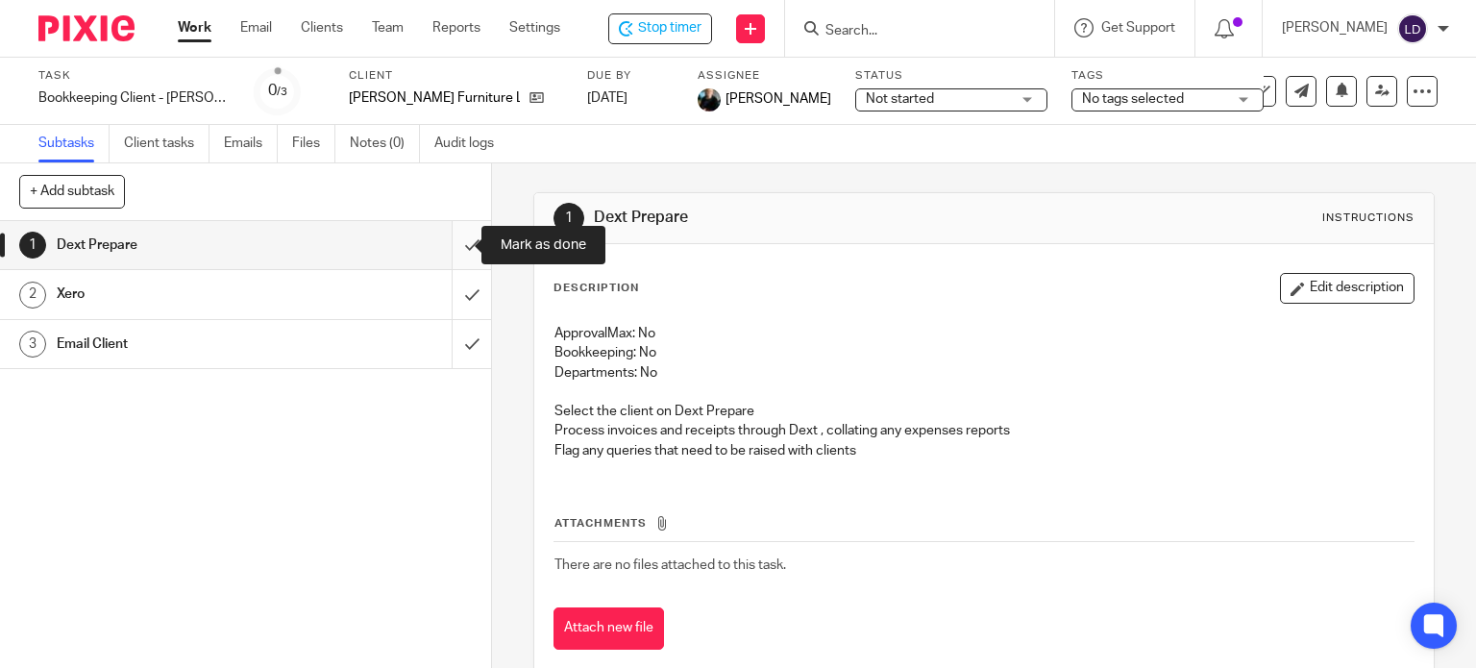
click at [452, 244] on input "submit" at bounding box center [245, 245] width 491 height 48
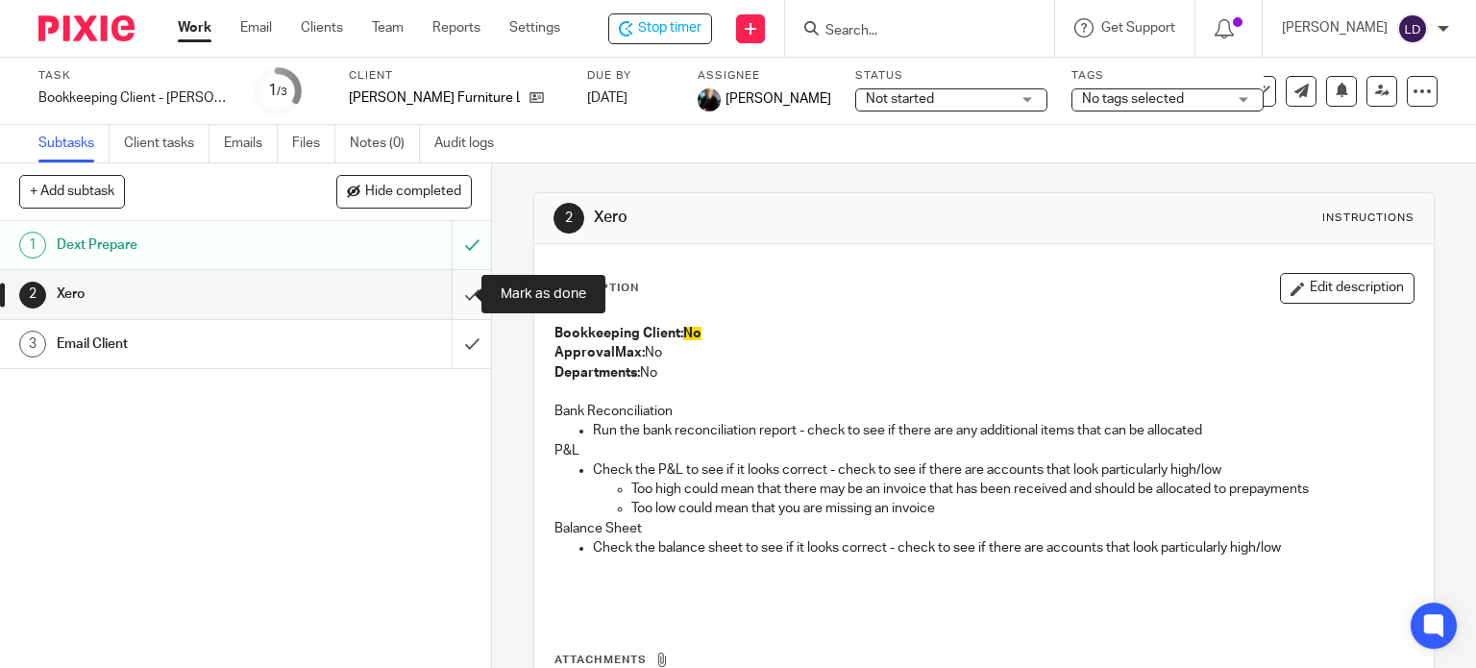
click at [458, 298] on input "submit" at bounding box center [245, 294] width 491 height 48
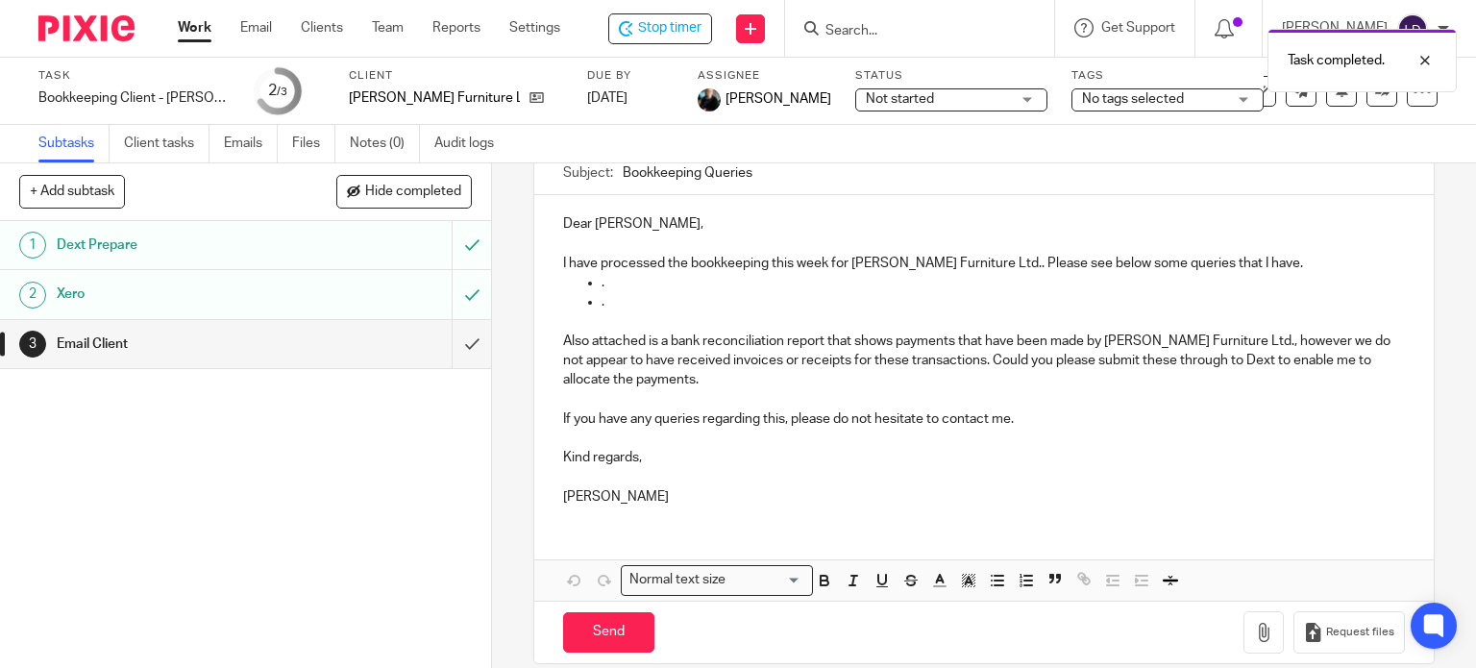
scroll to position [208, 0]
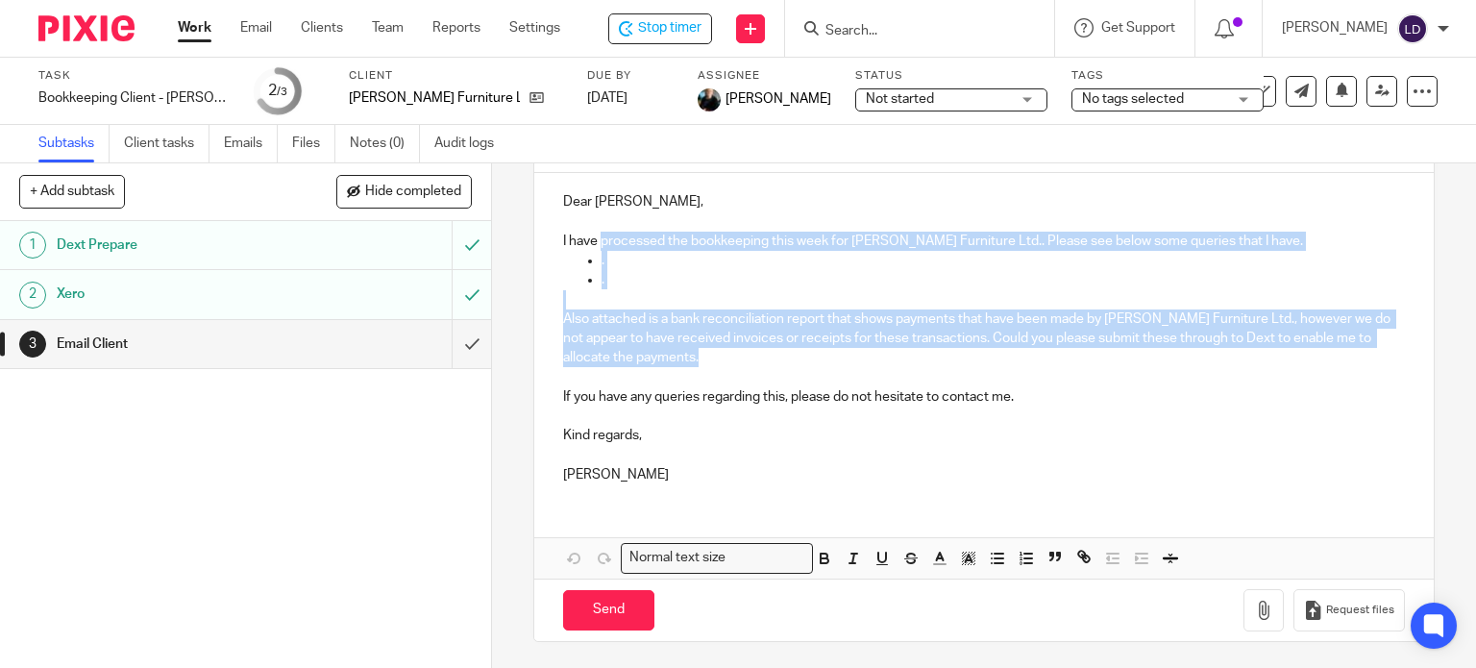
drag, startPoint x: 945, startPoint y: 354, endPoint x: 597, endPoint y: 242, distance: 366.1
click at [597, 242] on div "Dear Jackie, I have processed the bookkeeping this week for Noble Russell Furni…" at bounding box center [984, 336] width 900 height 326
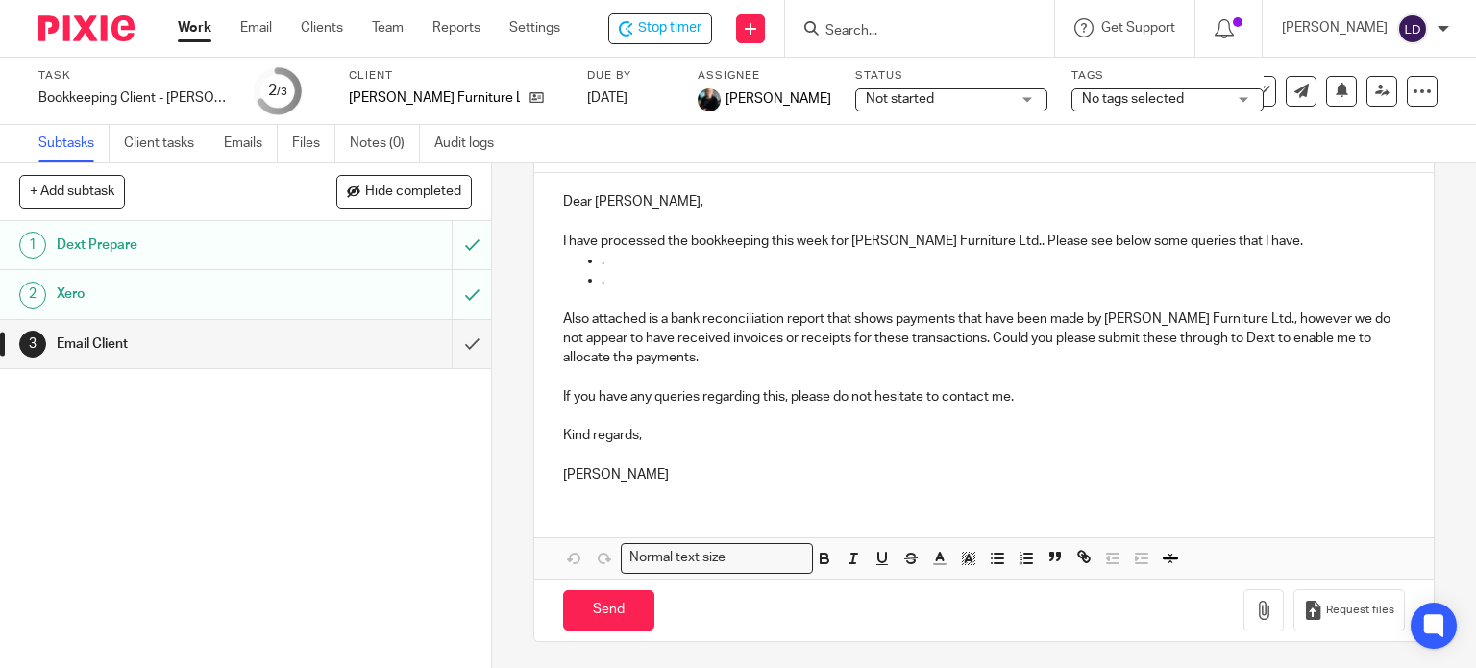
scroll to position [92, 0]
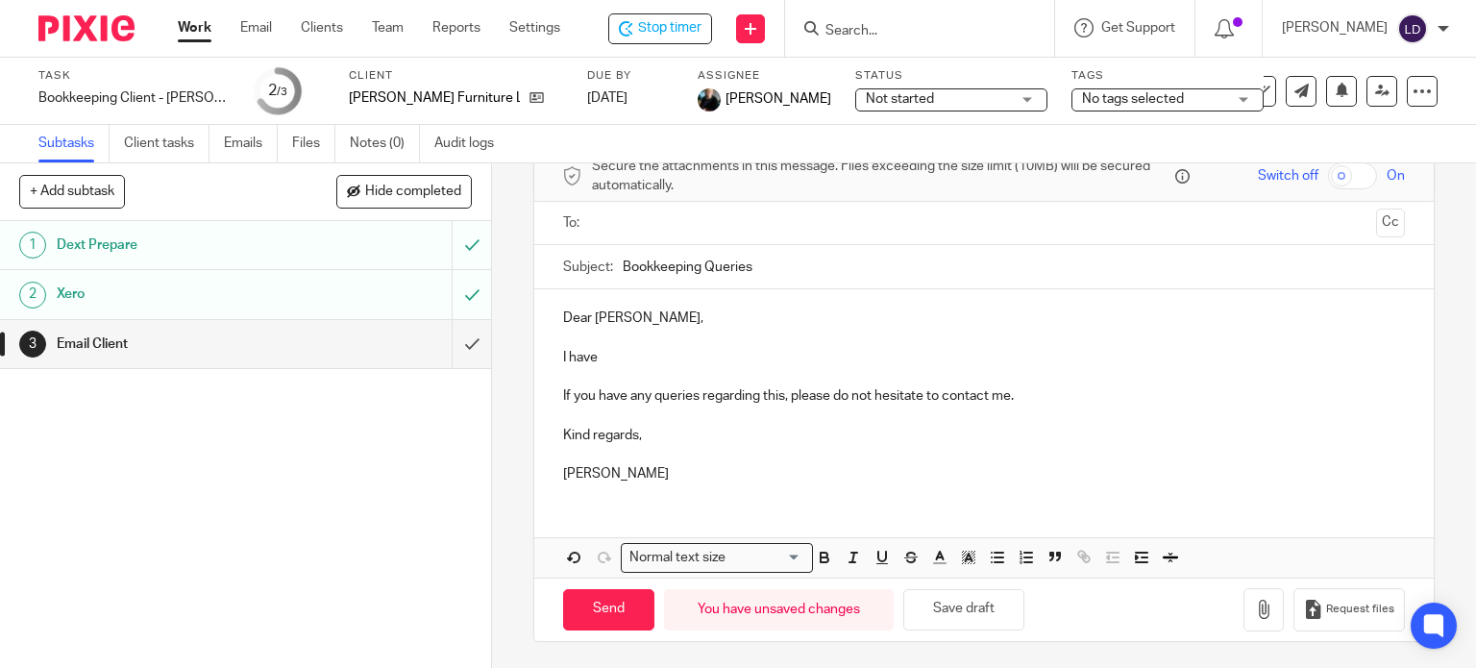
click at [707, 359] on p "I have" at bounding box center [984, 357] width 843 height 19
click at [680, 310] on p "Dear Jackie," at bounding box center [984, 317] width 843 height 19
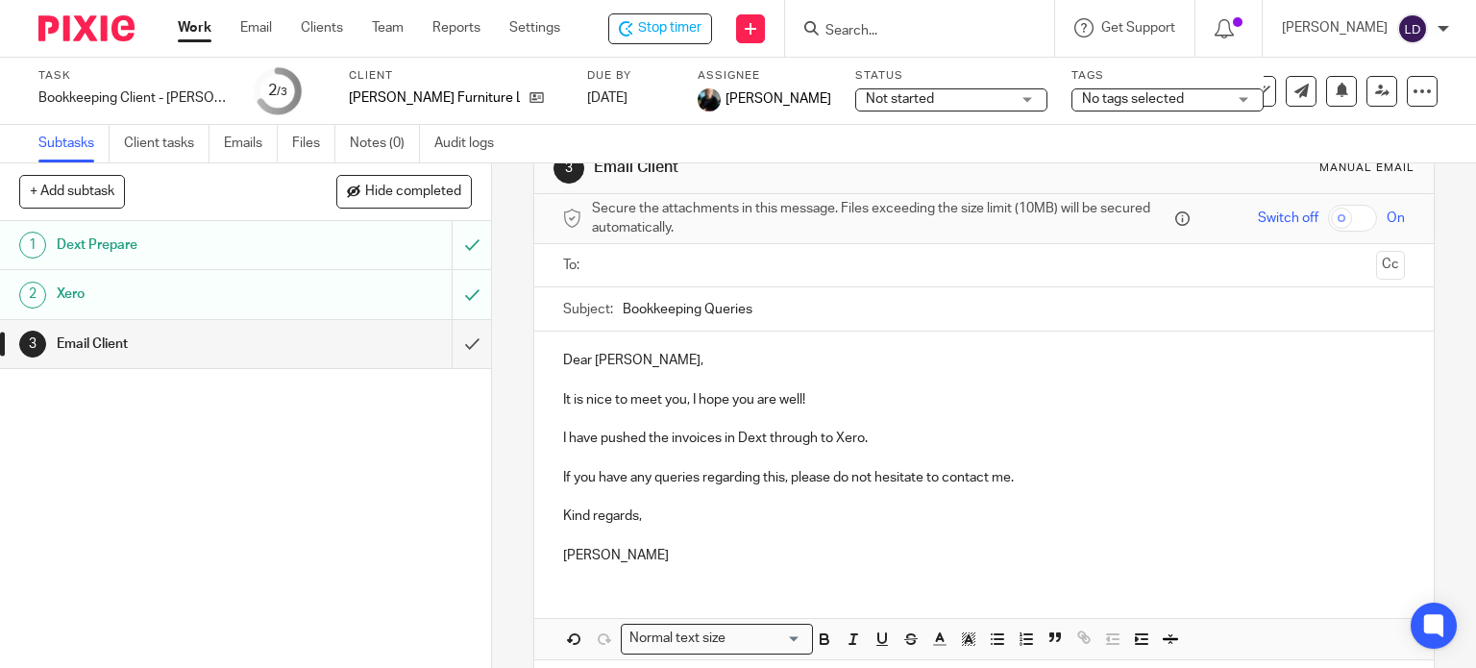
scroll to position [0, 0]
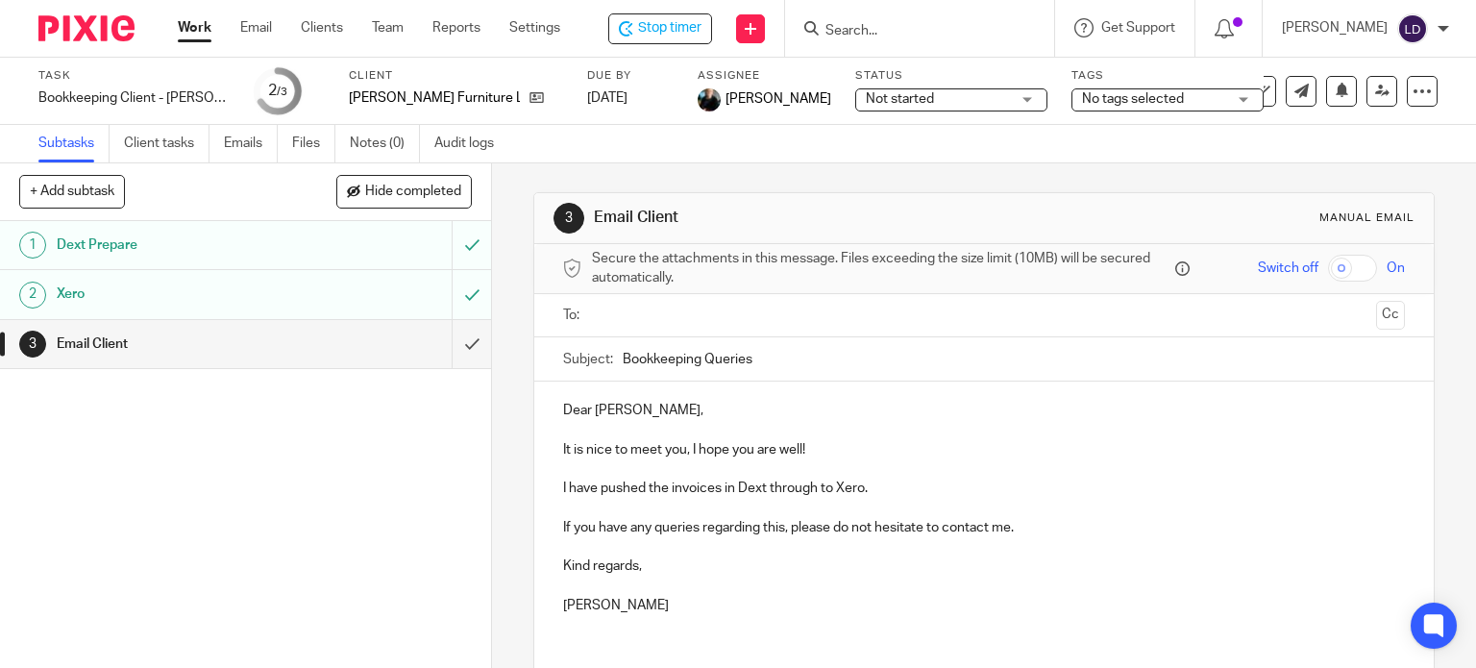
click at [673, 305] on input "text" at bounding box center [984, 316] width 770 height 22
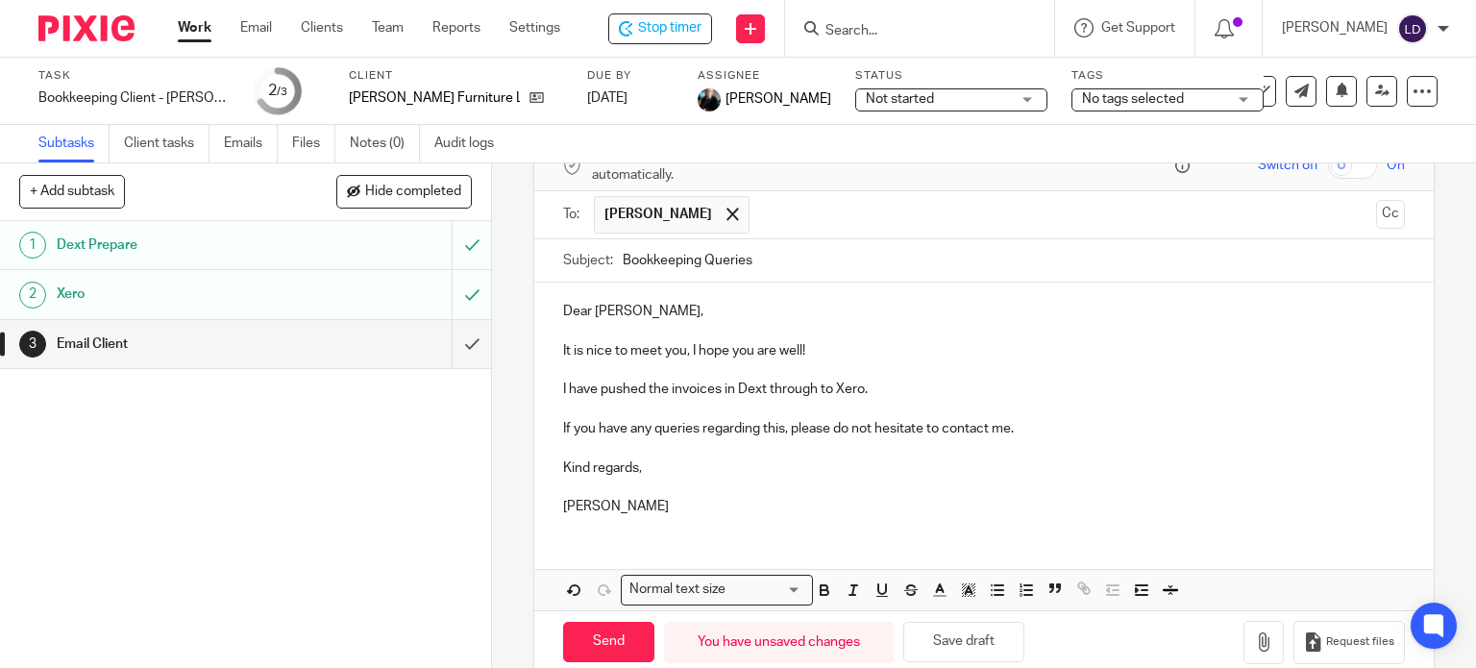
scroll to position [135, 0]
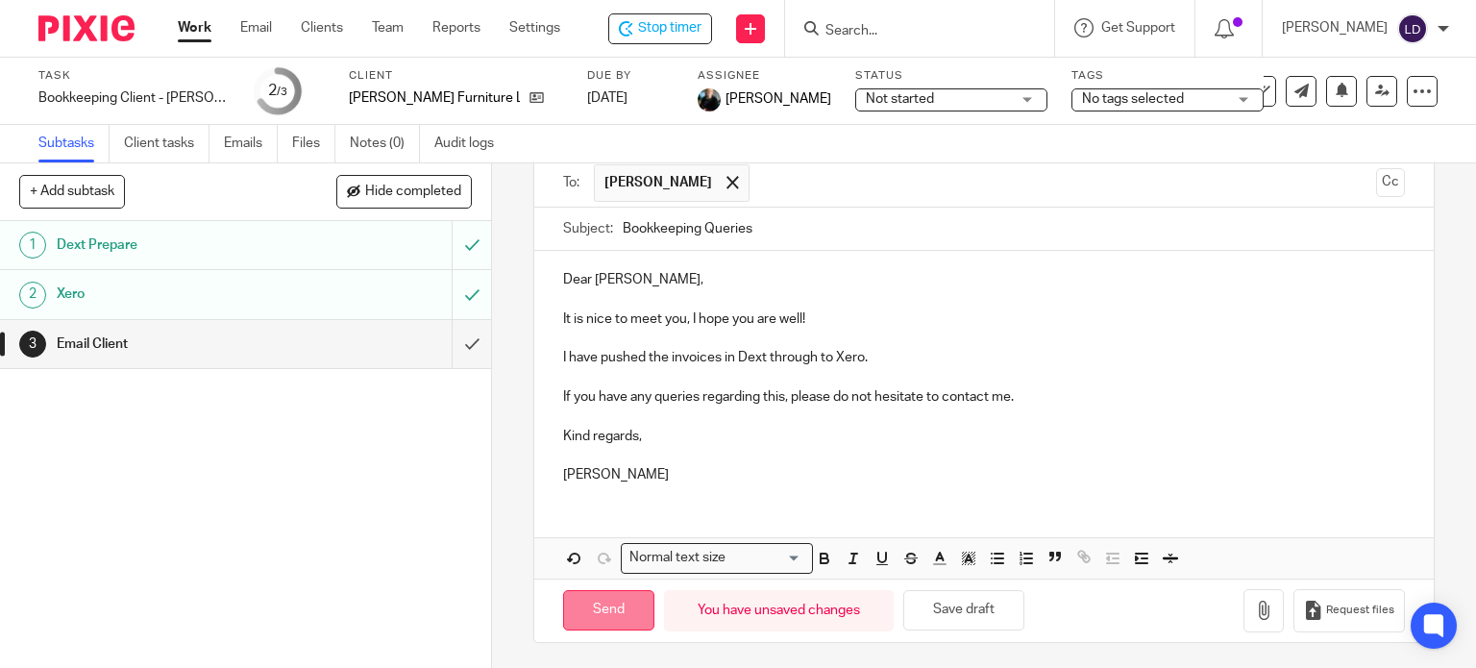
click at [615, 611] on input "Send" at bounding box center [608, 610] width 91 height 41
type input "Sent"
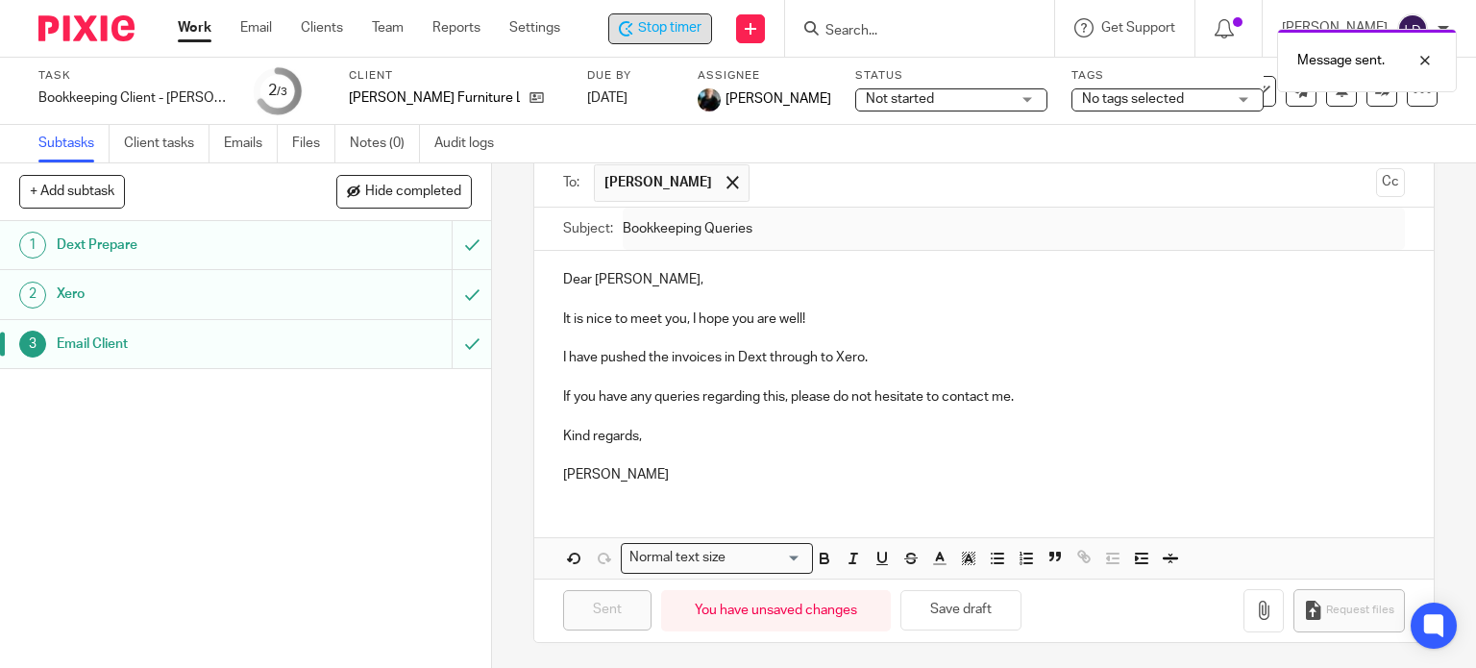
click at [676, 31] on span "Stop timer" at bounding box center [669, 28] width 63 height 20
click at [200, 28] on link "Work" at bounding box center [195, 27] width 34 height 19
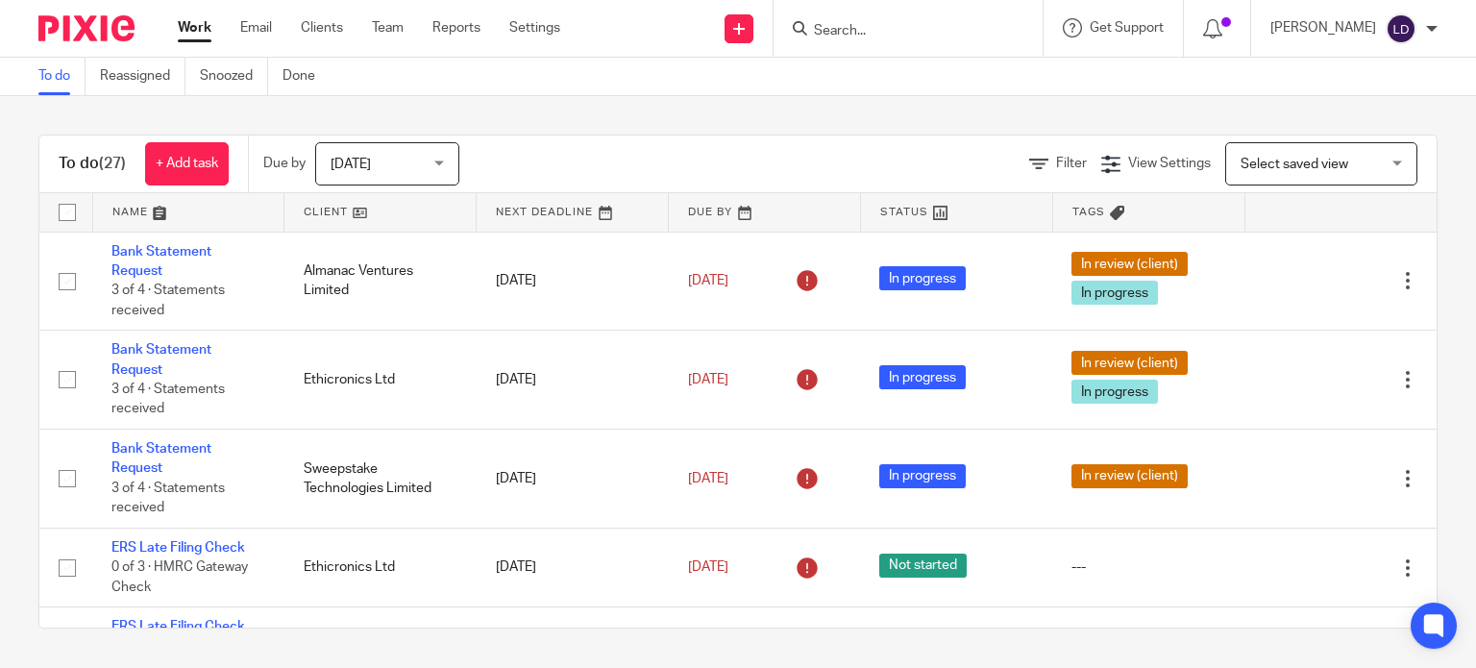
click at [315, 224] on link at bounding box center [379, 212] width 191 height 38
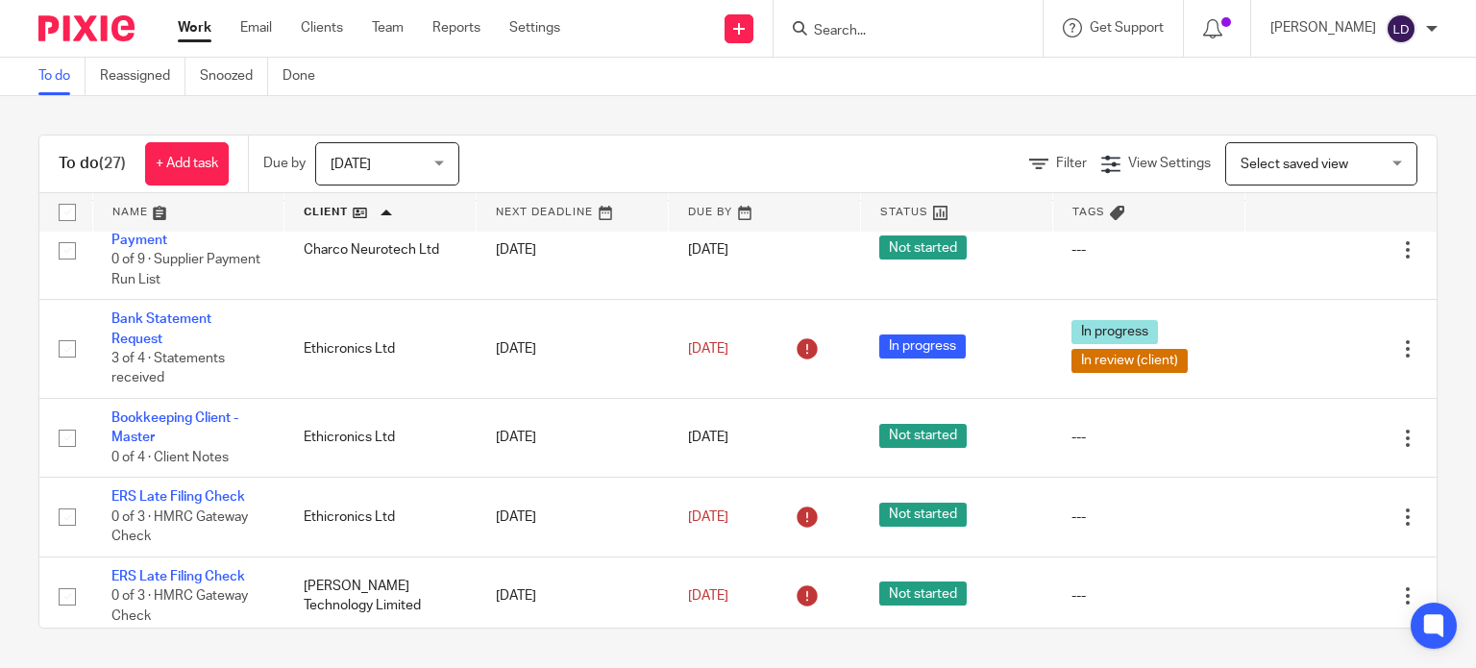
scroll to position [1120, 0]
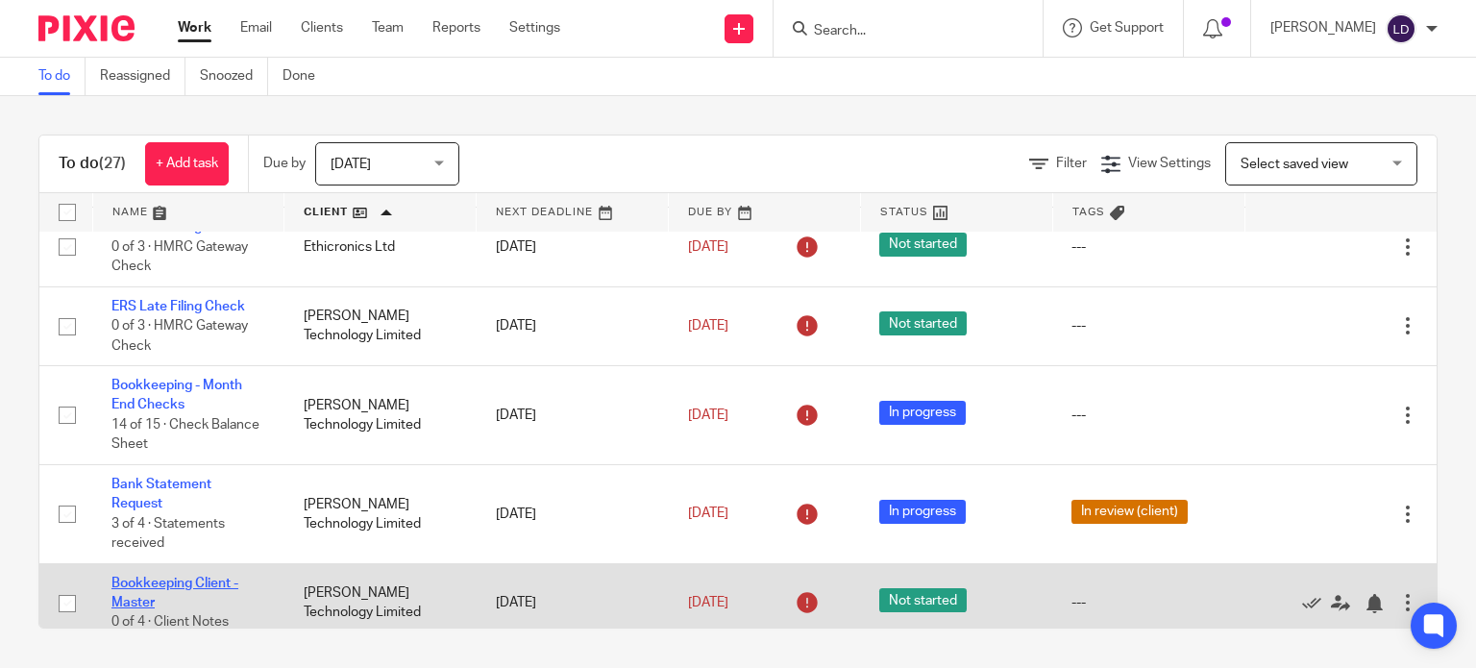
click at [177, 591] on link "Bookkeeping Client - Master" at bounding box center [174, 592] width 127 height 33
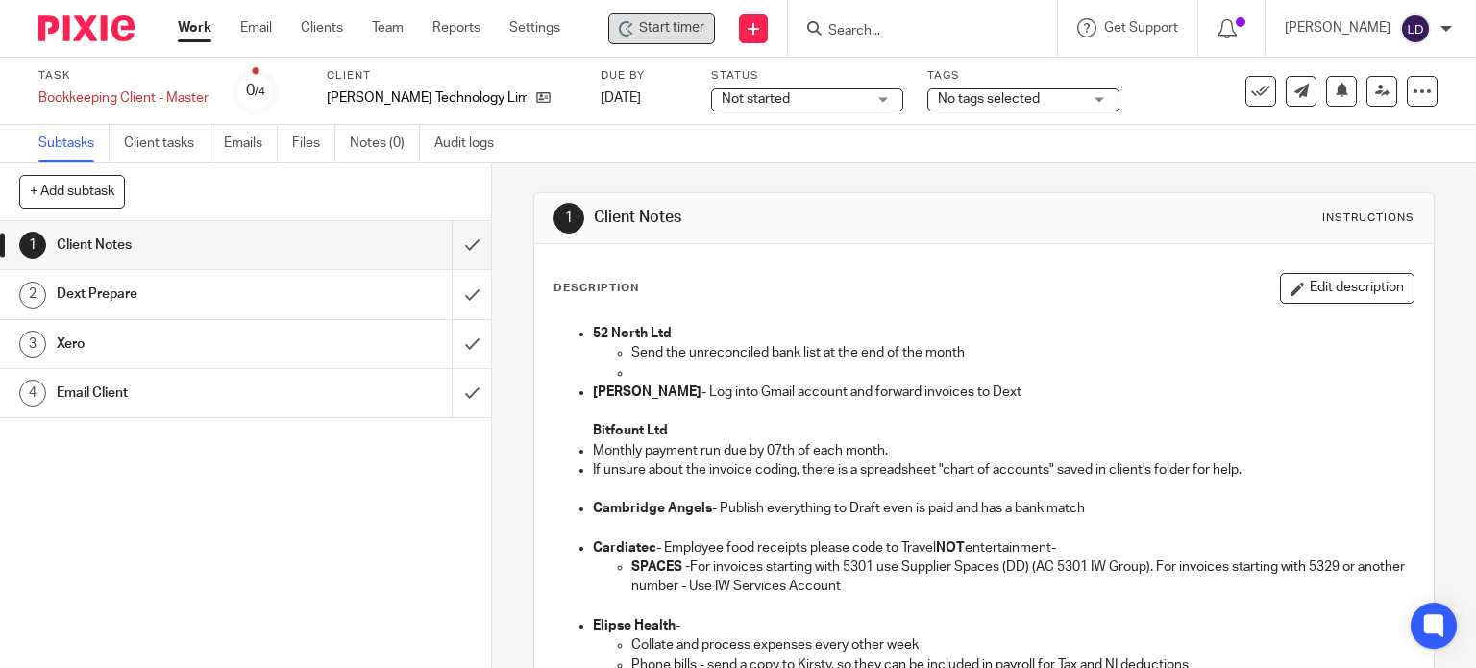
click at [649, 15] on div "Start timer" at bounding box center [661, 28] width 107 height 31
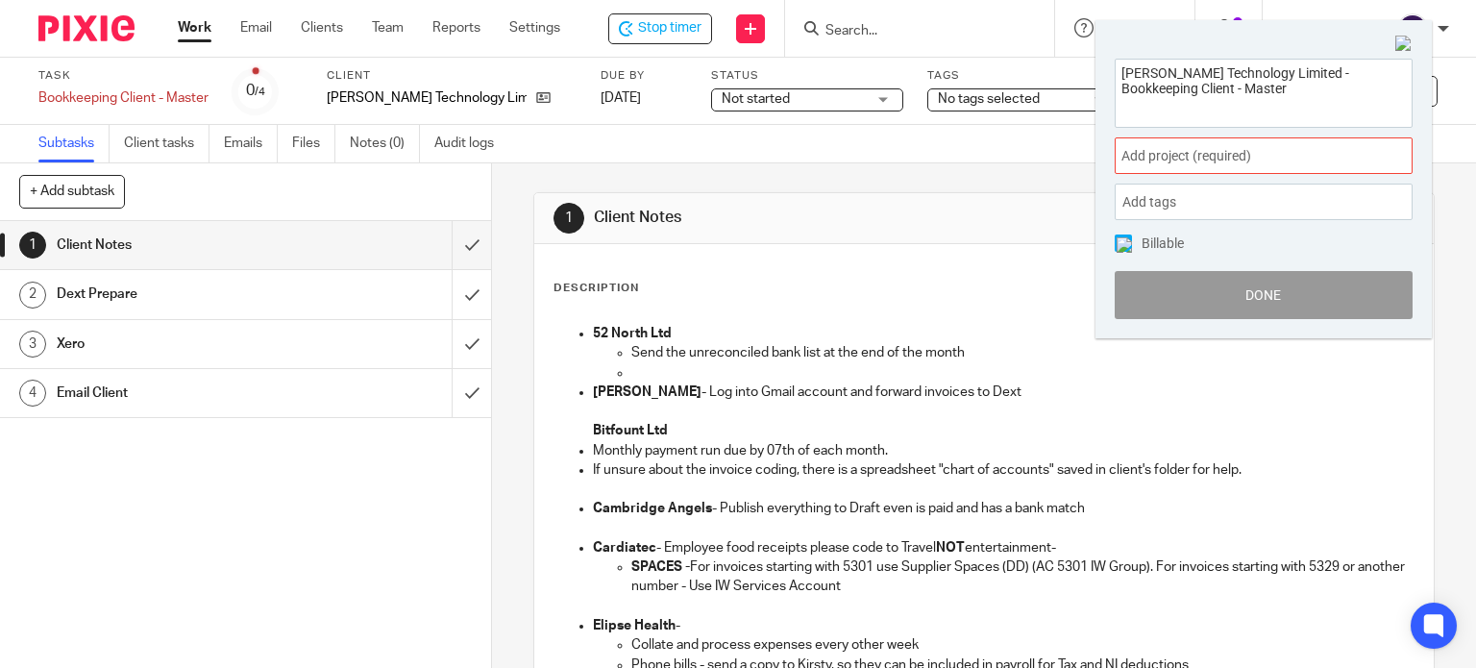
click at [1145, 157] on span "Add project (required) :" at bounding box center [1242, 156] width 242 height 20
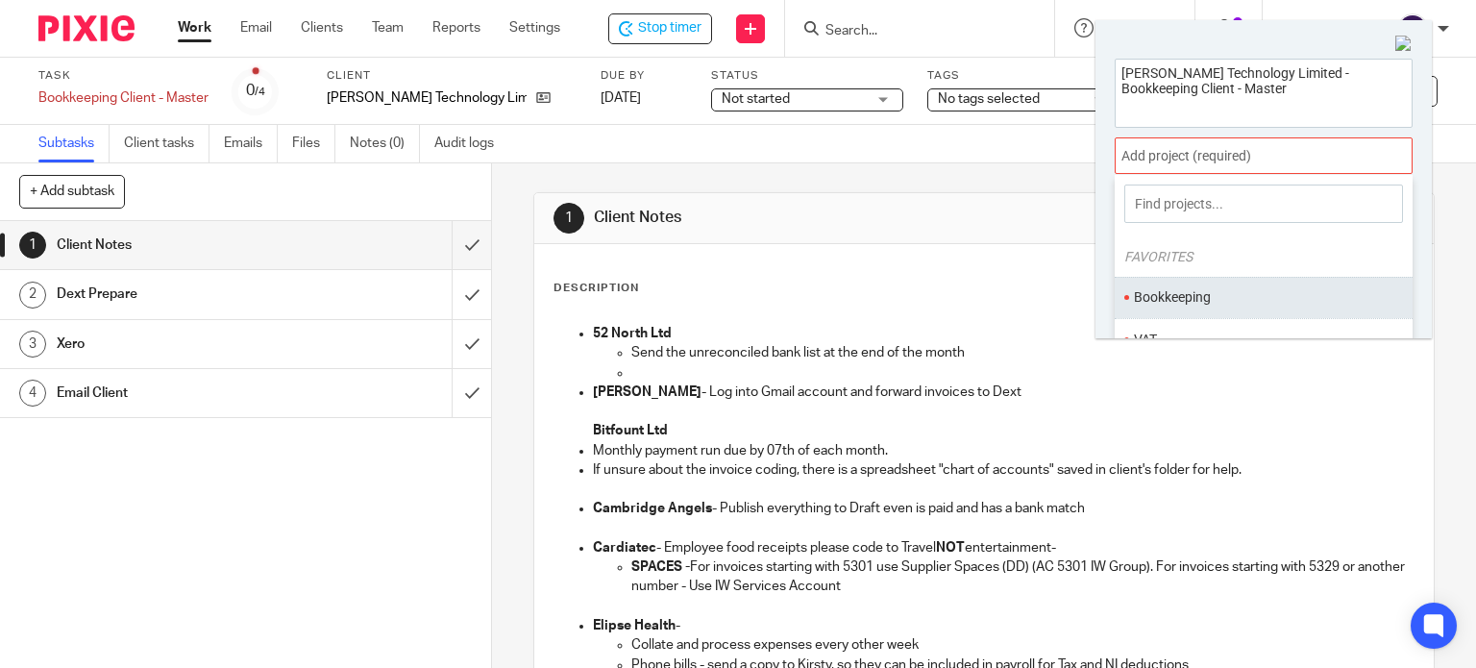
click at [1191, 281] on ul "Bookkeeping" at bounding box center [1264, 297] width 298 height 41
click at [1187, 301] on li "Bookkeeping" at bounding box center [1259, 297] width 251 height 20
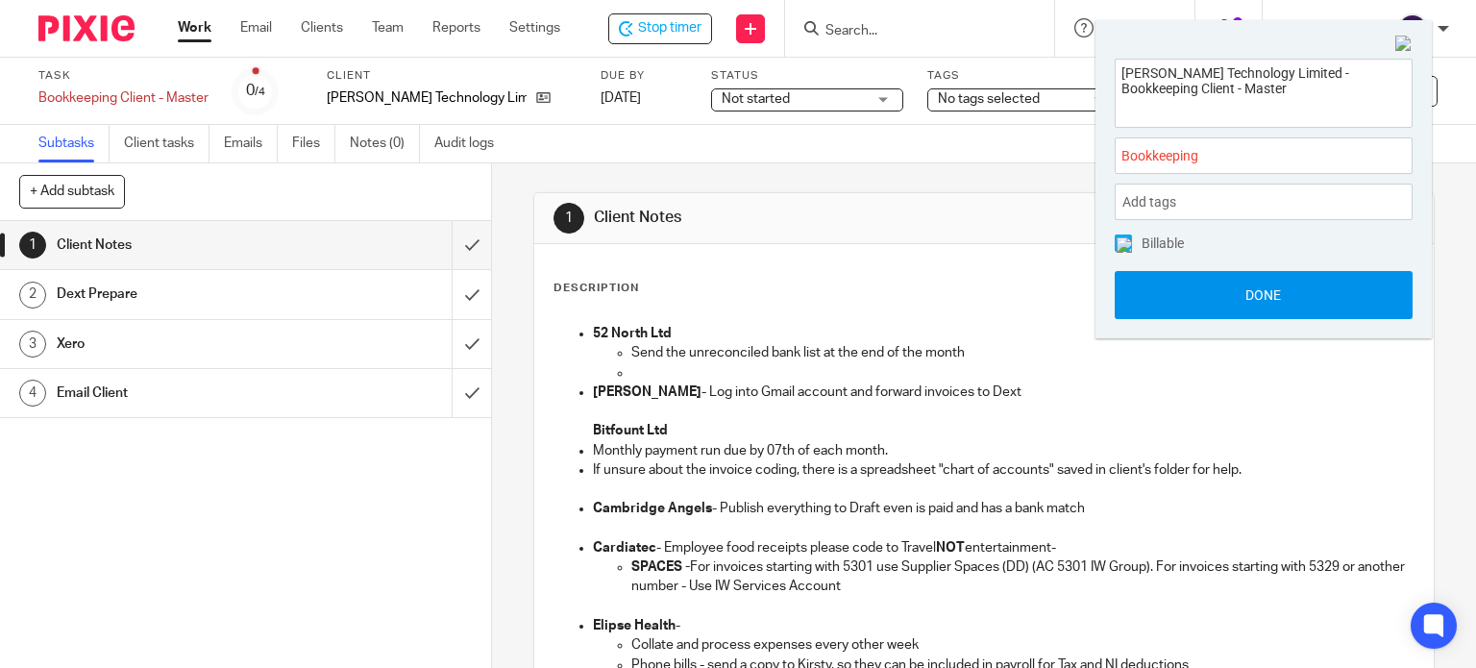
drag, startPoint x: 1230, startPoint y: 303, endPoint x: 1205, endPoint y: 301, distance: 25.1
click at [1230, 303] on button "Done" at bounding box center [1264, 295] width 298 height 48
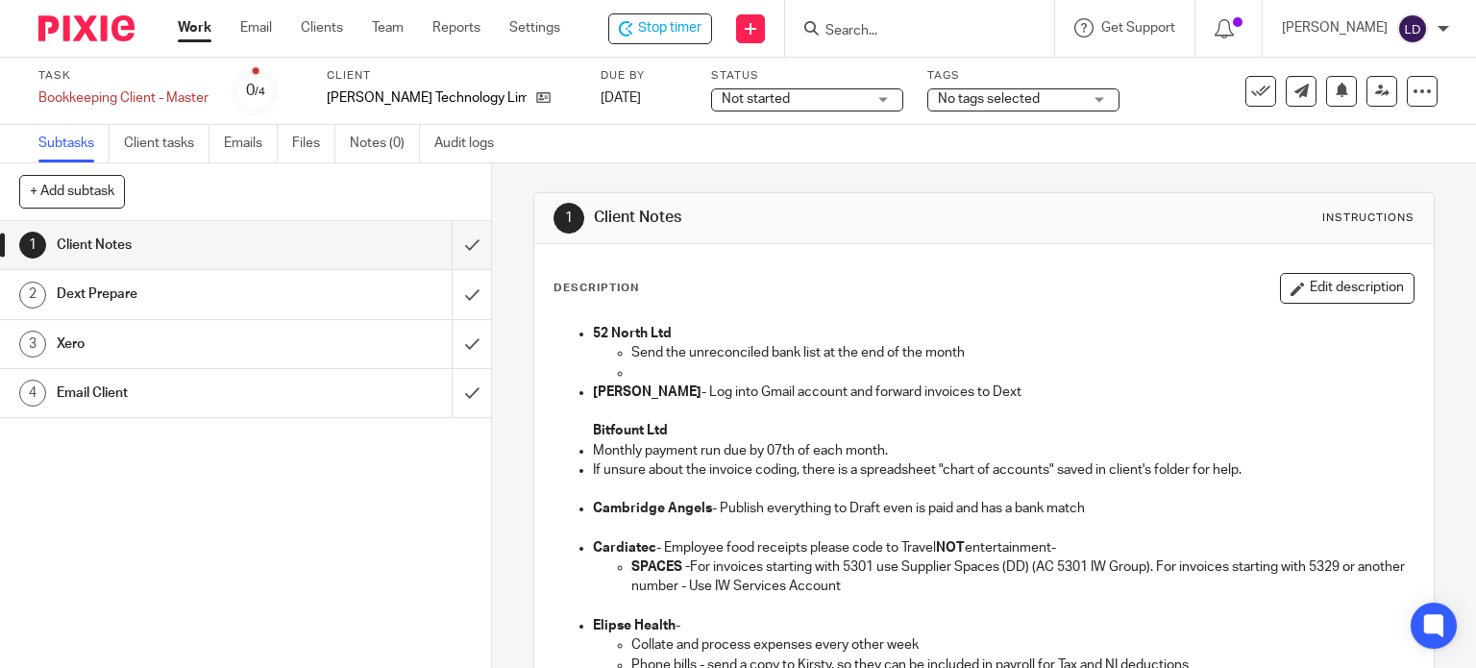
drag, startPoint x: 669, startPoint y: 99, endPoint x: 680, endPoint y: 133, distance: 35.5
click at [722, 99] on span "Not started" at bounding box center [756, 98] width 68 height 13
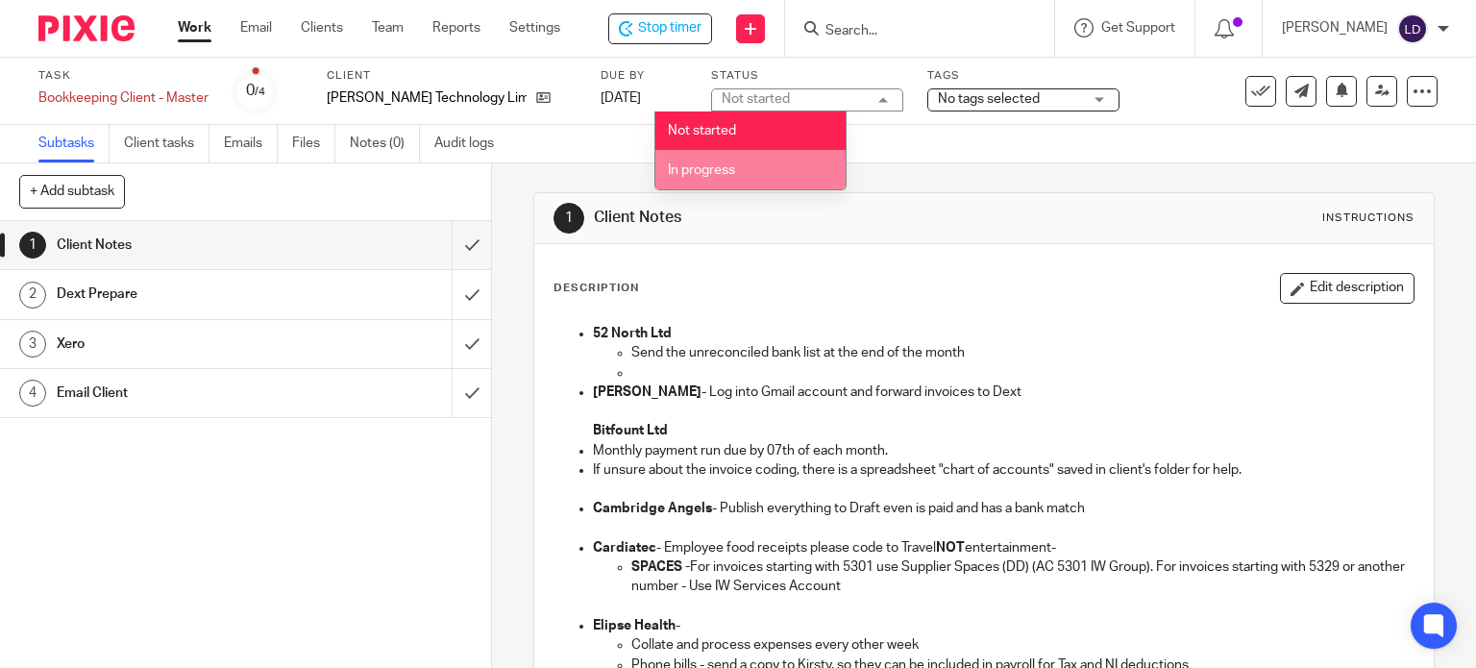
click at [700, 168] on span "In progress" at bounding box center [701, 169] width 67 height 13
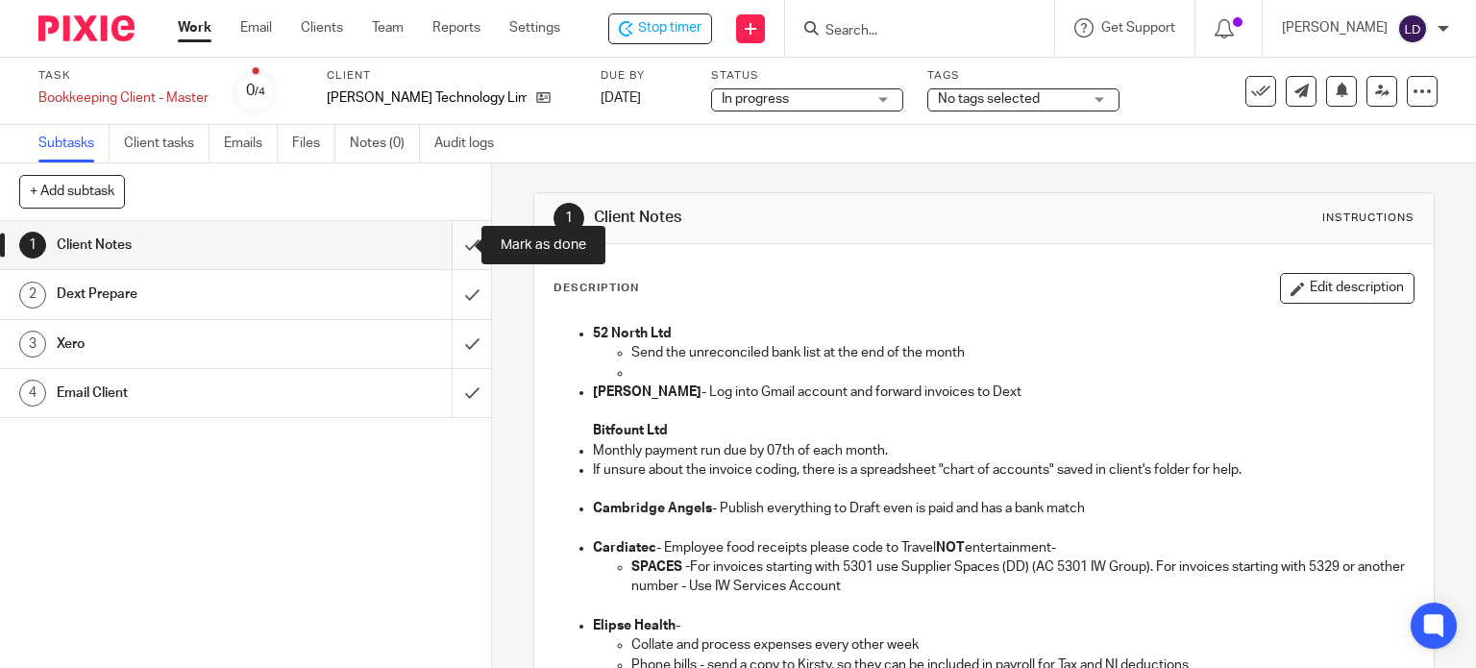
click at [455, 251] on input "submit" at bounding box center [245, 245] width 491 height 48
click at [446, 333] on input "submit" at bounding box center [245, 344] width 491 height 48
click at [446, 300] on input "submit" at bounding box center [245, 294] width 491 height 48
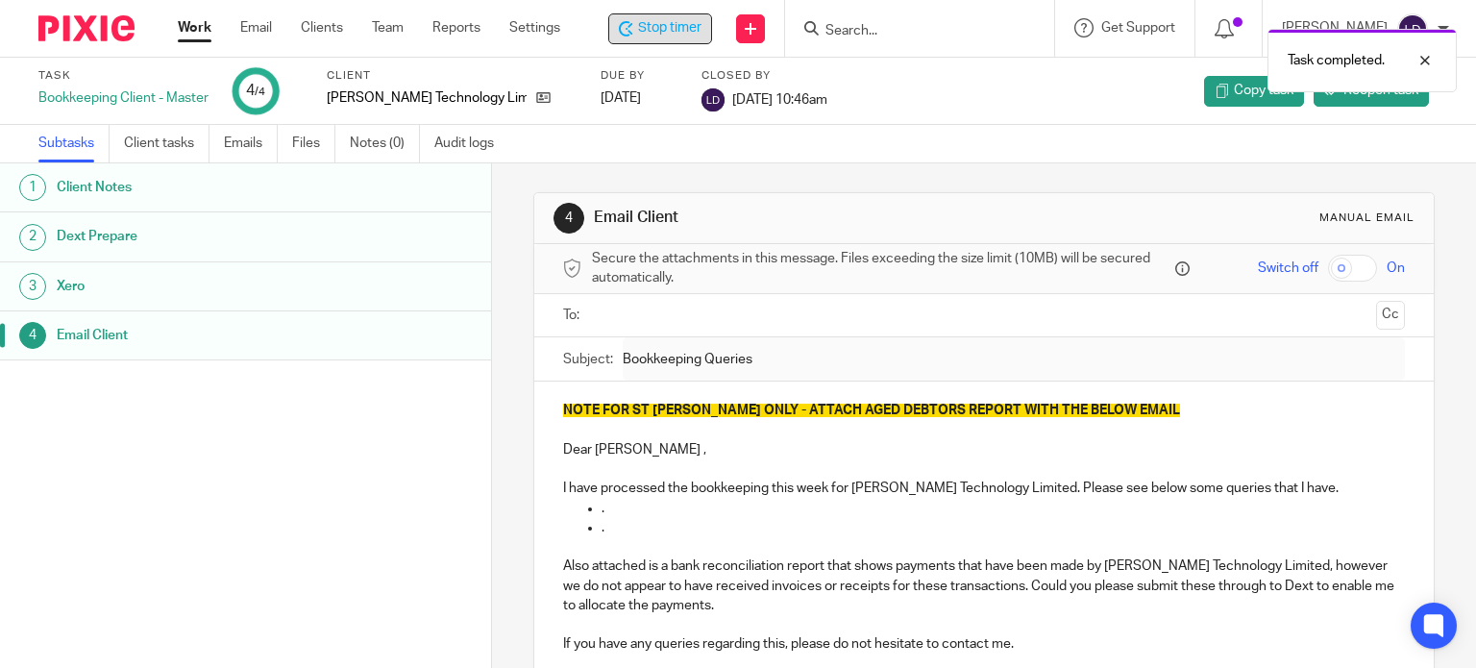
click at [673, 22] on span "Stop timer" at bounding box center [669, 28] width 63 height 20
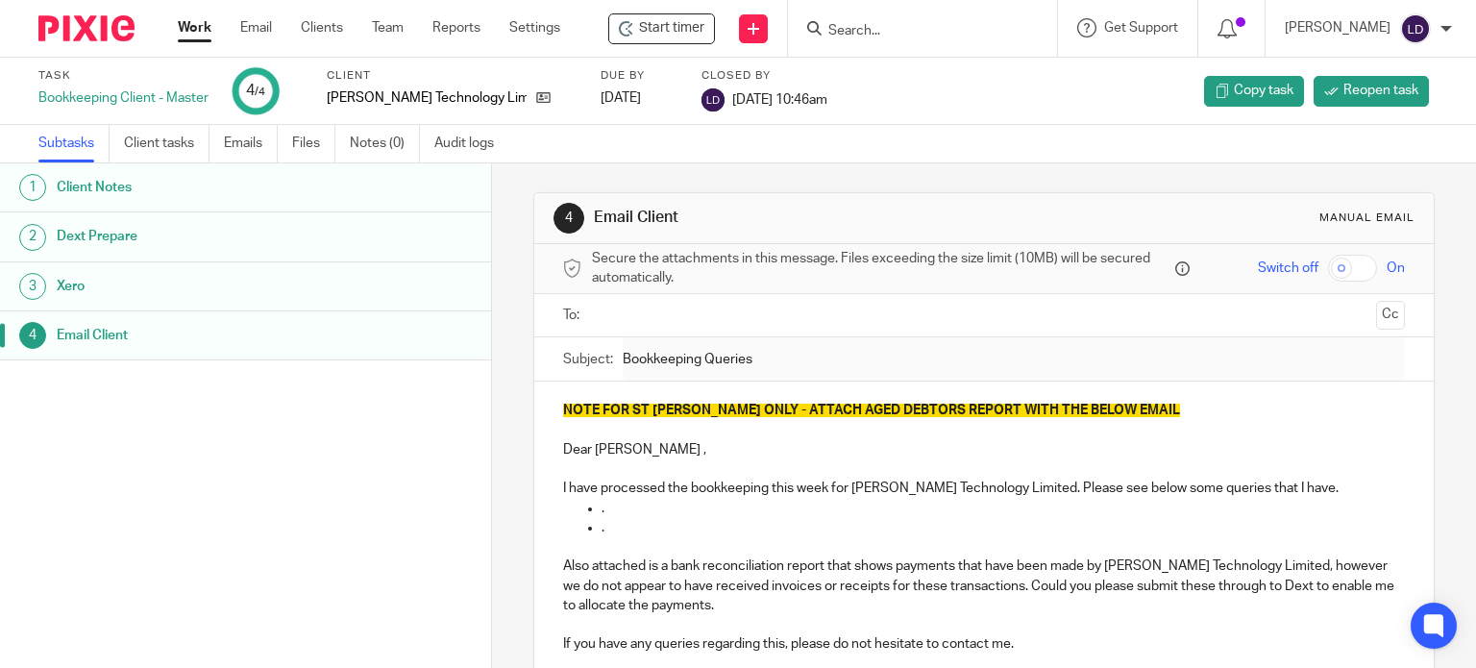
click at [190, 19] on link "Work" at bounding box center [195, 27] width 34 height 19
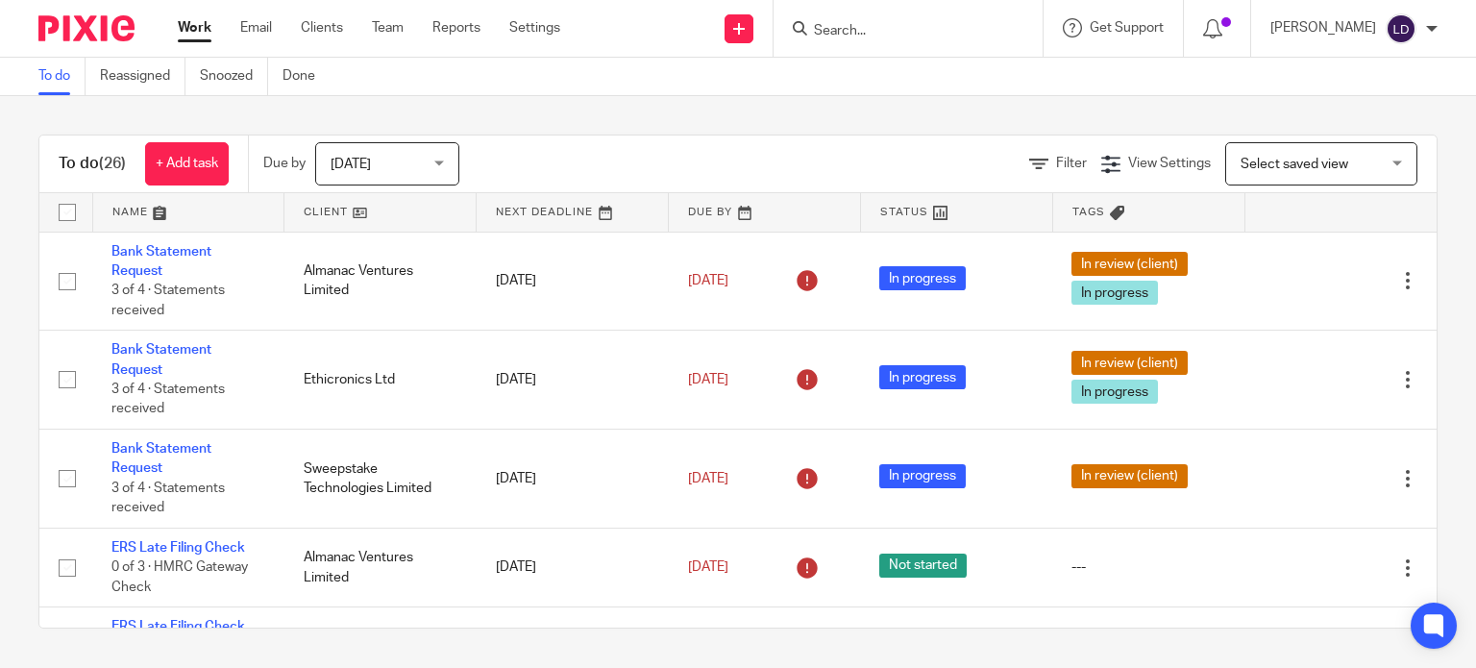
click at [364, 203] on link at bounding box center [379, 212] width 191 height 38
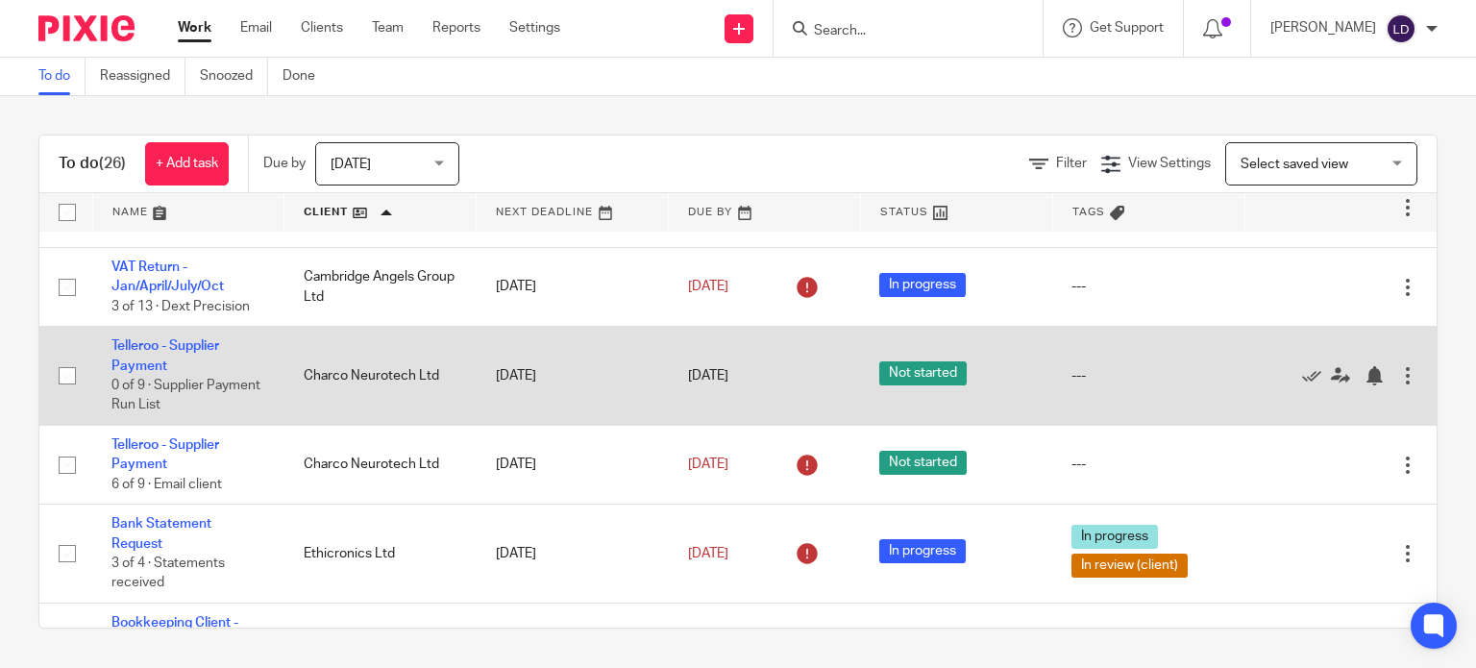
scroll to position [800, 0]
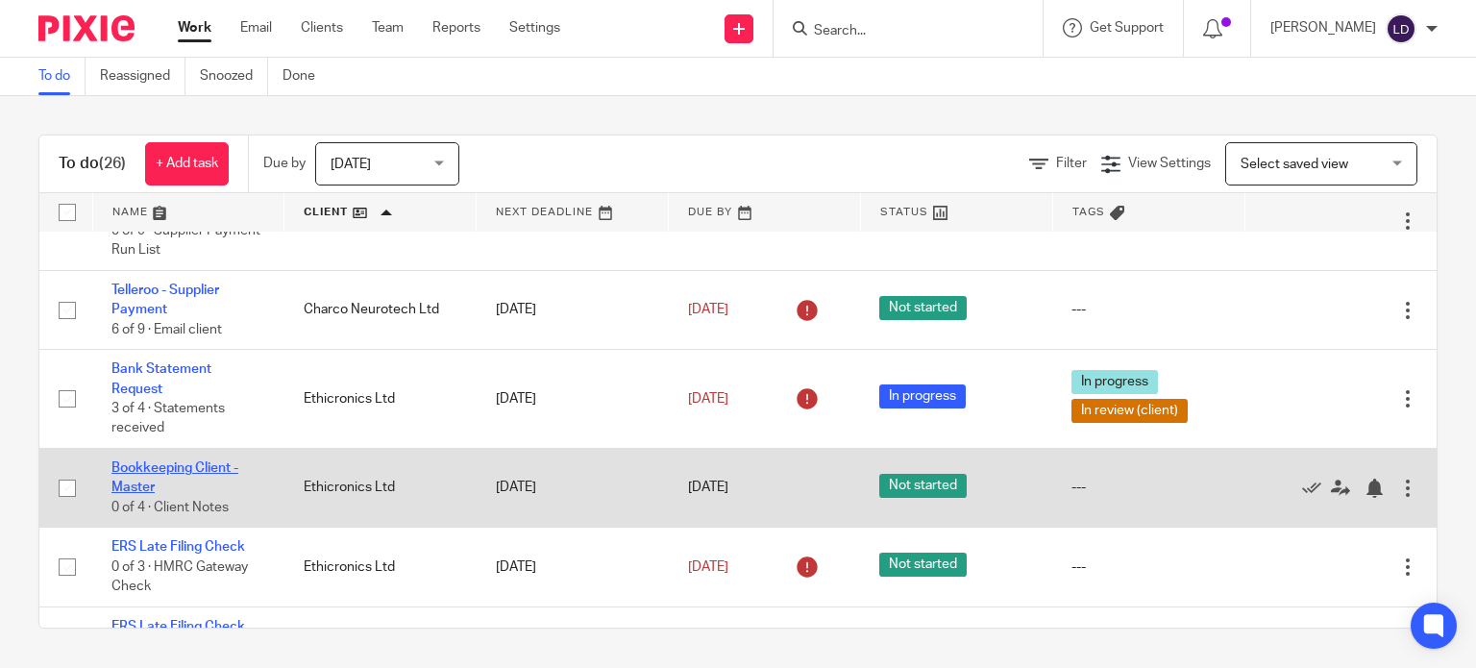
click at [145, 476] on link "Bookkeeping Client - Master" at bounding box center [174, 477] width 127 height 33
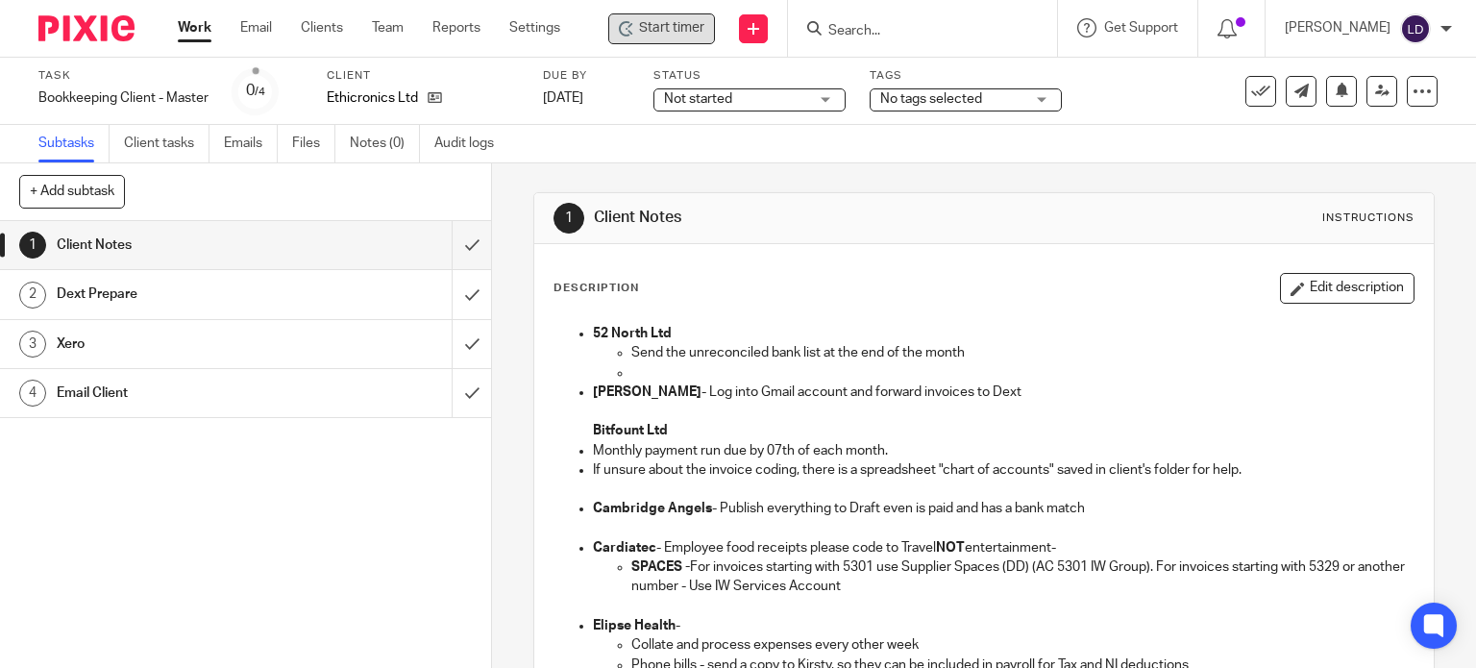
click at [614, 37] on div "Start timer" at bounding box center [661, 28] width 107 height 31
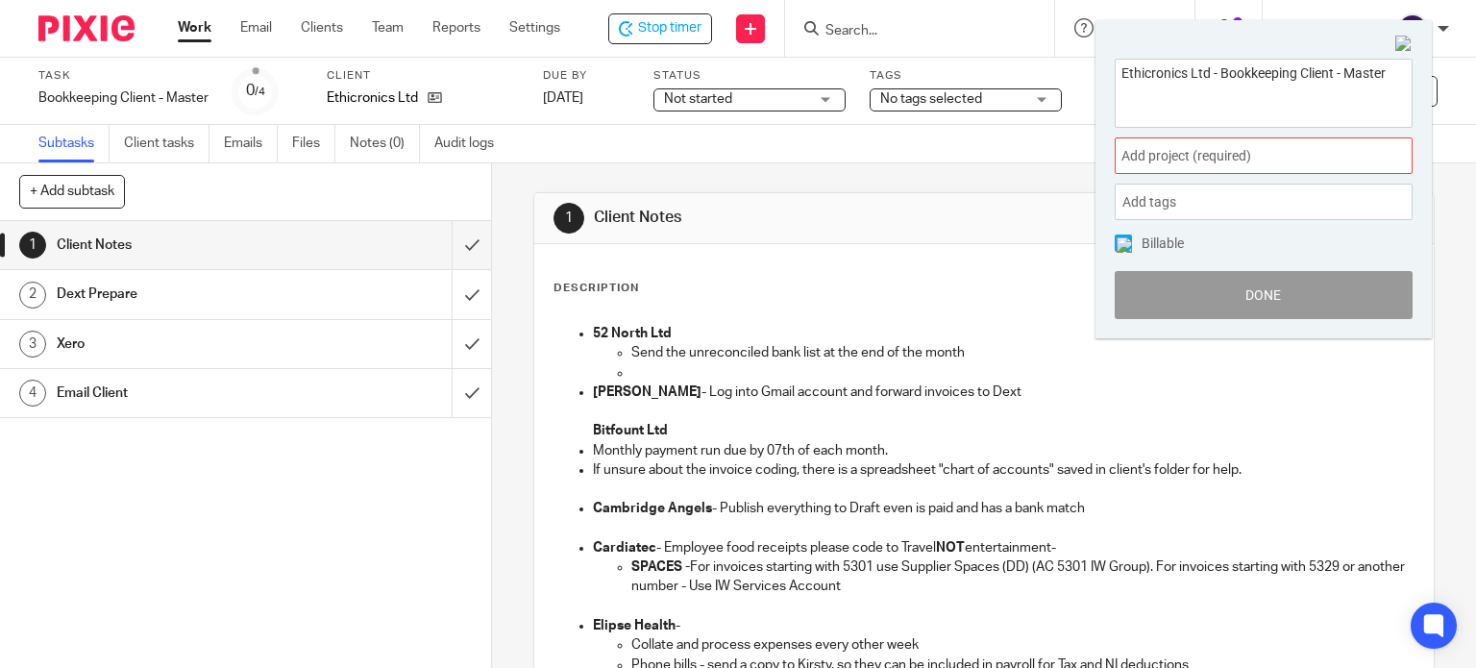
click at [1249, 150] on span "Add project (required) :" at bounding box center [1242, 156] width 242 height 20
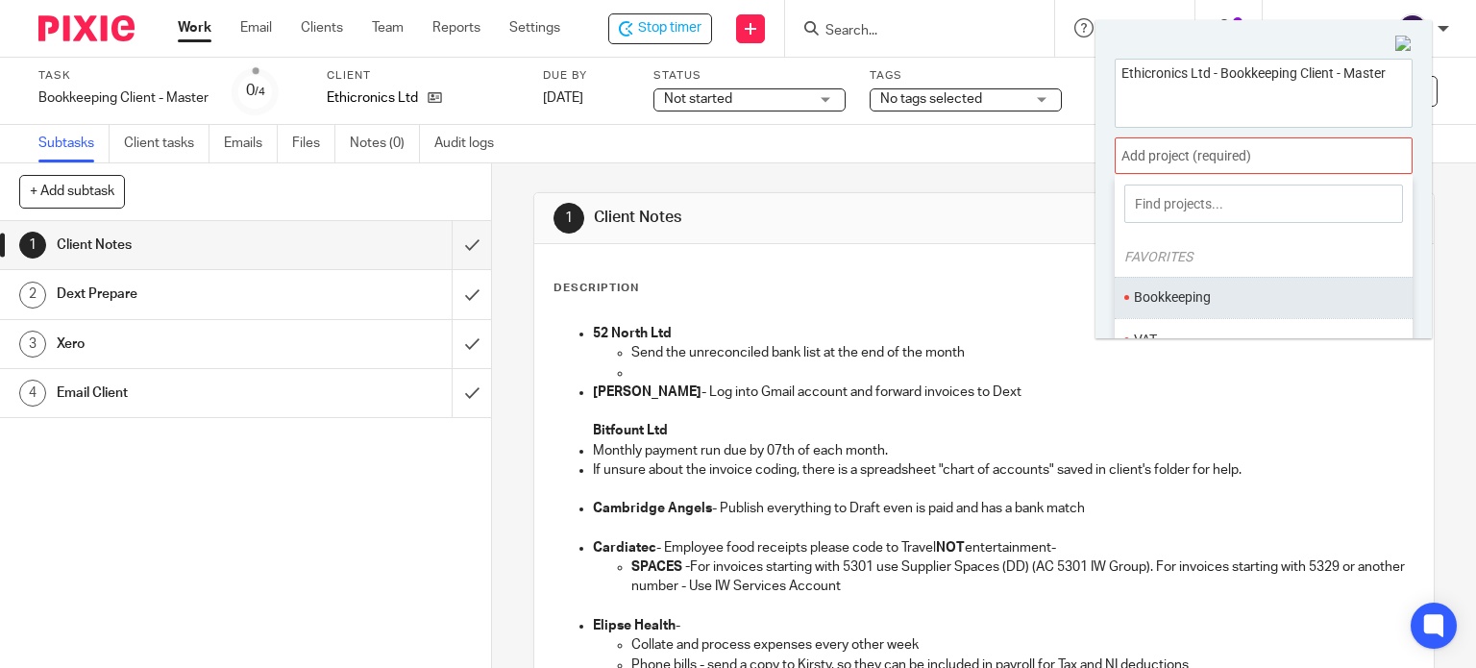
click at [1209, 283] on ul "Bookkeeping" at bounding box center [1264, 297] width 298 height 41
click at [1203, 306] on ul "Bookkeeping" at bounding box center [1264, 297] width 298 height 41
click at [1202, 306] on ul "Bookkeeping" at bounding box center [1264, 297] width 298 height 41
click at [1186, 300] on li "Bookkeeping" at bounding box center [1259, 297] width 251 height 20
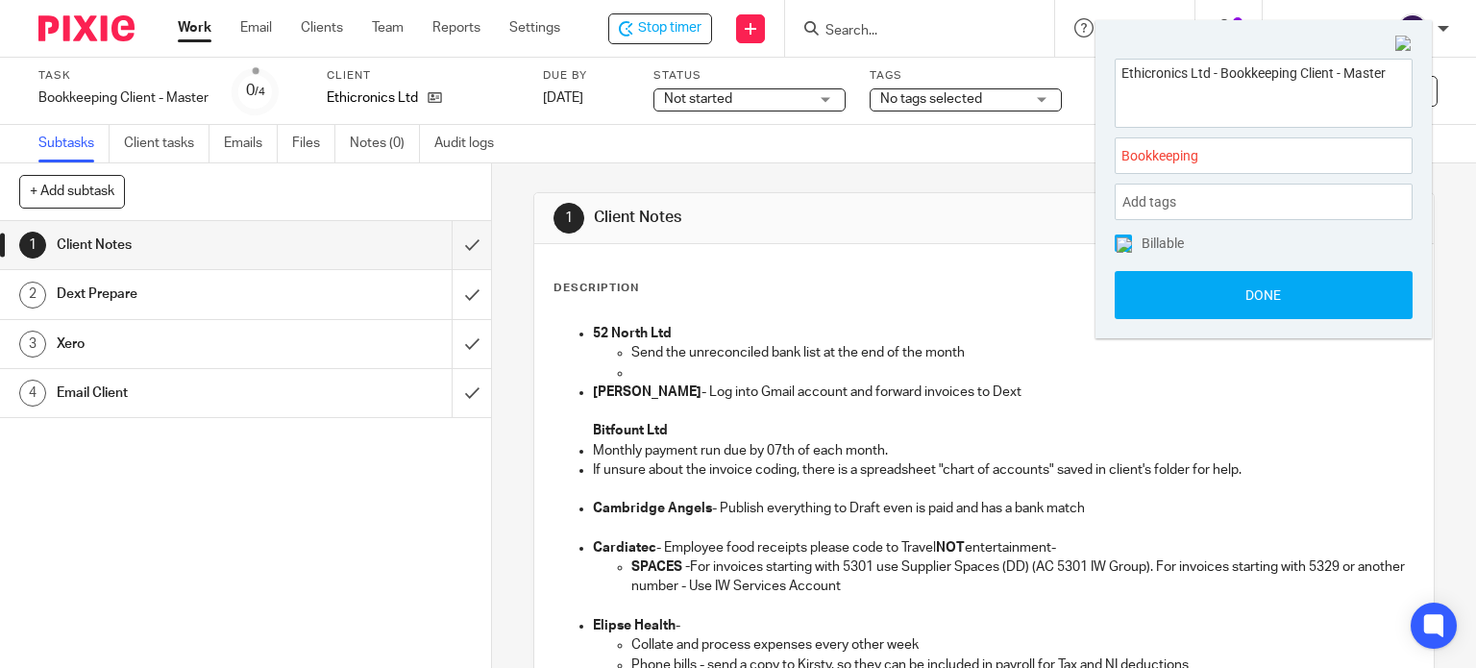
click at [1186, 300] on button "Done" at bounding box center [1264, 295] width 298 height 48
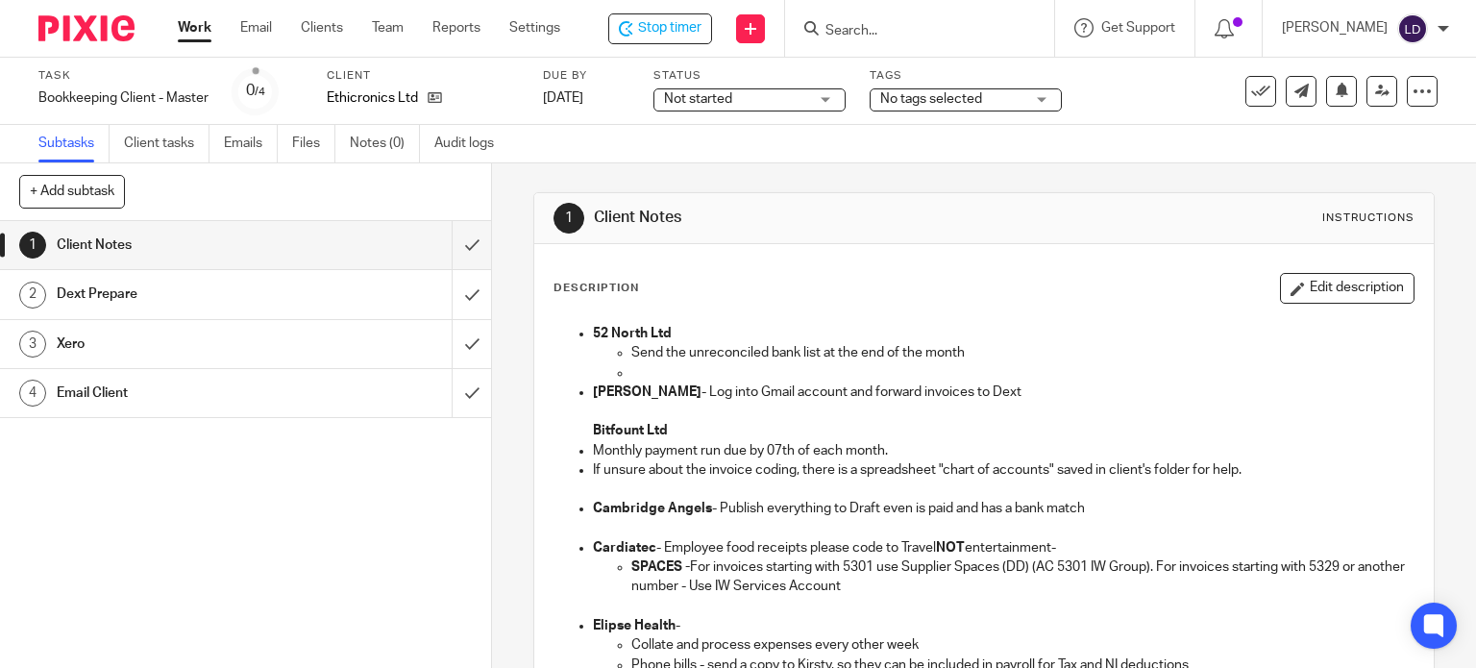
click at [738, 100] on span "Not started" at bounding box center [736, 99] width 144 height 20
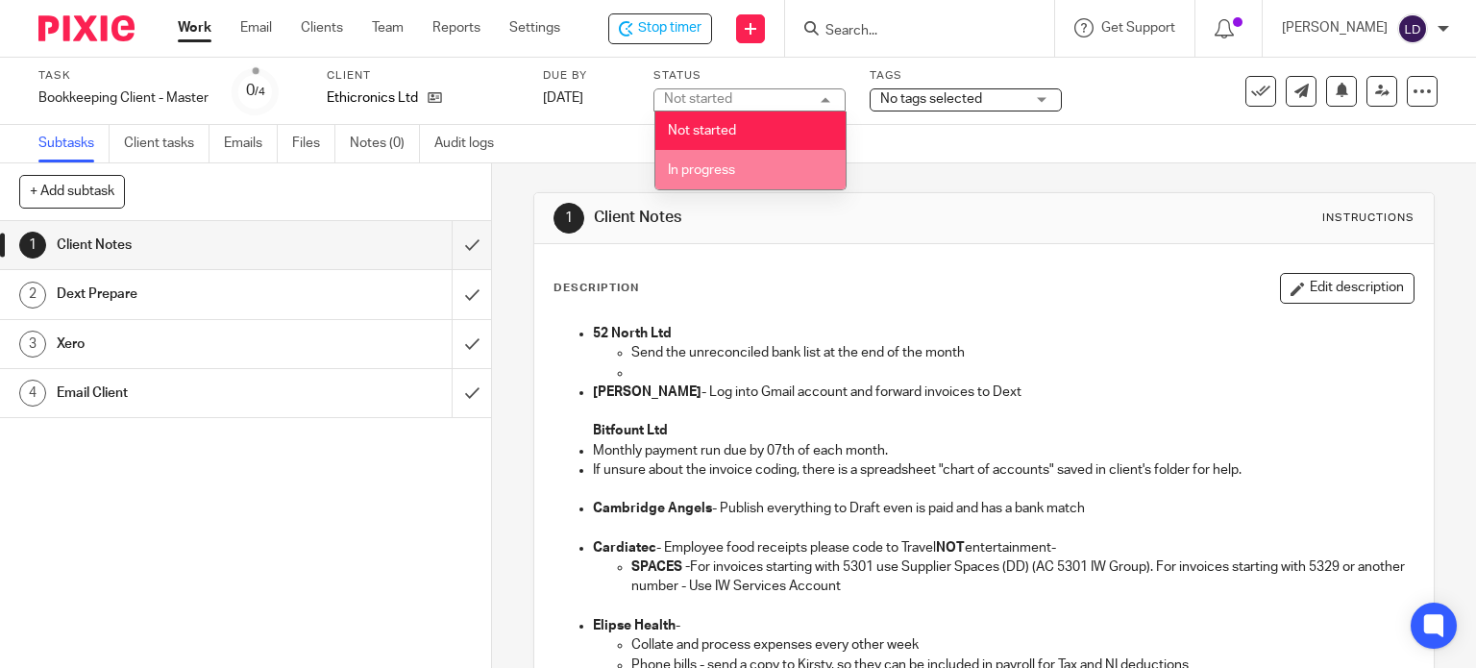
click at [746, 166] on li "In progress" at bounding box center [750, 169] width 190 height 39
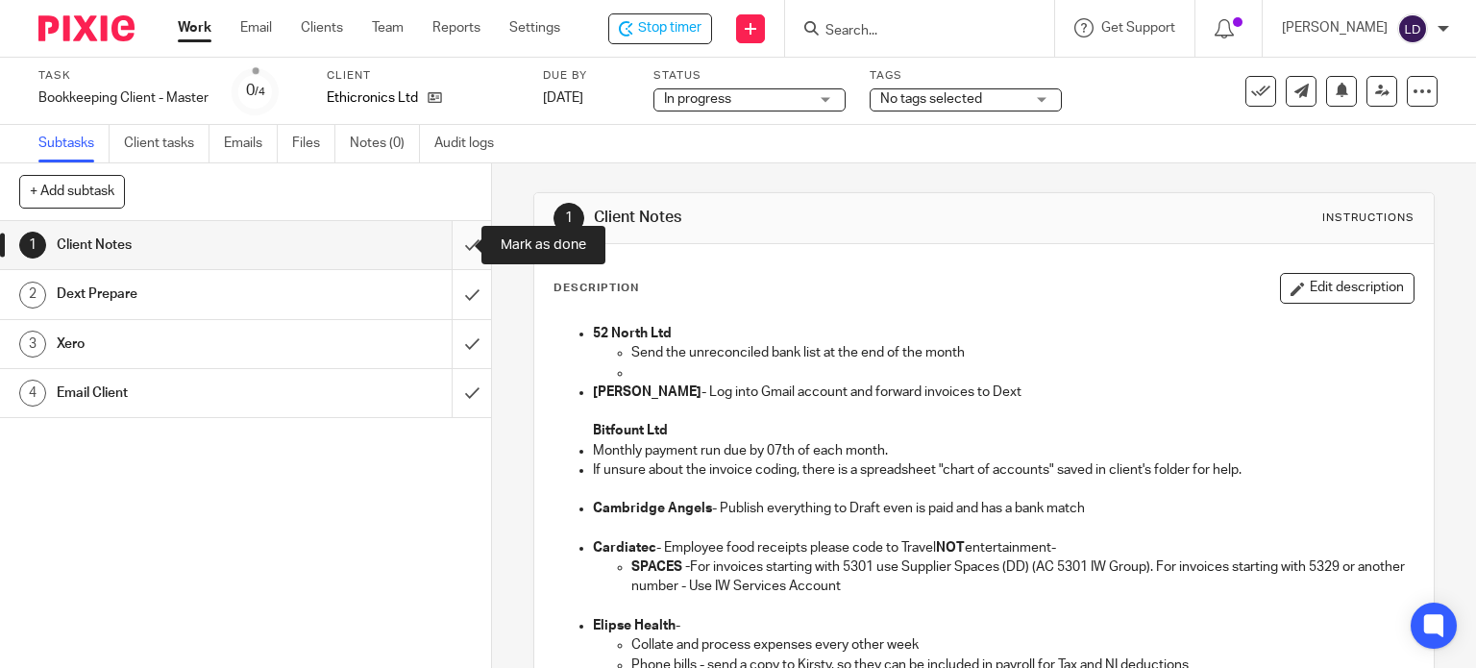
click at [463, 243] on input "submit" at bounding box center [245, 245] width 491 height 48
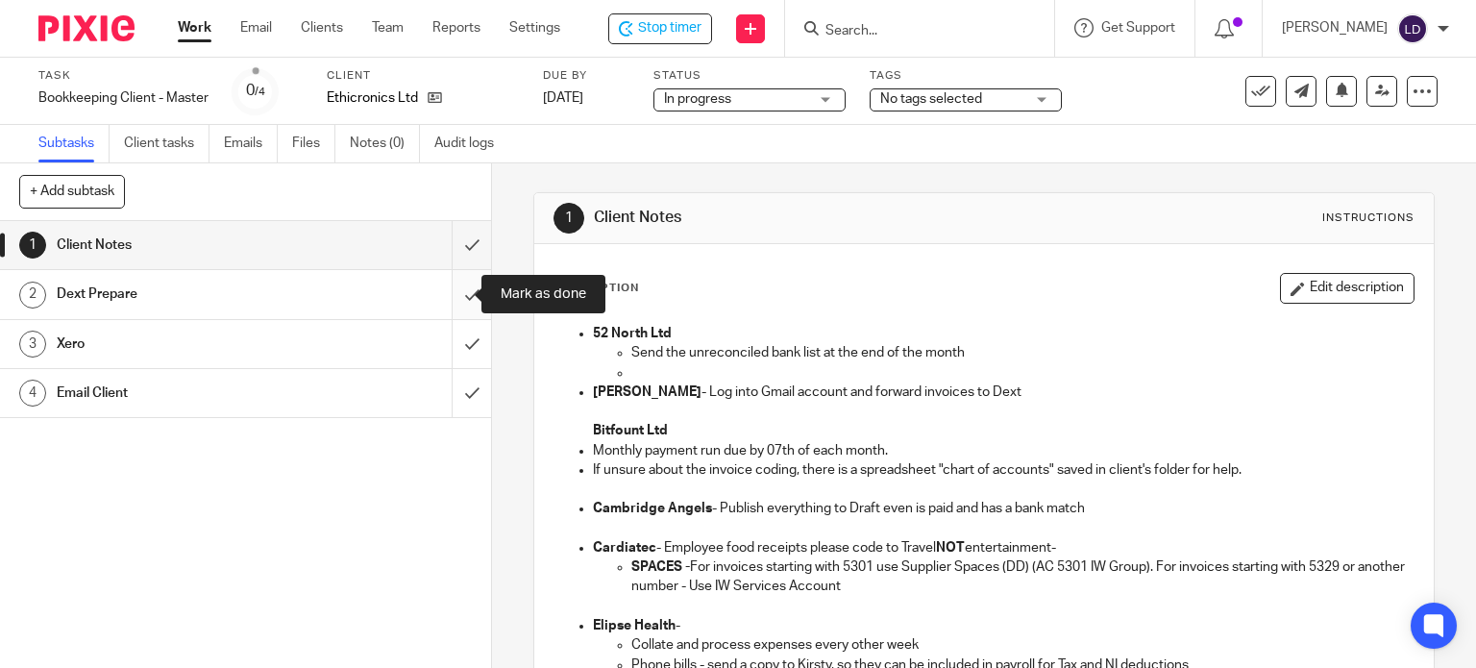
click at [467, 290] on input "submit" at bounding box center [245, 294] width 491 height 48
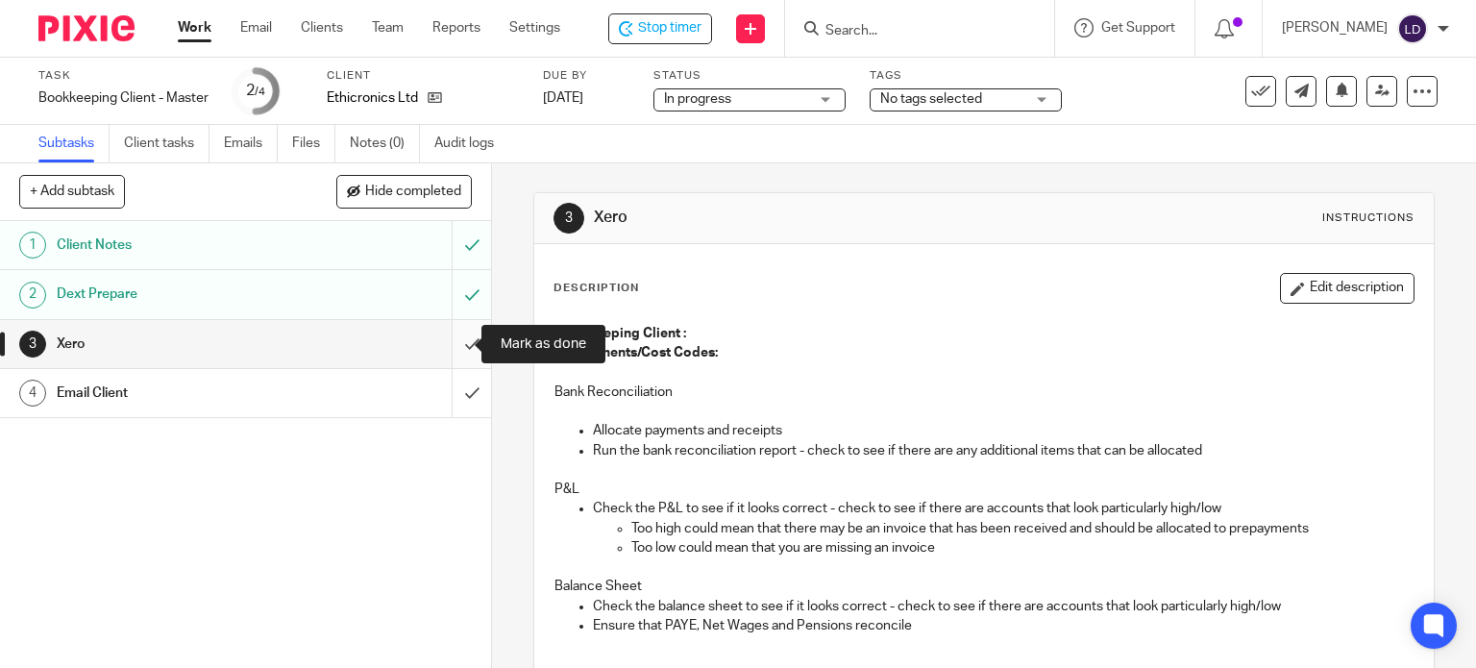
click at [457, 348] on input "submit" at bounding box center [245, 344] width 491 height 48
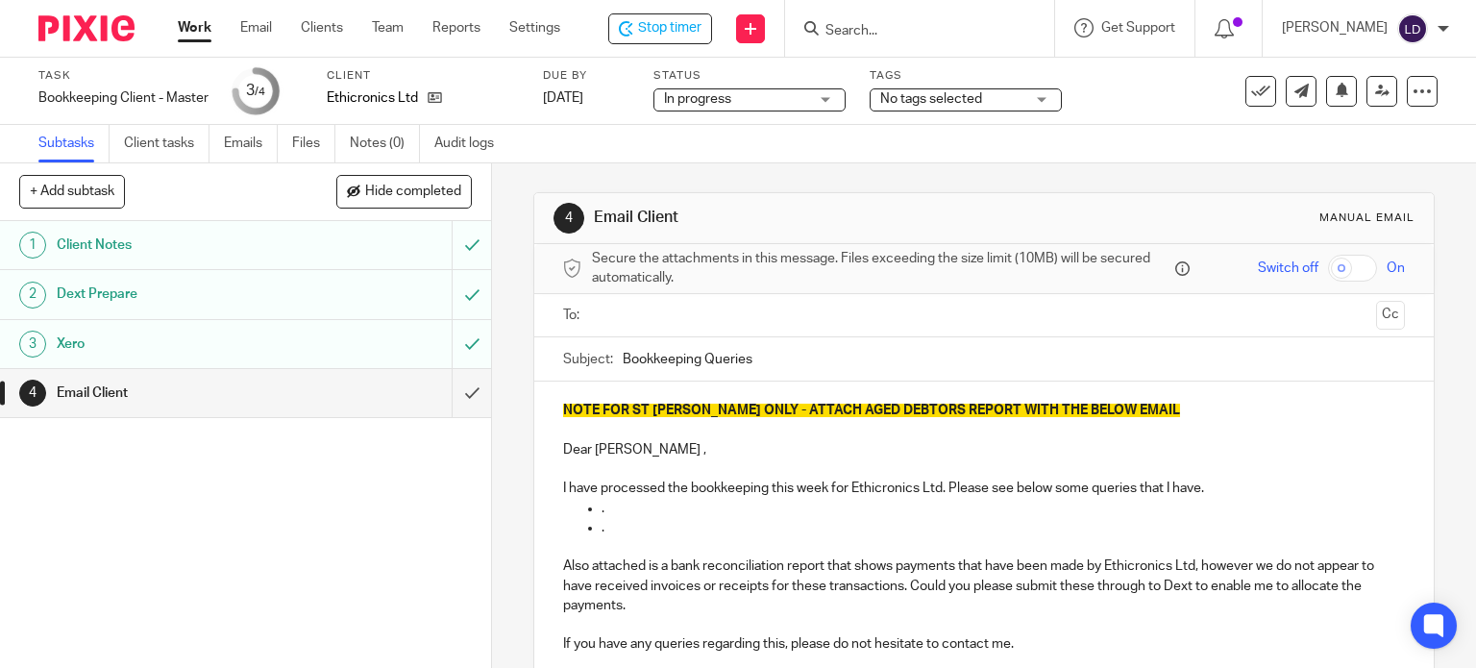
drag, startPoint x: 0, startPoint y: 0, endPoint x: 652, endPoint y: 308, distance: 721.6
click at [652, 308] on input "text" at bounding box center [984, 316] width 770 height 22
type input "s"
click at [631, 316] on input "text" at bounding box center [984, 316] width 770 height 22
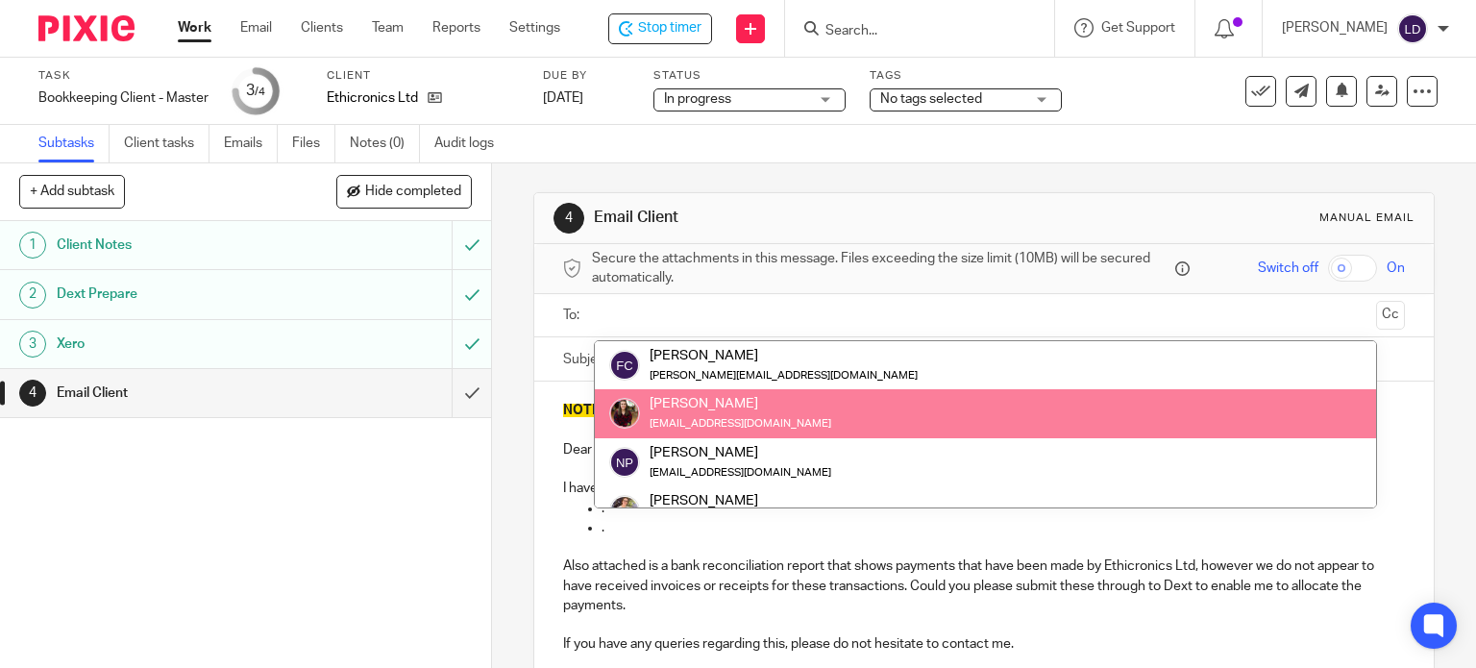
paste input "sallie@ethicronics.com"
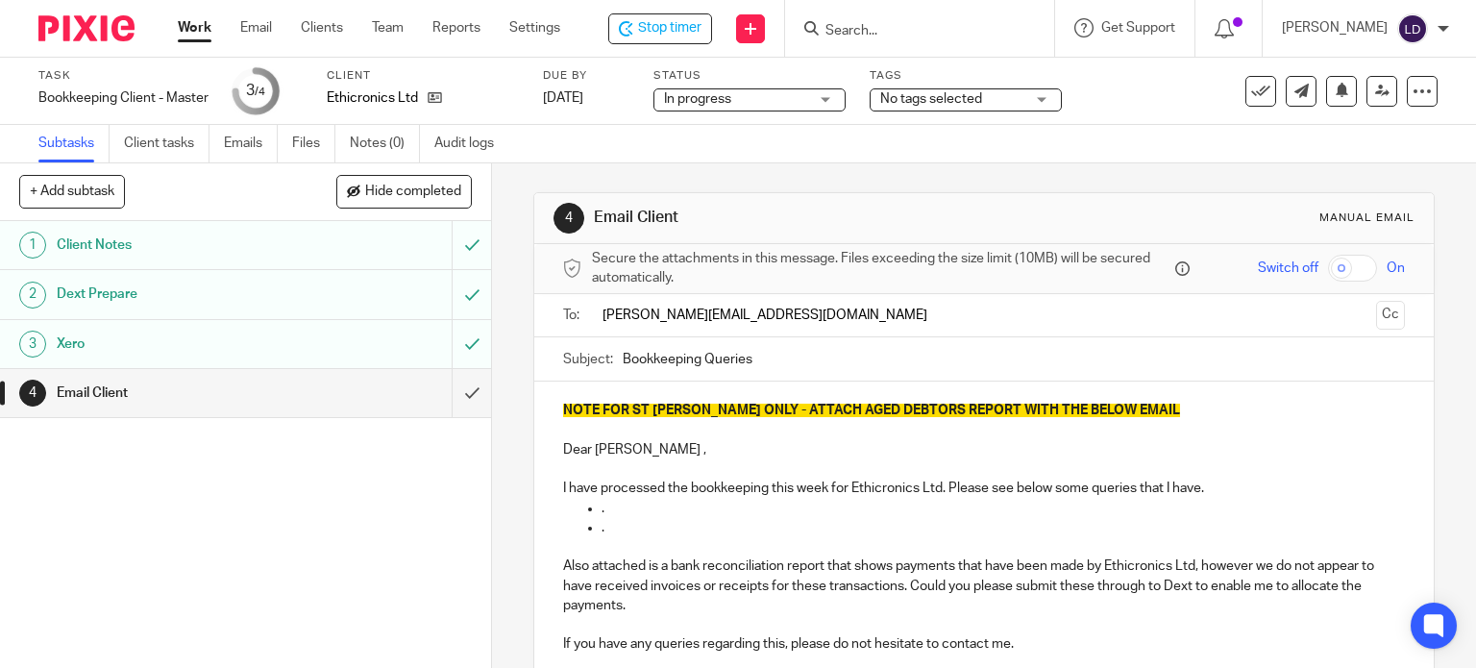
type input "sallie@ethicronics.com"
click at [1286, 422] on p at bounding box center [984, 429] width 843 height 19
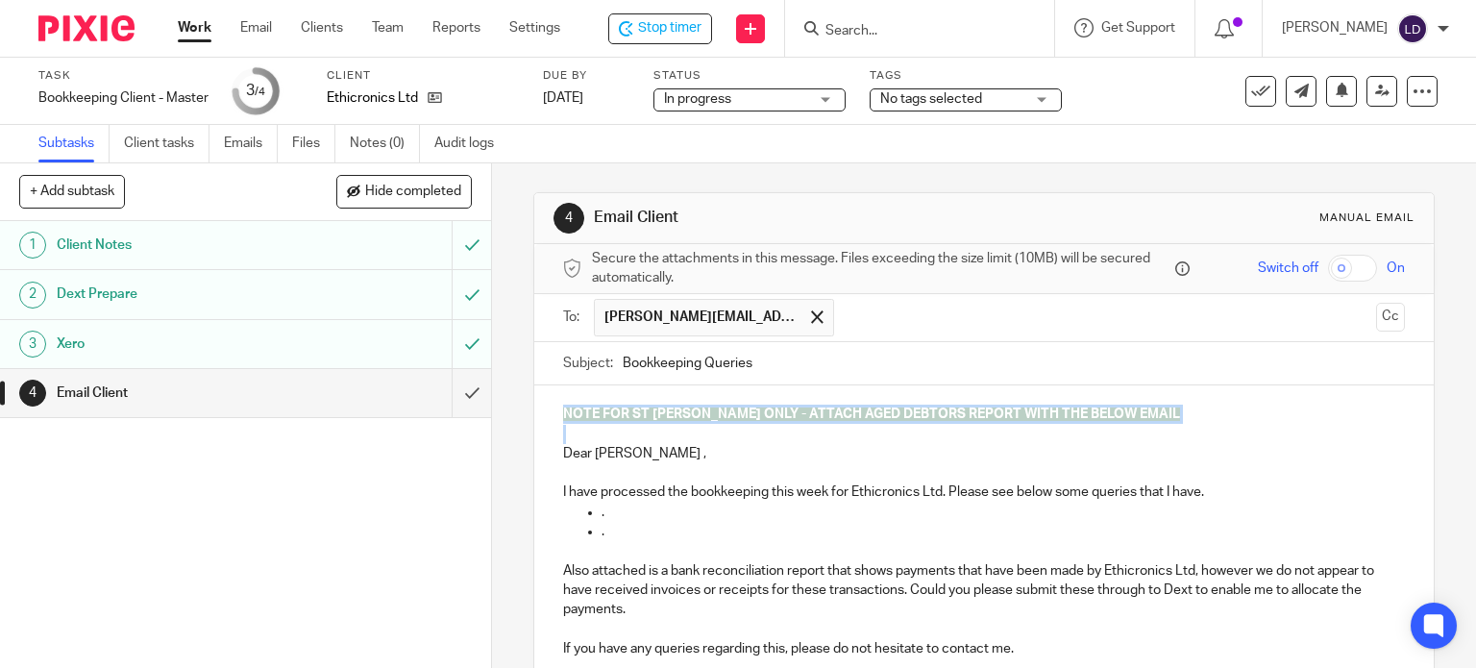
drag, startPoint x: 555, startPoint y: 453, endPoint x: 547, endPoint y: 403, distance: 50.7
click at [547, 403] on div "NOTE FOR ST JOHN ONLY - ATTACH AGED DEBTORS REPORT WITH THE BELOW EMAIL Dear Fr…" at bounding box center [984, 538] width 900 height 306
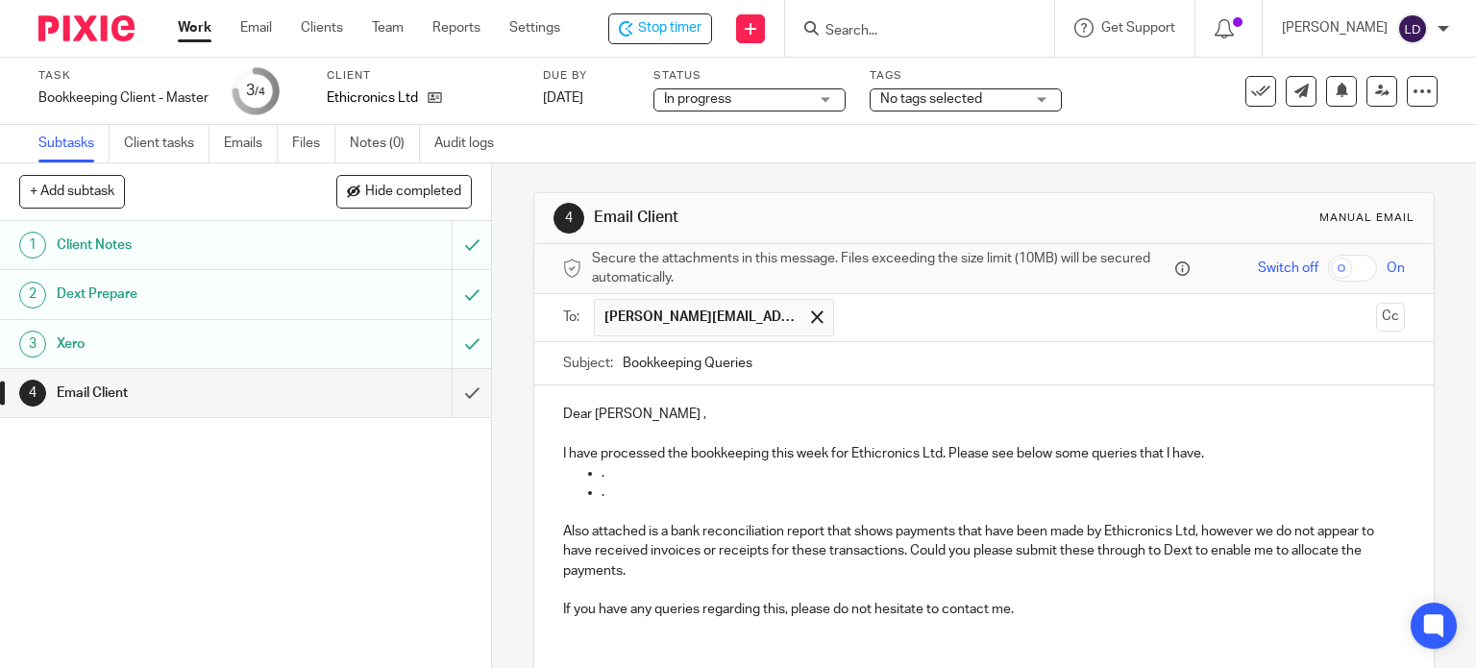
click at [602, 401] on div "Dear Franck , I have processed the bookkeeping this week for Ethicronics Ltd. P…" at bounding box center [984, 518] width 900 height 267
click at [605, 414] on p "Dear Franck ," at bounding box center [984, 413] width 843 height 19
click at [607, 414] on p "Dear Franck ," at bounding box center [984, 413] width 843 height 19
click at [1249, 448] on p "I have processed the bookkeeping this week for Ethicronics Ltd. Please see belo…" at bounding box center [984, 453] width 843 height 19
drag, startPoint x: 641, startPoint y: 477, endPoint x: 658, endPoint y: 477, distance: 17.3
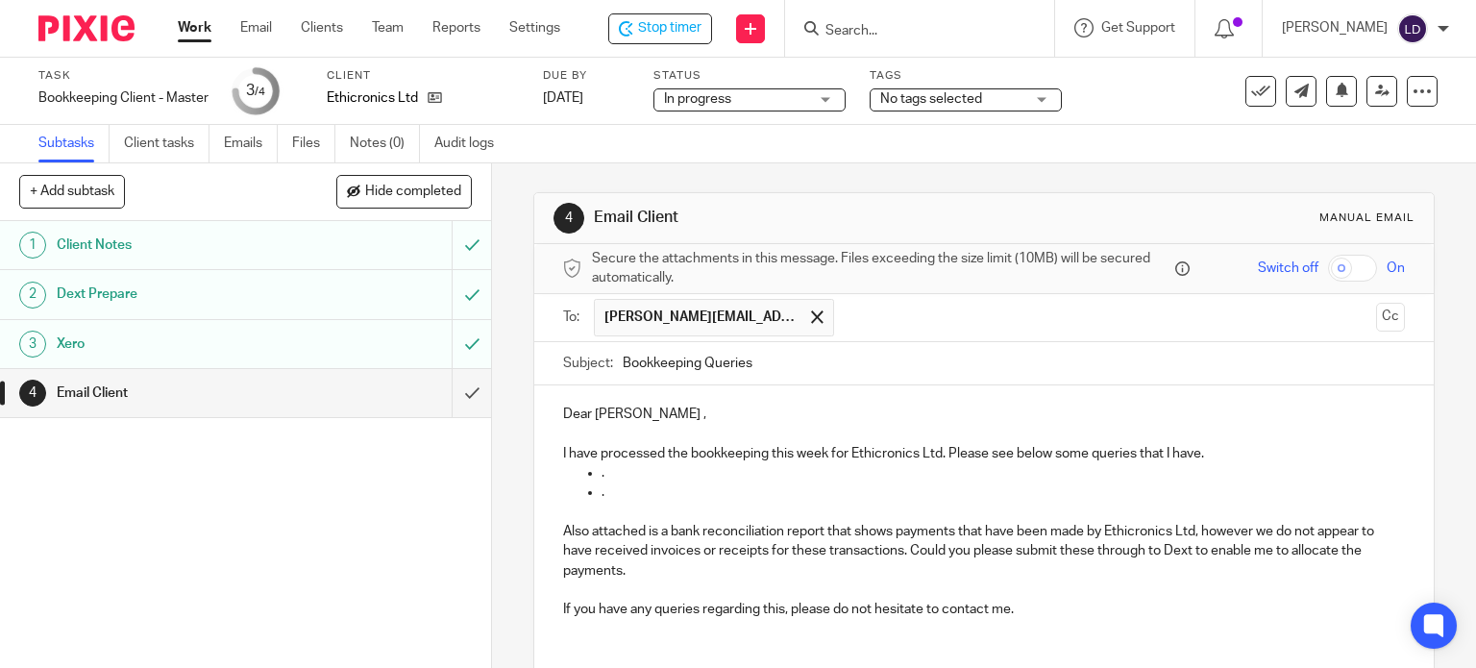
click at [641, 477] on p "." at bounding box center [1003, 472] width 804 height 19
click at [1264, 454] on p "I have processed the bookkeeping this week for Ethicronics Ltd. Please see belo…" at bounding box center [984, 453] width 843 height 19
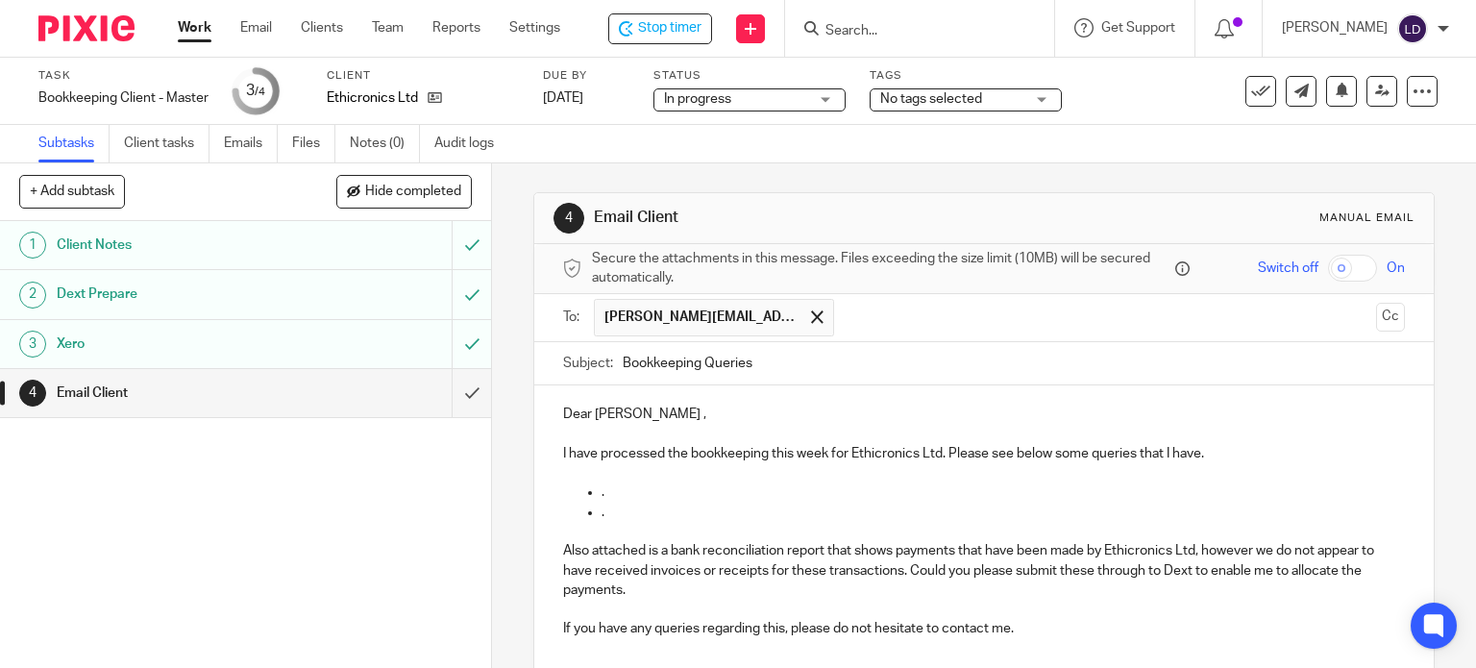
click at [794, 466] on p at bounding box center [984, 472] width 843 height 19
click at [723, 485] on p "." at bounding box center [1003, 491] width 804 height 19
click at [840, 487] on p ". Please can you forward the VAT invoices for the attached order confirmations" at bounding box center [1003, 491] width 804 height 19
click at [1139, 492] on p ". Please can you forward the VAT invoices or receipts for the attached order co…" at bounding box center [1003, 491] width 804 height 19
click at [654, 522] on p at bounding box center [984, 531] width 843 height 19
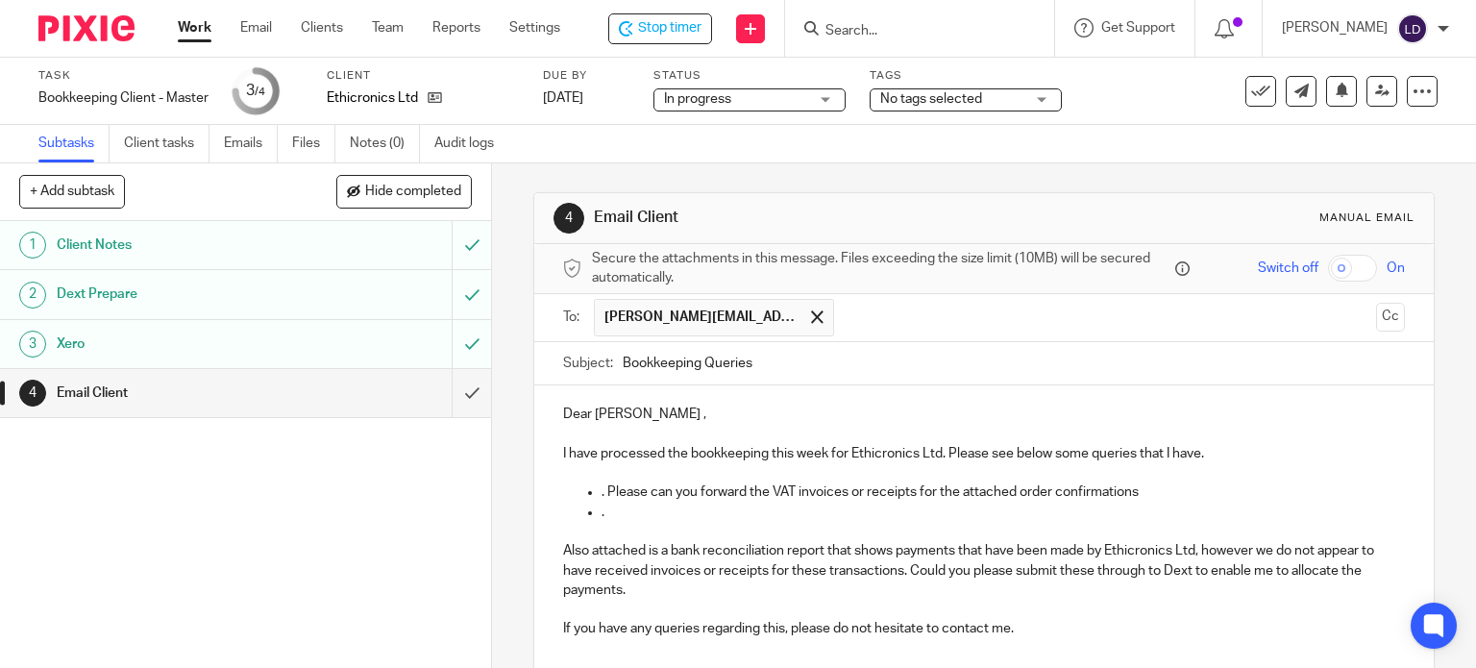
click at [650, 515] on p "." at bounding box center [1003, 511] width 804 height 19
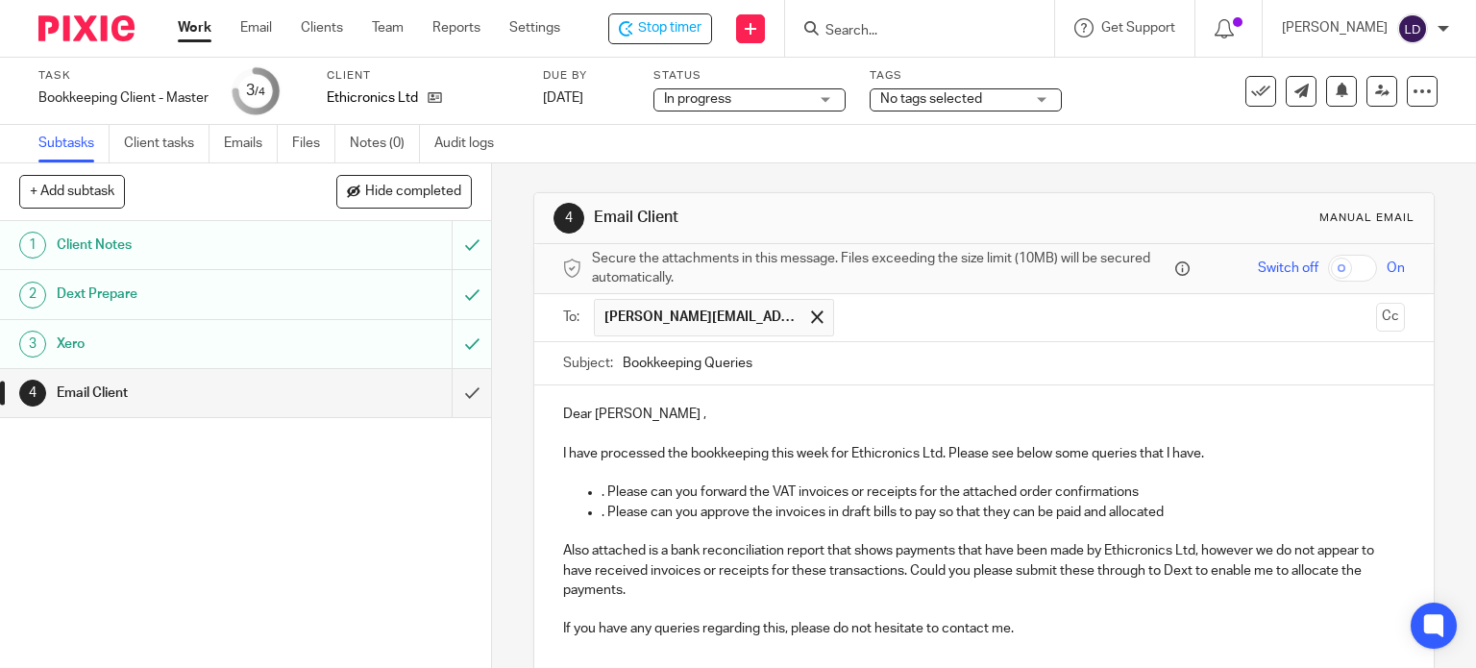
scroll to position [173, 0]
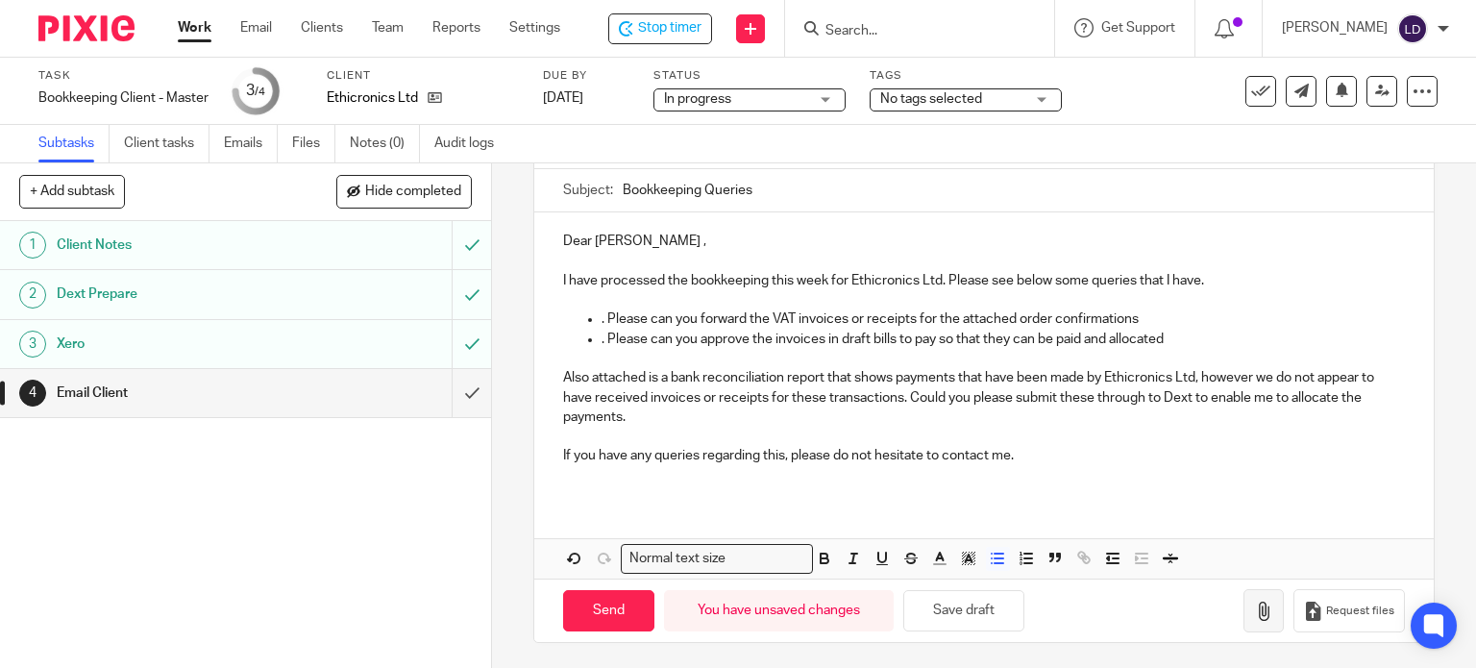
click at [1254, 606] on icon "button" at bounding box center [1263, 610] width 19 height 19
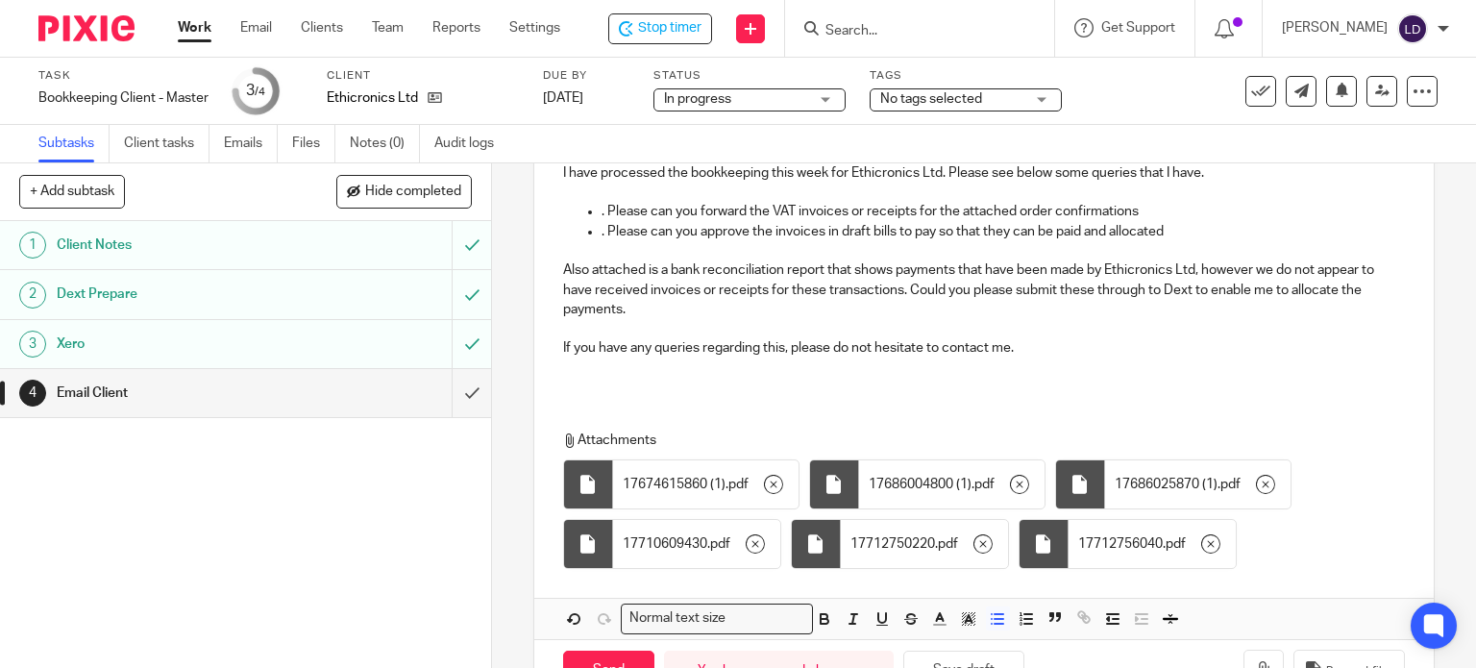
scroll to position [340, 0]
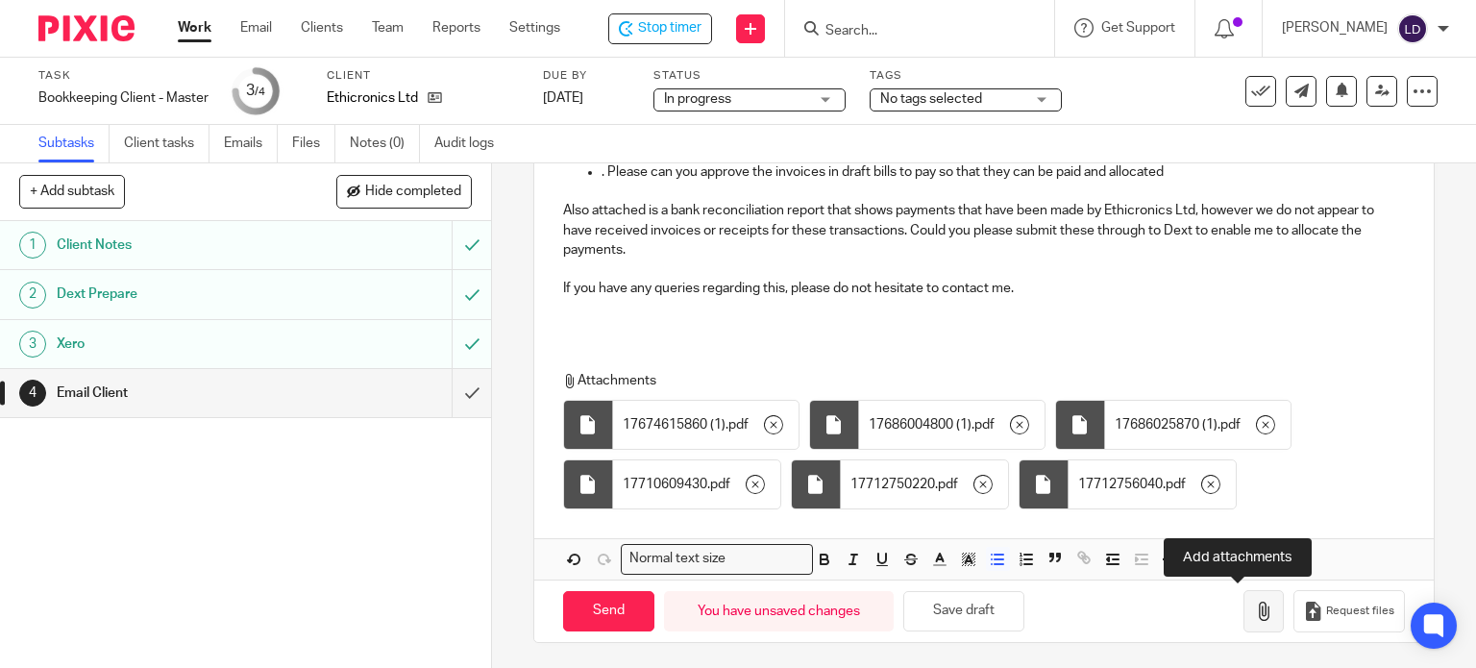
click at [1254, 603] on icon "button" at bounding box center [1263, 610] width 19 height 19
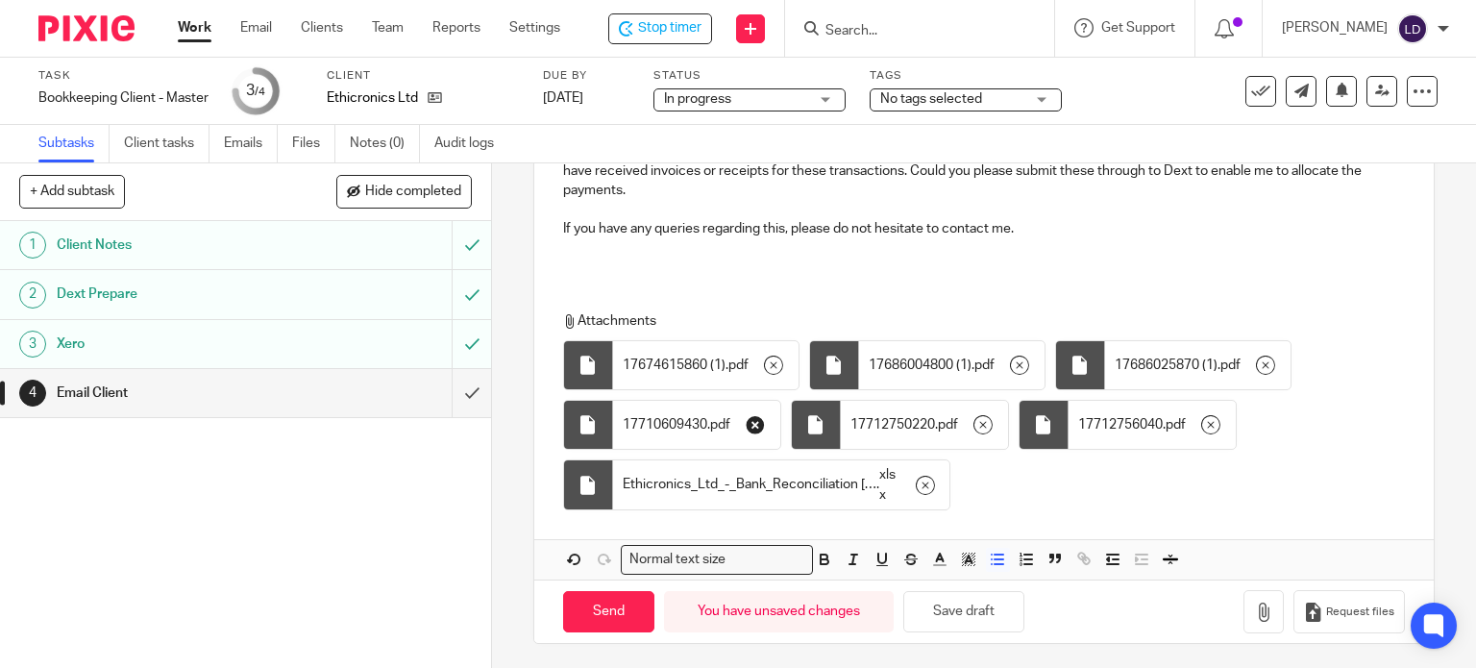
scroll to position [400, 0]
click at [578, 625] on input "Send" at bounding box center [608, 611] width 91 height 41
type input "Sent"
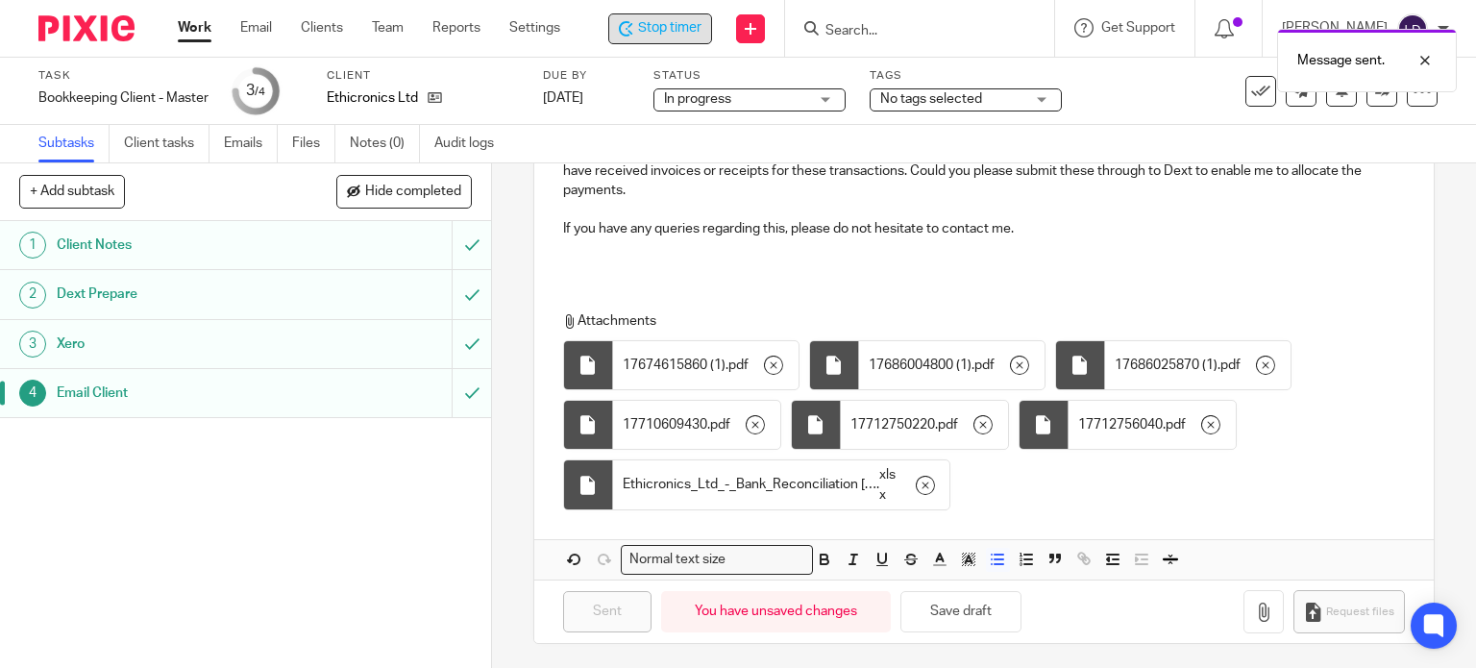
click at [680, 27] on span "Stop timer" at bounding box center [669, 28] width 63 height 20
click at [208, 37] on link "Work" at bounding box center [195, 27] width 34 height 19
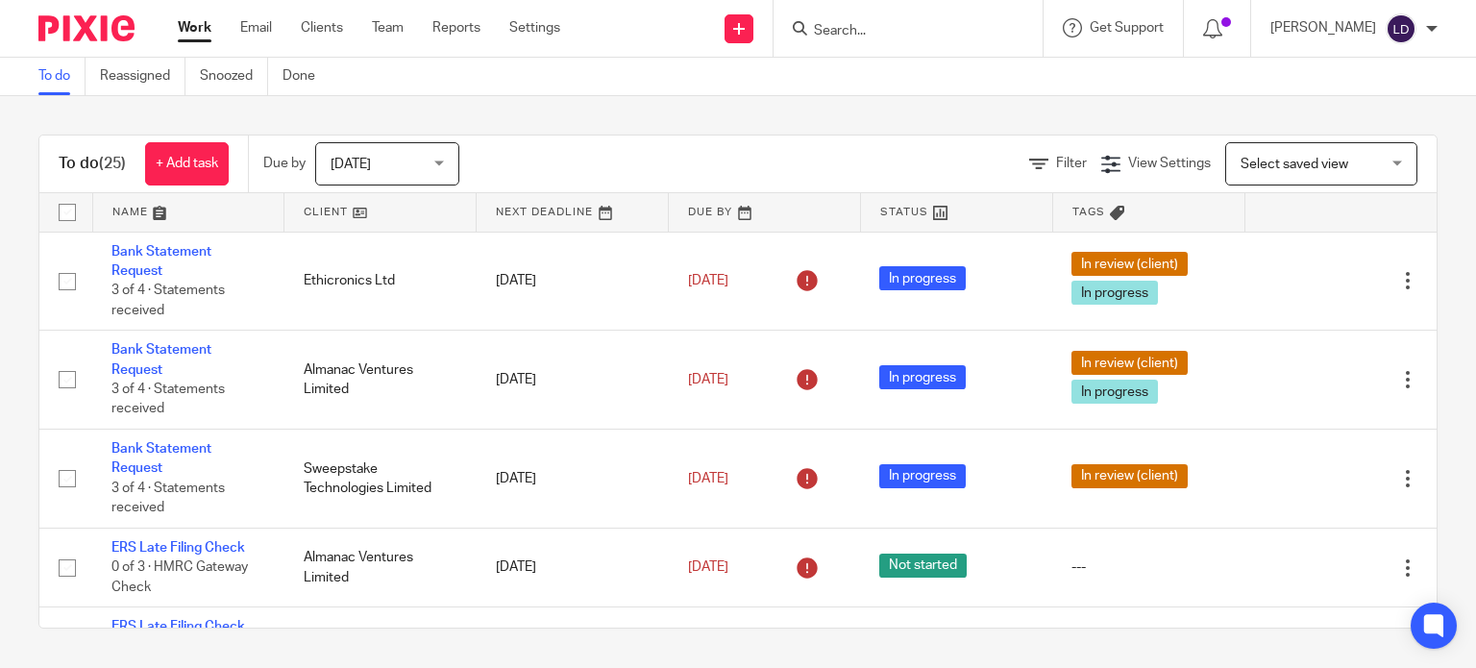
click at [386, 207] on link at bounding box center [379, 212] width 191 height 38
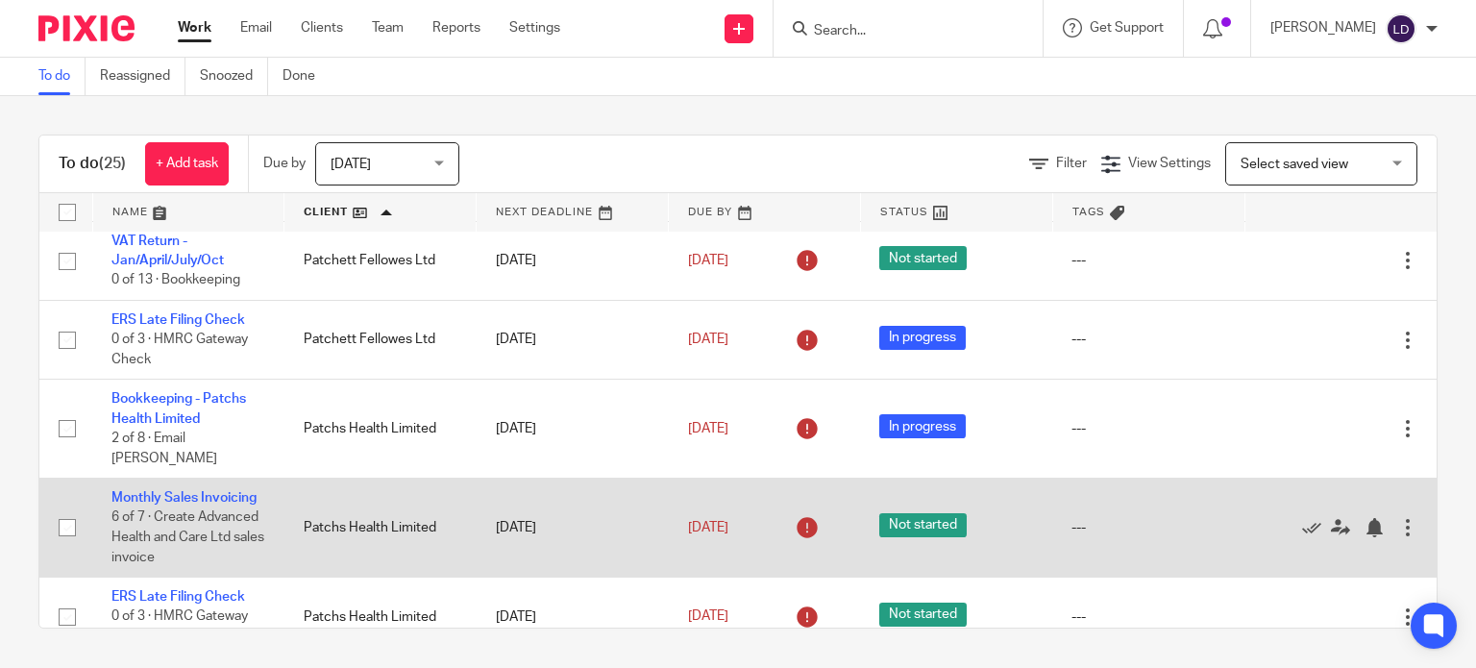
scroll to position [1819, 0]
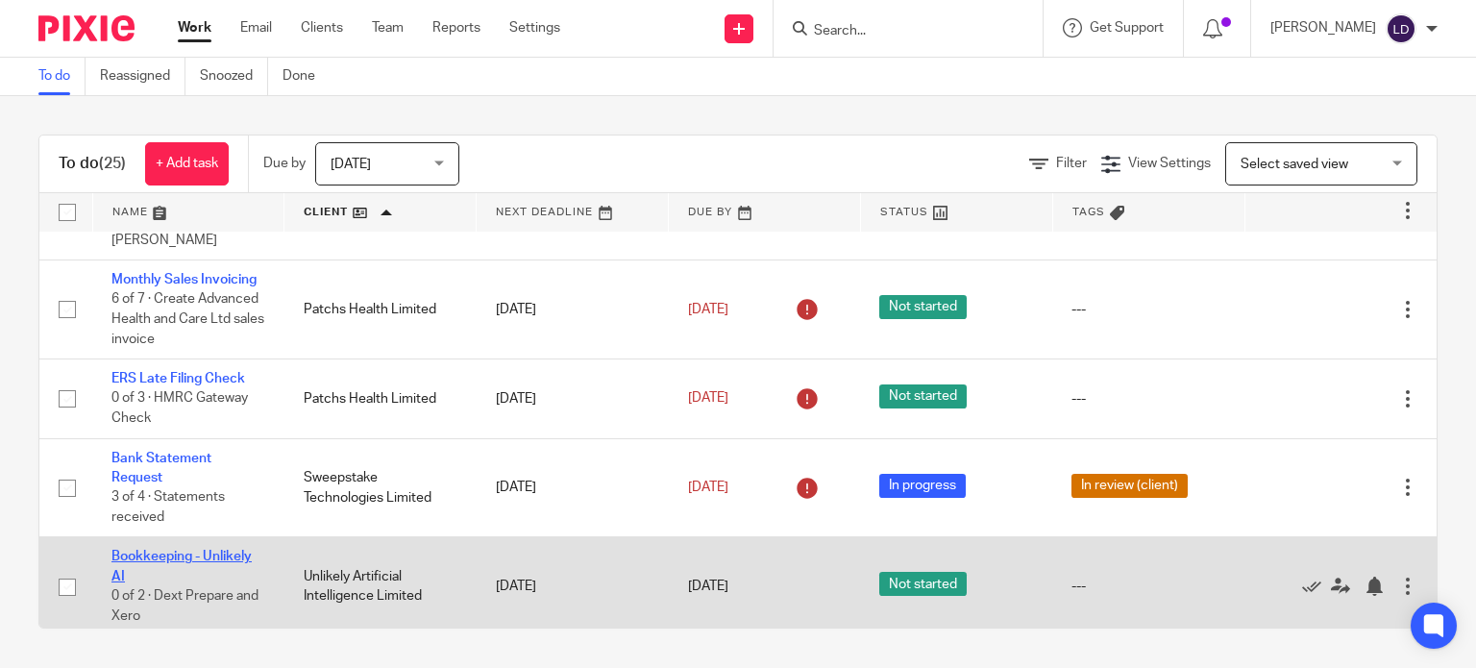
click at [245, 552] on link "Bookkeeping - Unlikely AI" at bounding box center [181, 566] width 140 height 33
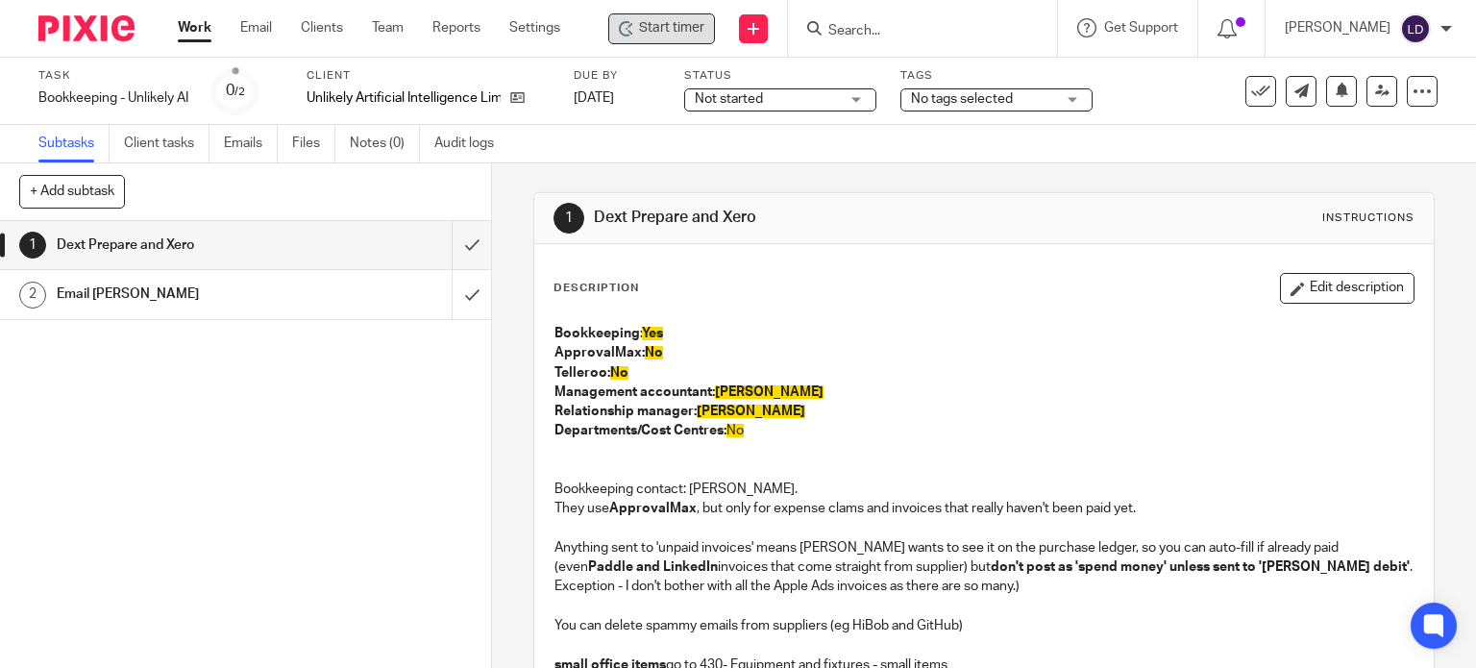
click at [632, 23] on icon at bounding box center [629, 24] width 5 height 5
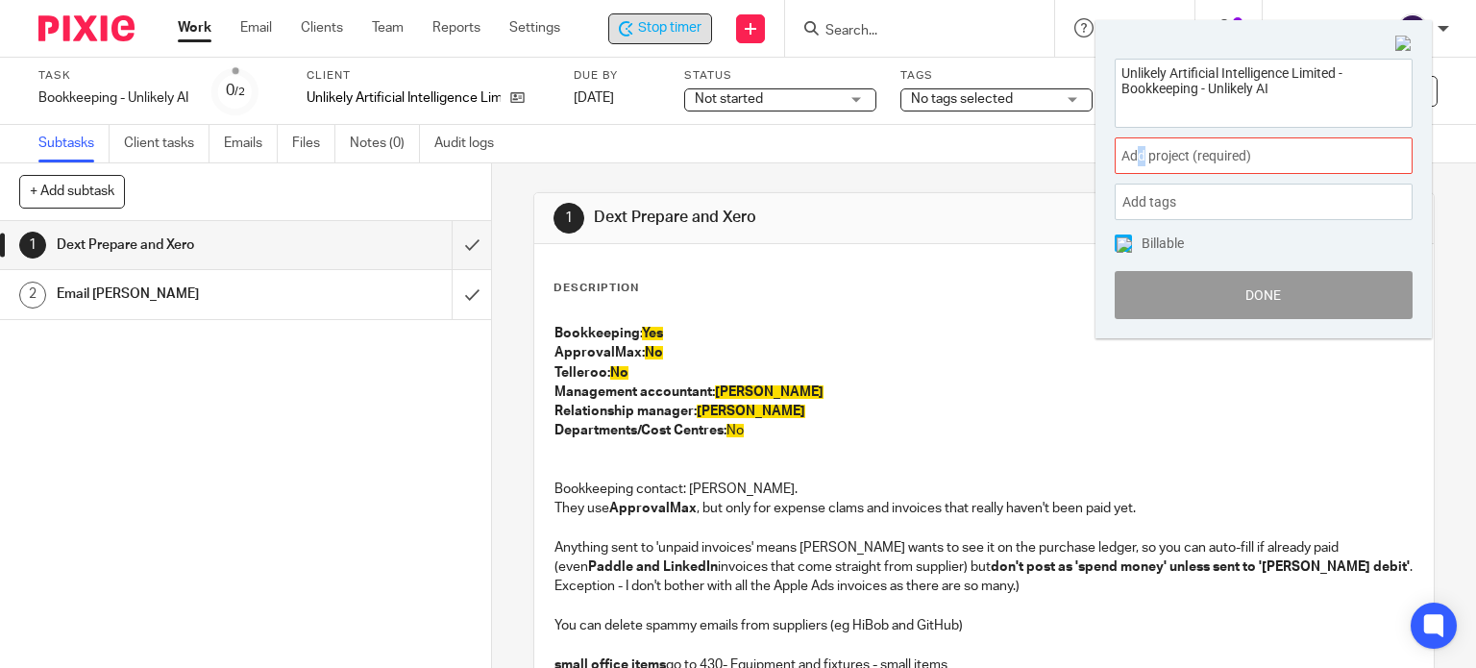
click at [1141, 152] on span "Add project (required) :" at bounding box center [1242, 156] width 242 height 20
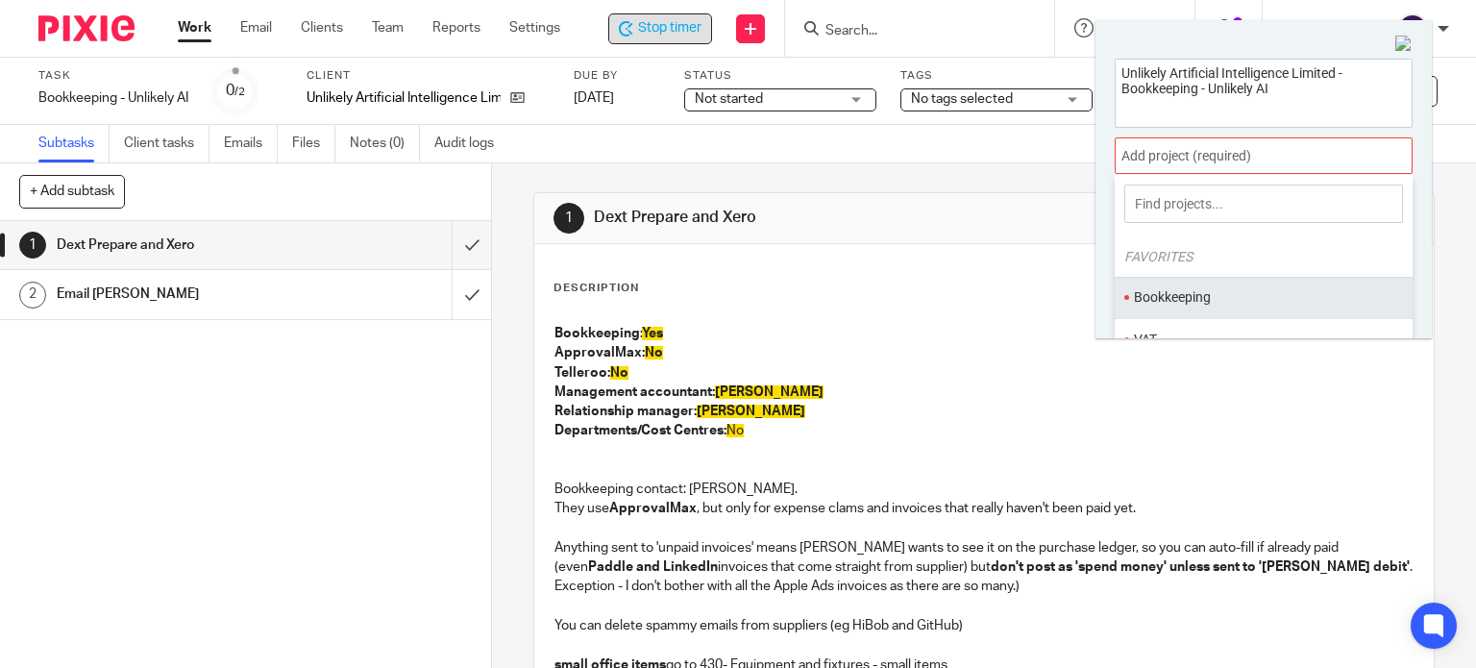
click at [1168, 288] on li "Bookkeeping" at bounding box center [1259, 297] width 251 height 20
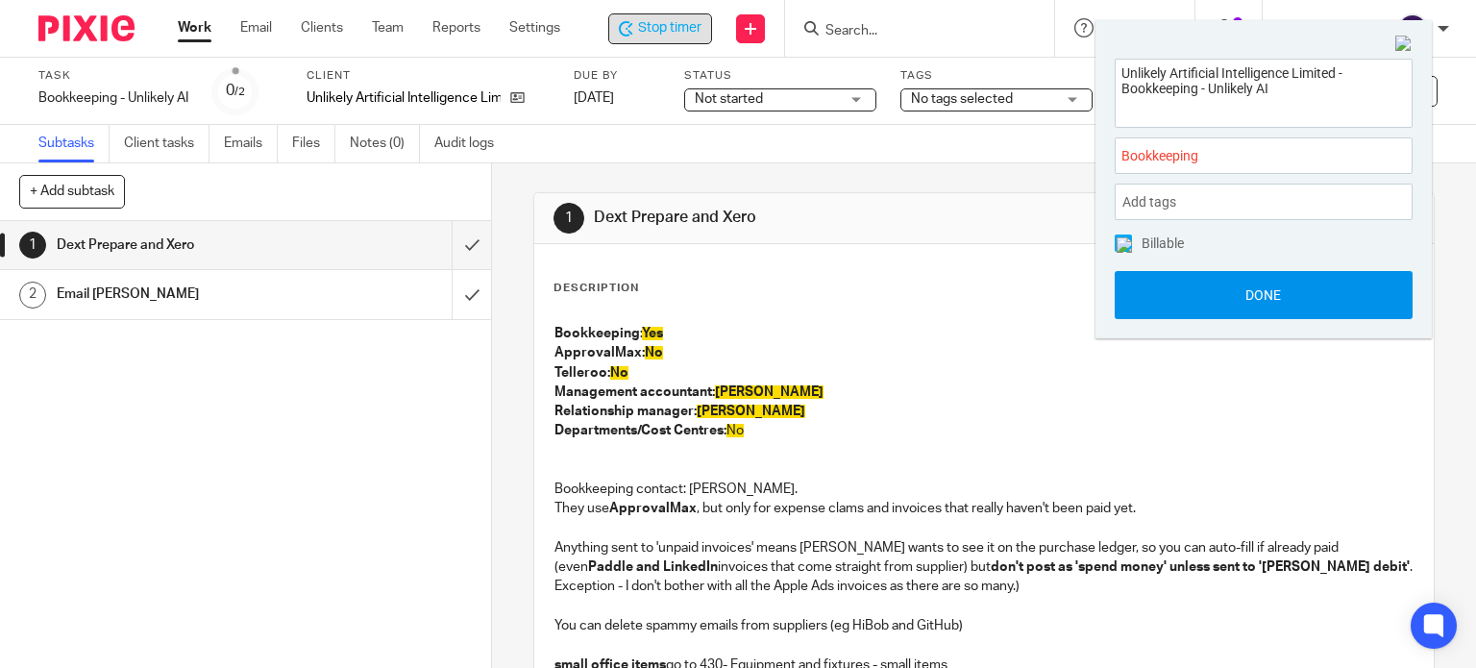
click at [1168, 299] on button "Done" at bounding box center [1264, 295] width 298 height 48
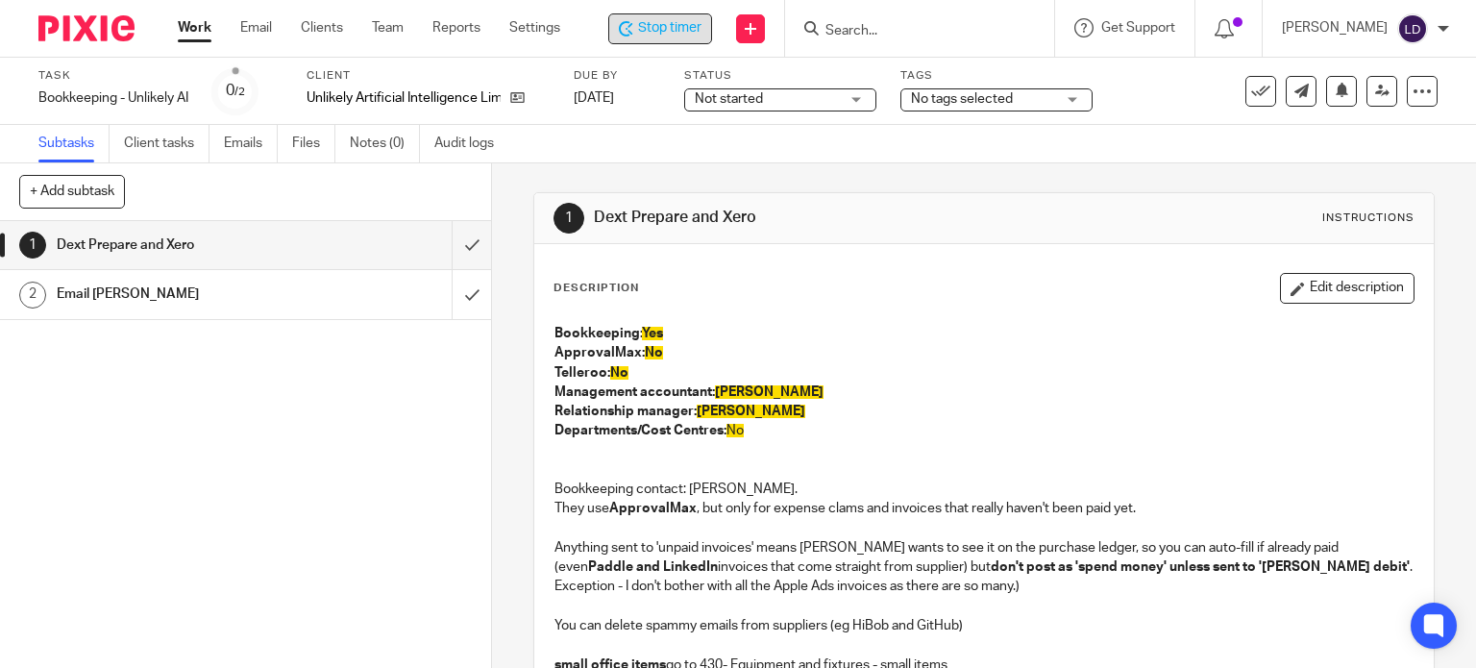
drag, startPoint x: 813, startPoint y: 107, endPoint x: 806, endPoint y: 118, distance: 13.3
click at [809, 107] on span "Not started" at bounding box center [767, 99] width 144 height 20
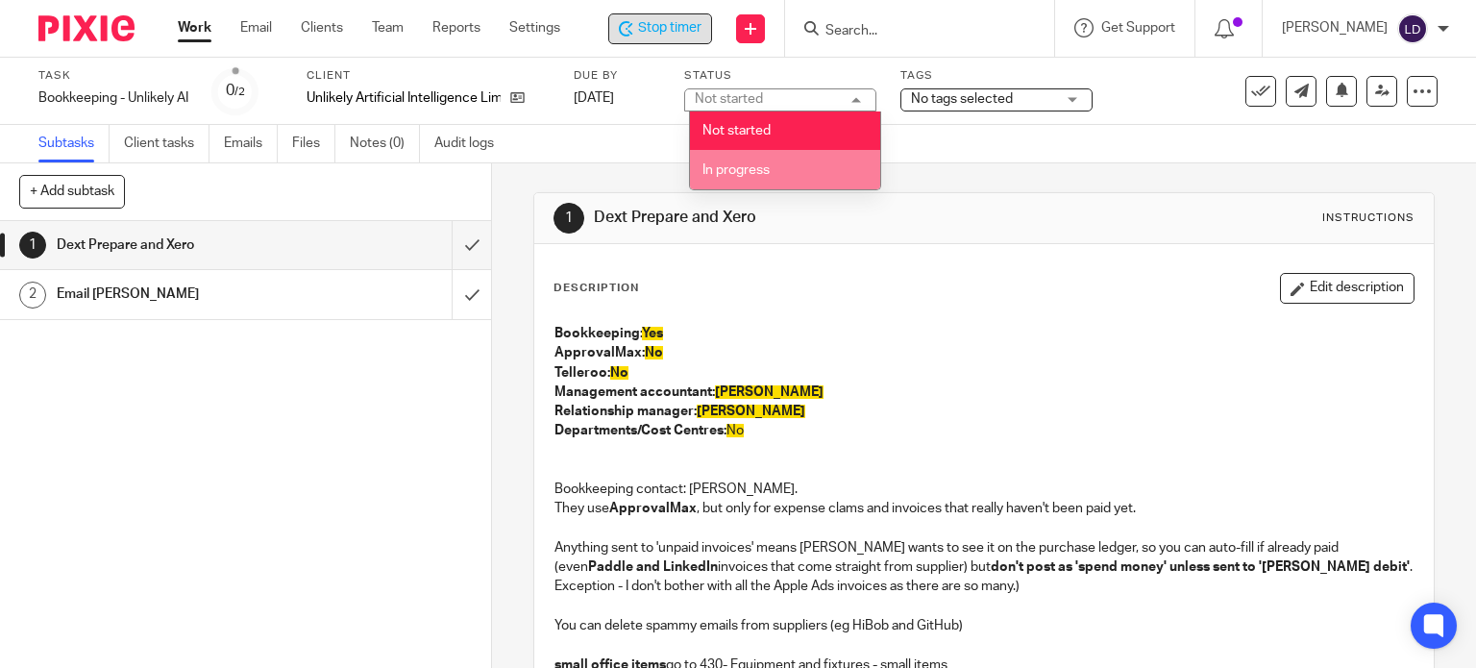
click at [807, 165] on li "In progress" at bounding box center [785, 169] width 190 height 39
